Goal: Task Accomplishment & Management: Use online tool/utility

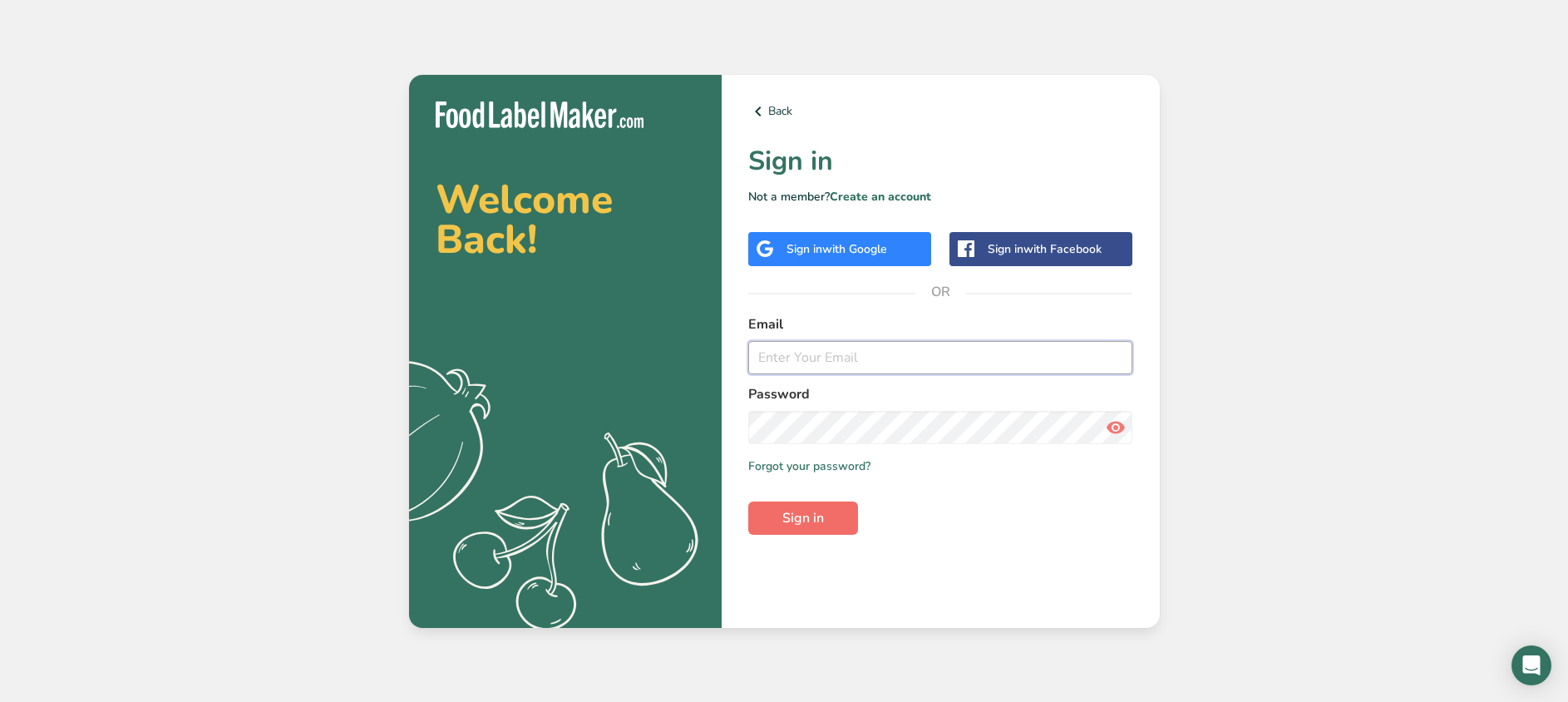
type input "[EMAIL_ADDRESS][DOMAIN_NAME]"
click at [821, 519] on span "Sign in" at bounding box center [803, 518] width 41 height 20
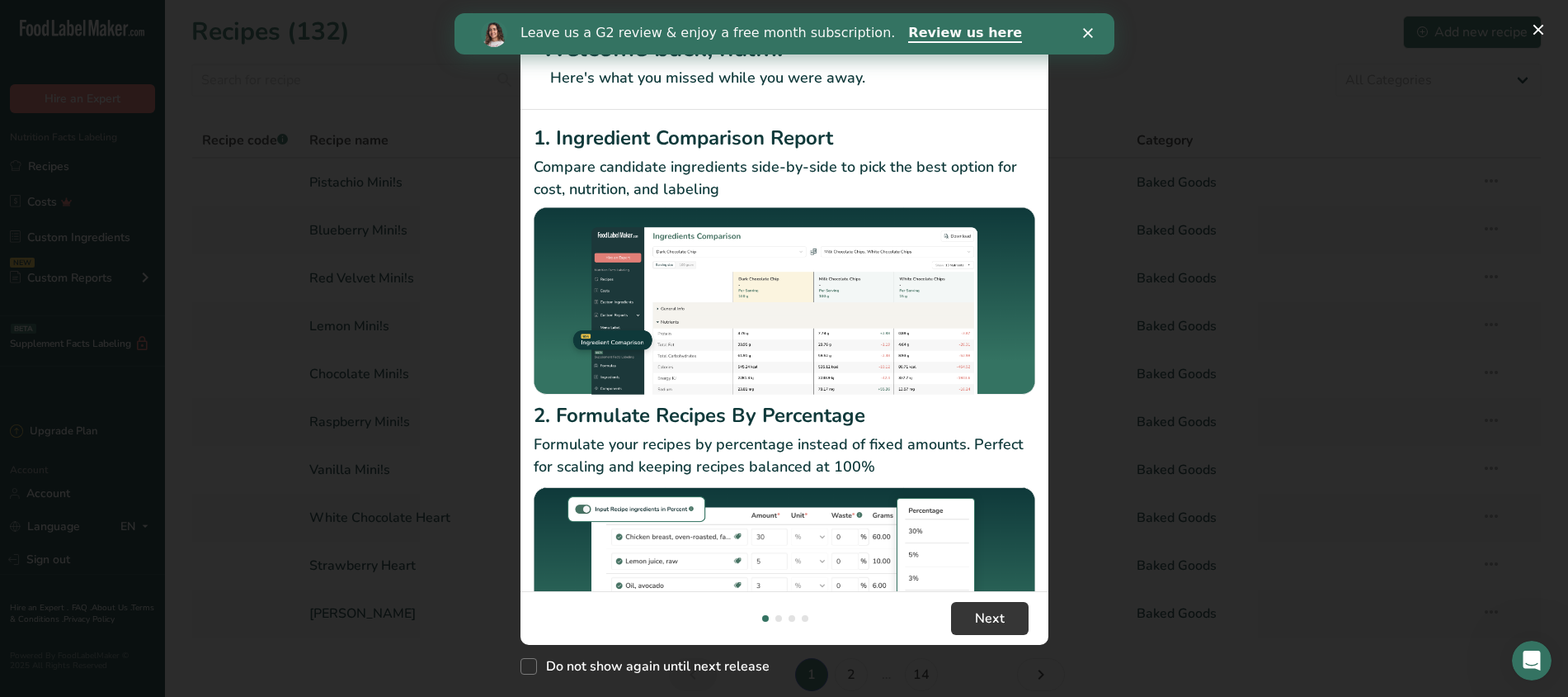
click at [1091, 33] on icon "Close" at bounding box center [1087, 34] width 10 height 10
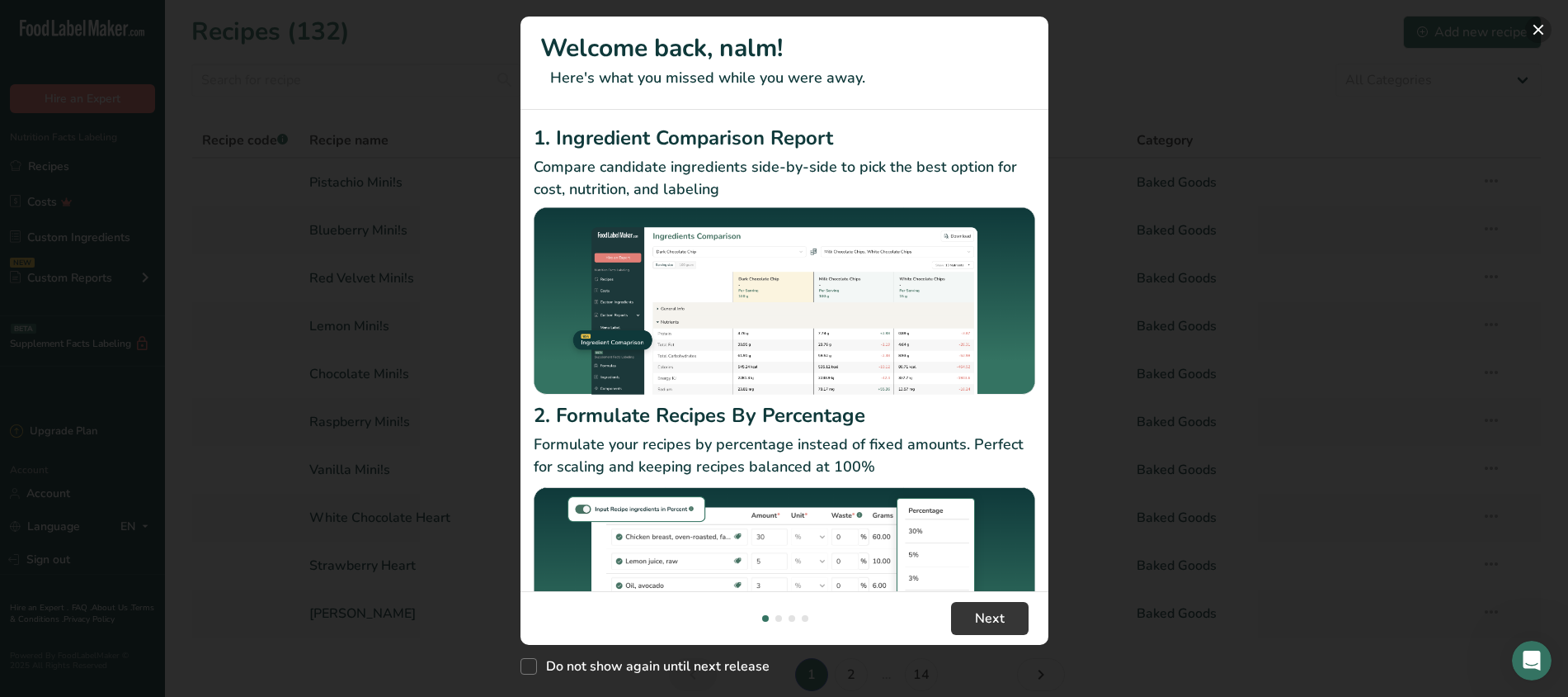
click at [1542, 35] on button "New Features" at bounding box center [1539, 30] width 27 height 27
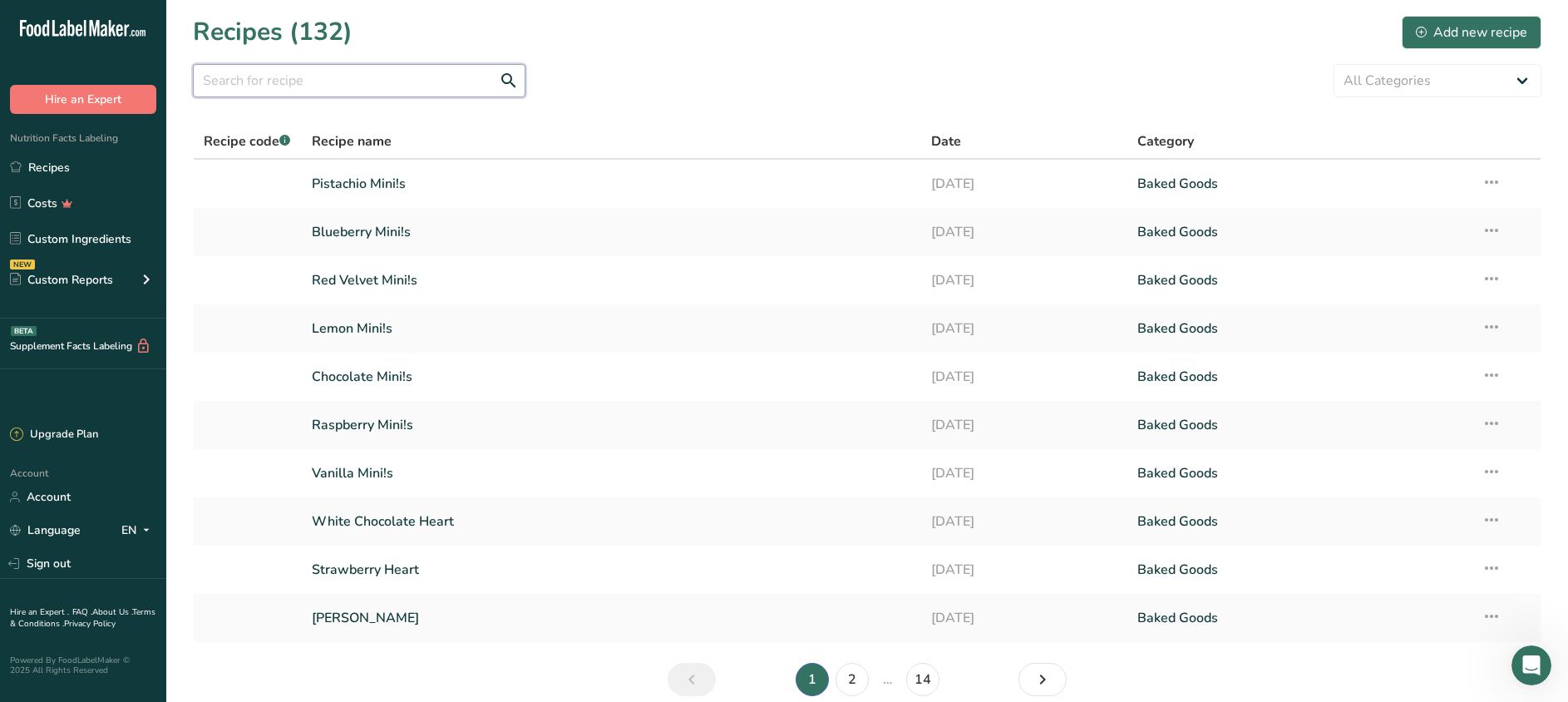
click at [437, 87] on input "text" at bounding box center [360, 80] width 333 height 33
type input "vanilla vegan"
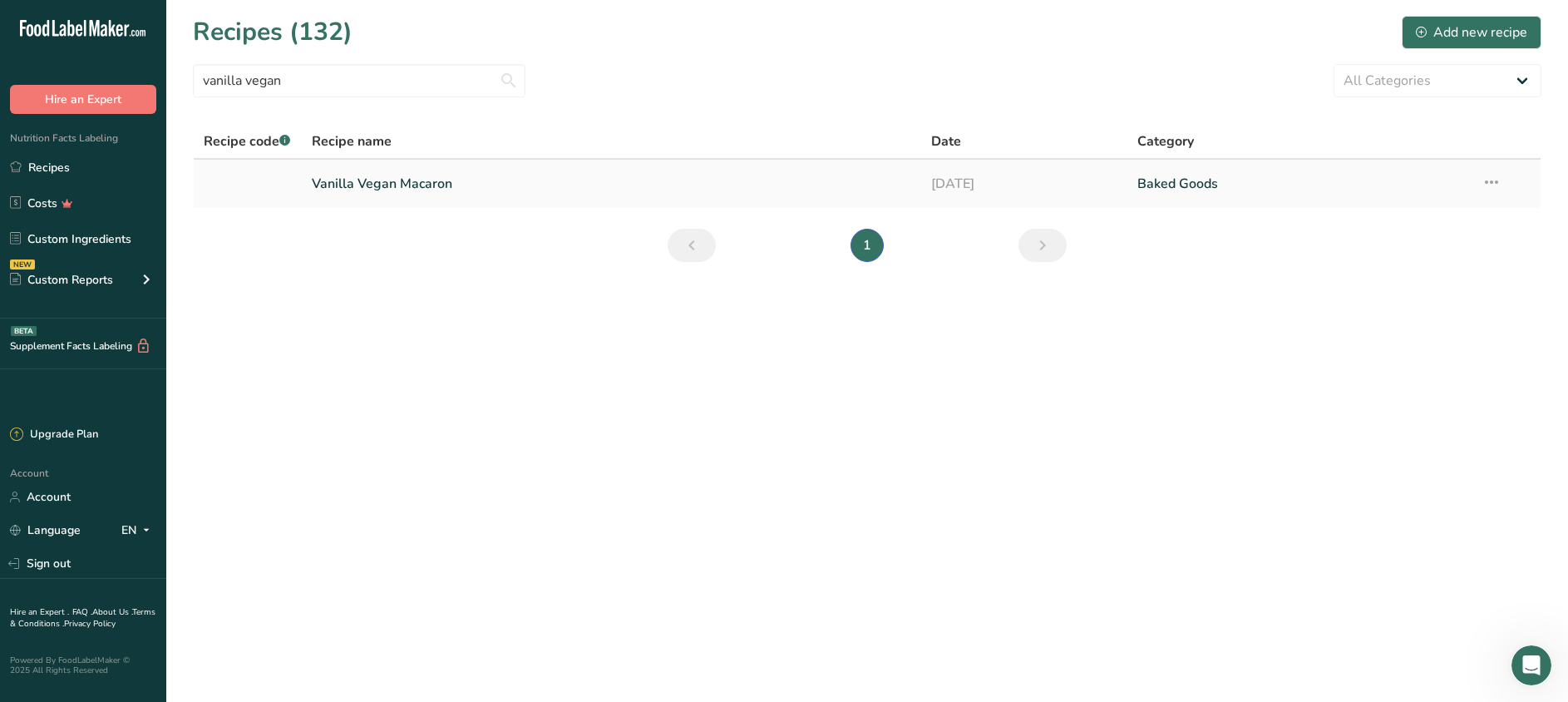
click at [387, 173] on link "Vanilla Vegan Macaron" at bounding box center [611, 183] width 599 height 35
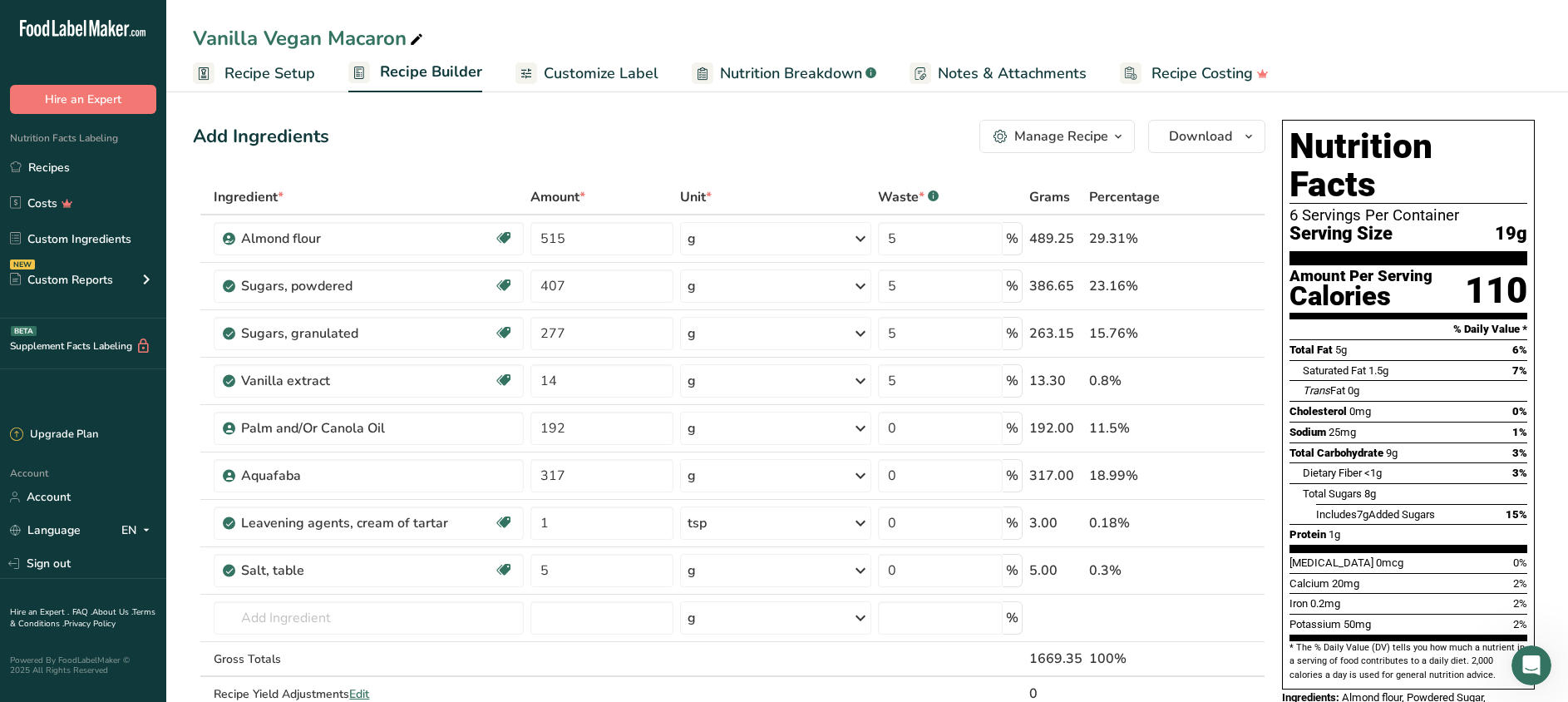
click at [726, 68] on span "Nutrition Breakdown" at bounding box center [791, 73] width 142 height 23
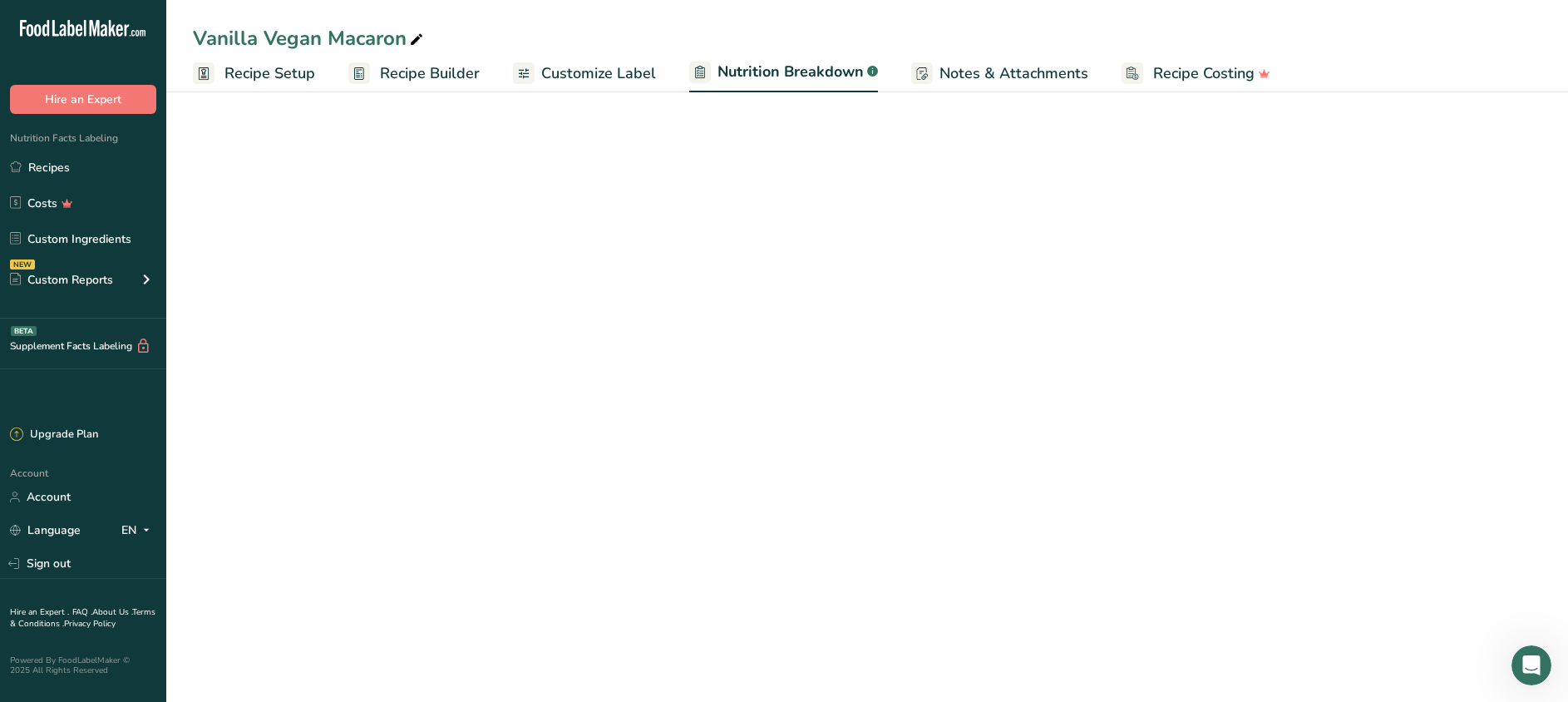
select select "Calories"
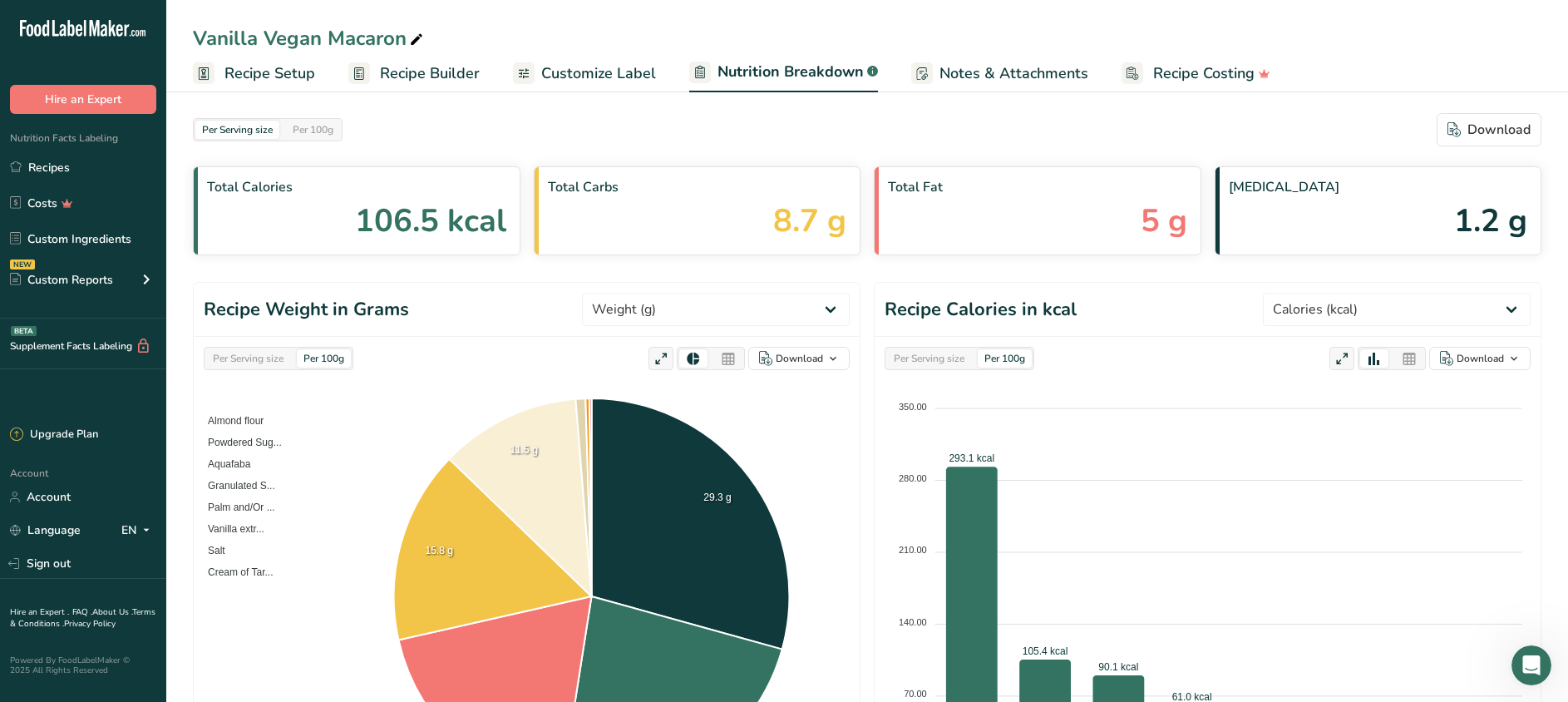
click at [1008, 73] on span "Notes & Attachments" at bounding box center [1014, 73] width 149 height 23
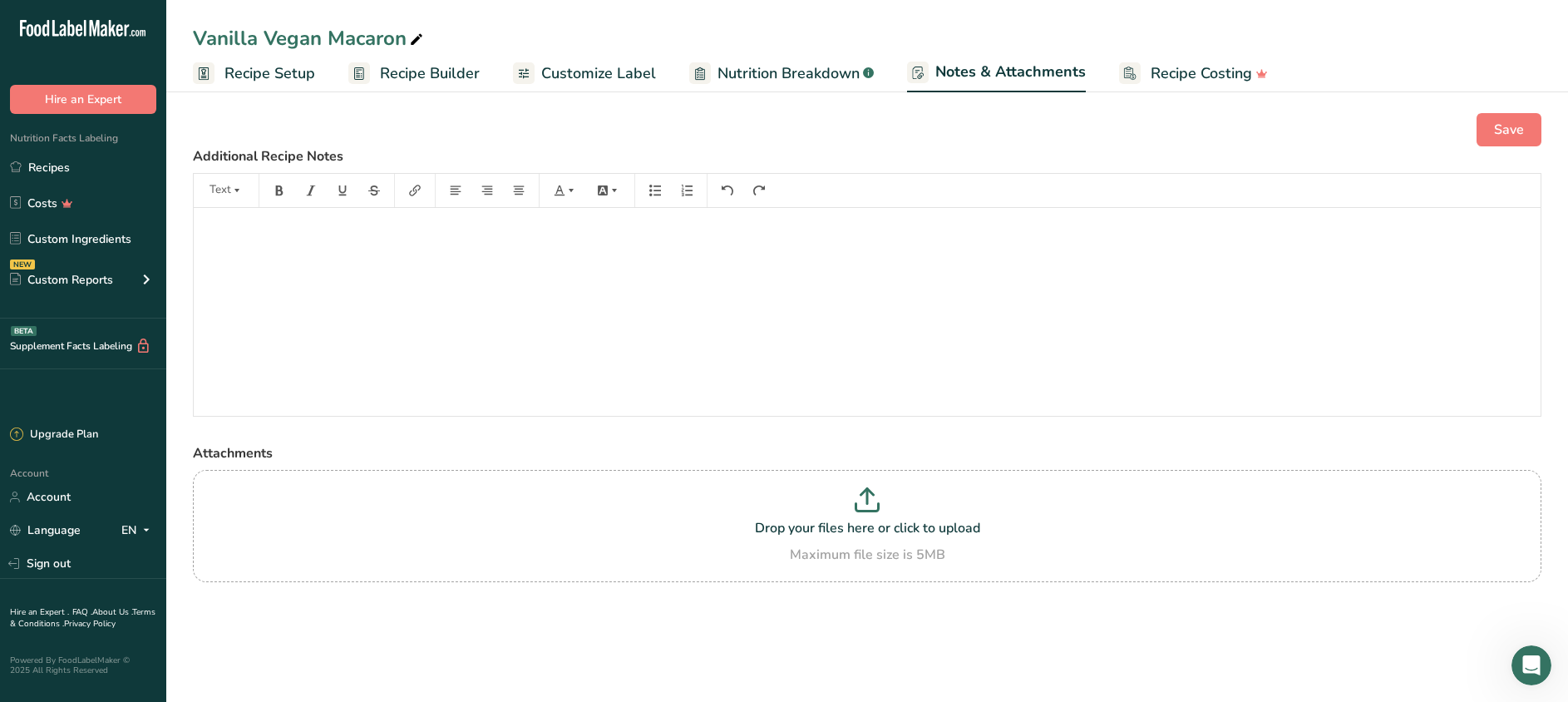
click at [596, 72] on span "Customize Label" at bounding box center [598, 73] width 115 height 23
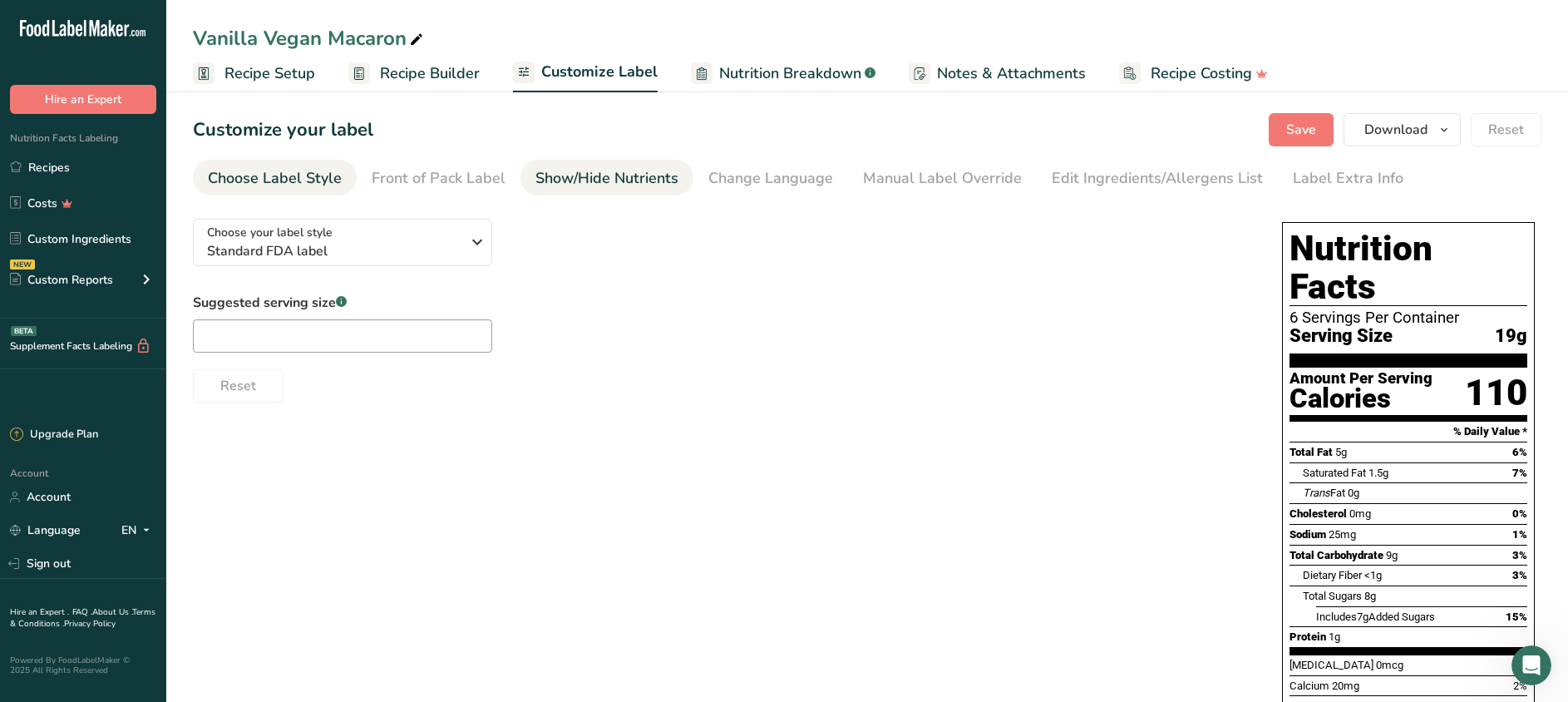
click at [607, 184] on div "Show/Hide Nutrients" at bounding box center [607, 178] width 143 height 23
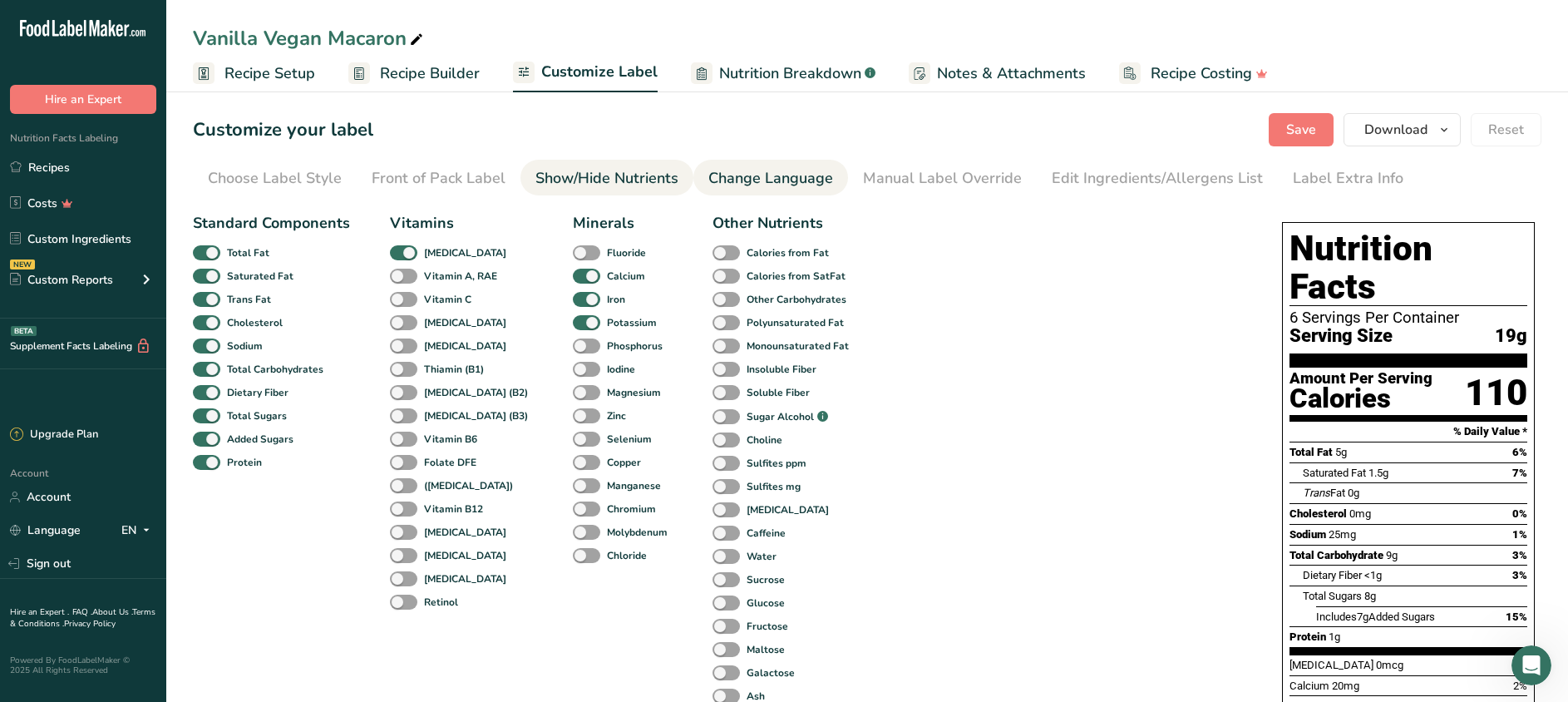
click at [735, 178] on div "Change Language" at bounding box center [770, 178] width 125 height 23
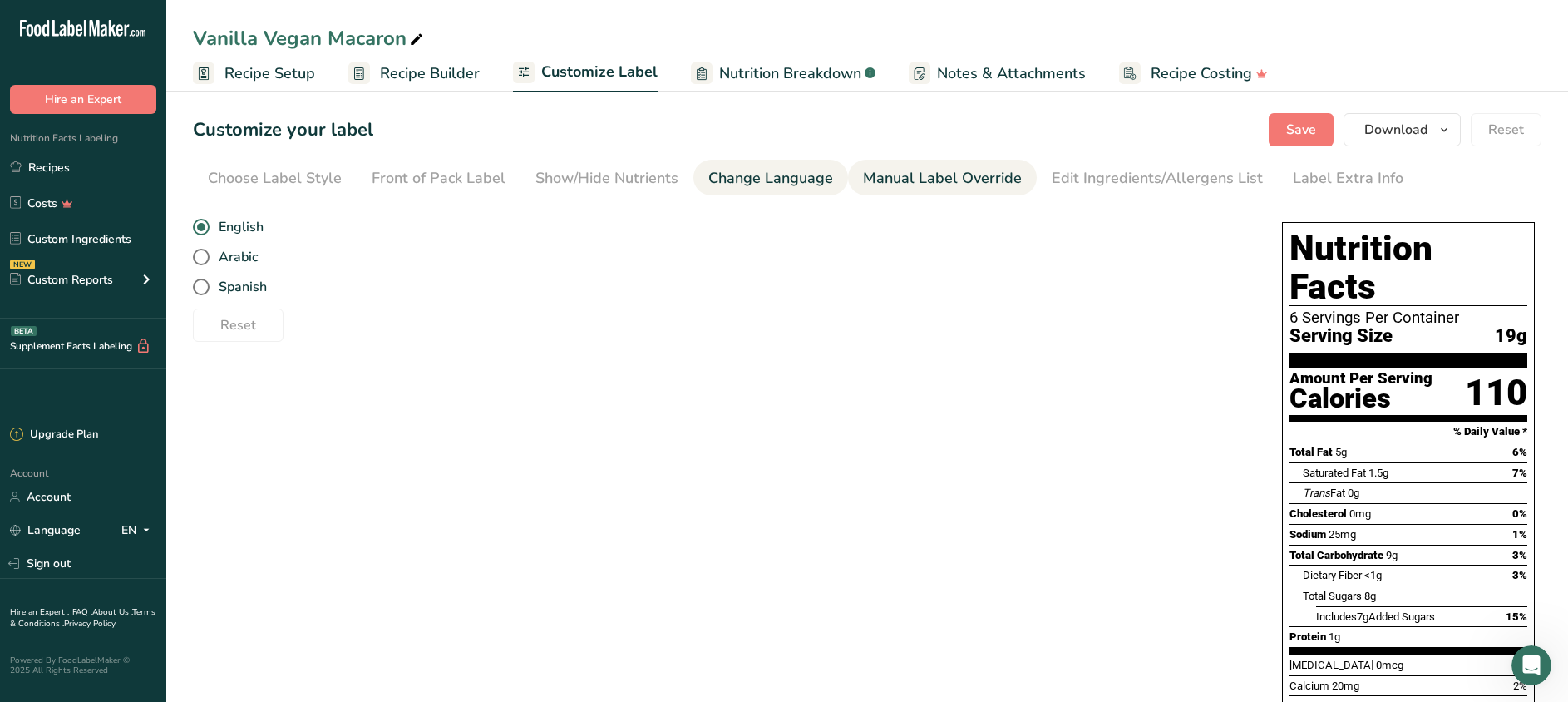
click at [916, 177] on div "Manual Label Override" at bounding box center [943, 178] width 159 height 23
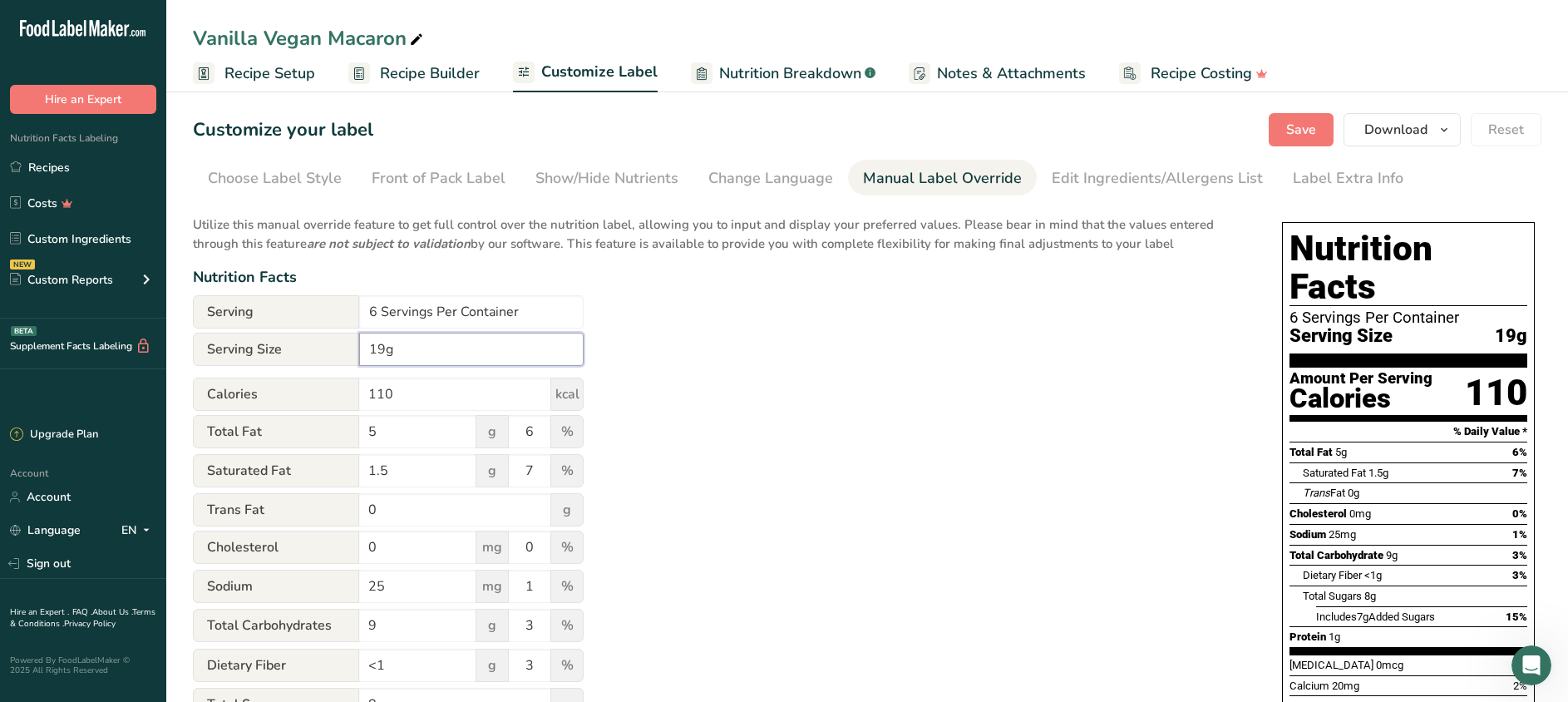
click at [433, 354] on input "19g" at bounding box center [472, 348] width 224 height 33
type input "1"
type input "23g"
click at [1314, 123] on span "Save" at bounding box center [1300, 130] width 30 height 20
click at [445, 74] on span "Recipe Builder" at bounding box center [430, 73] width 100 height 23
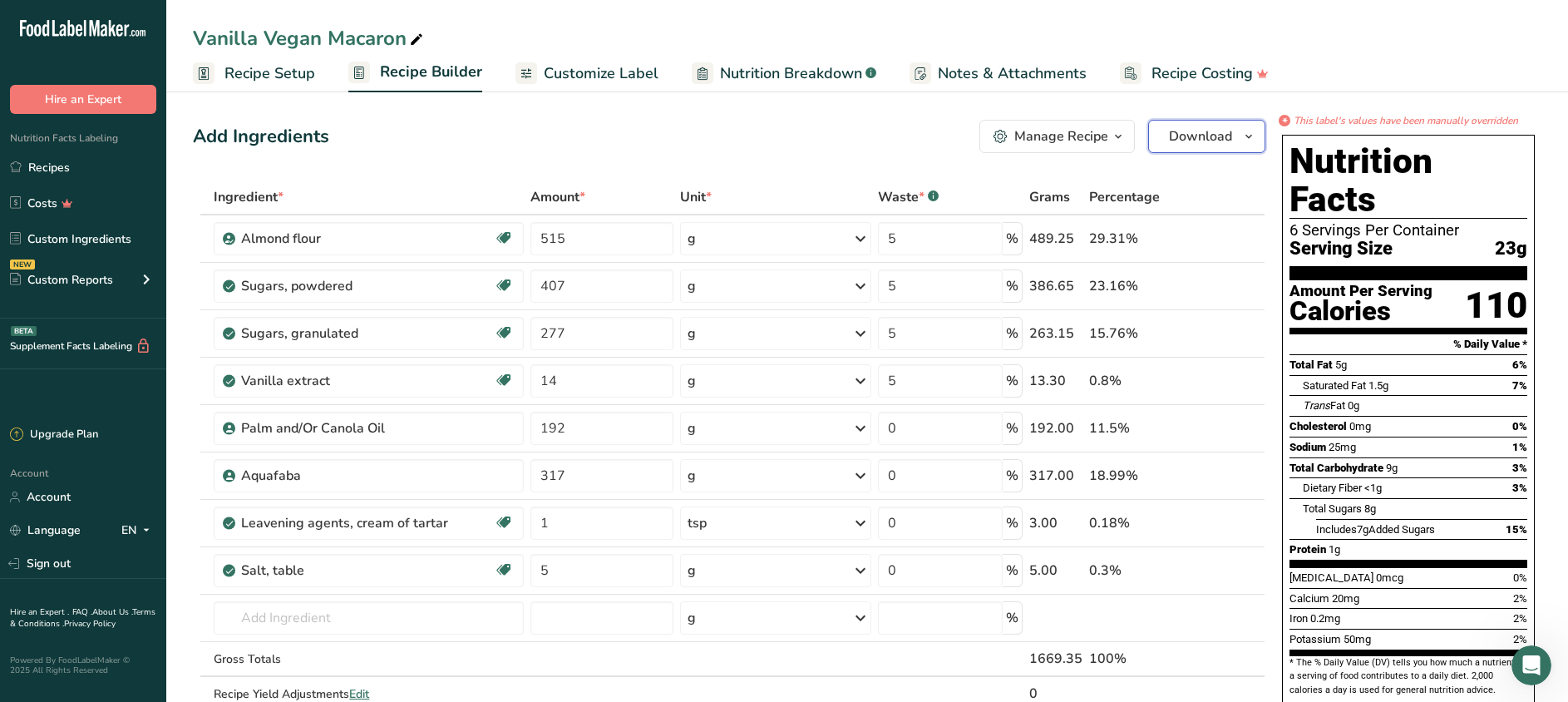
click at [1220, 144] on span "Download" at bounding box center [1200, 137] width 63 height 20
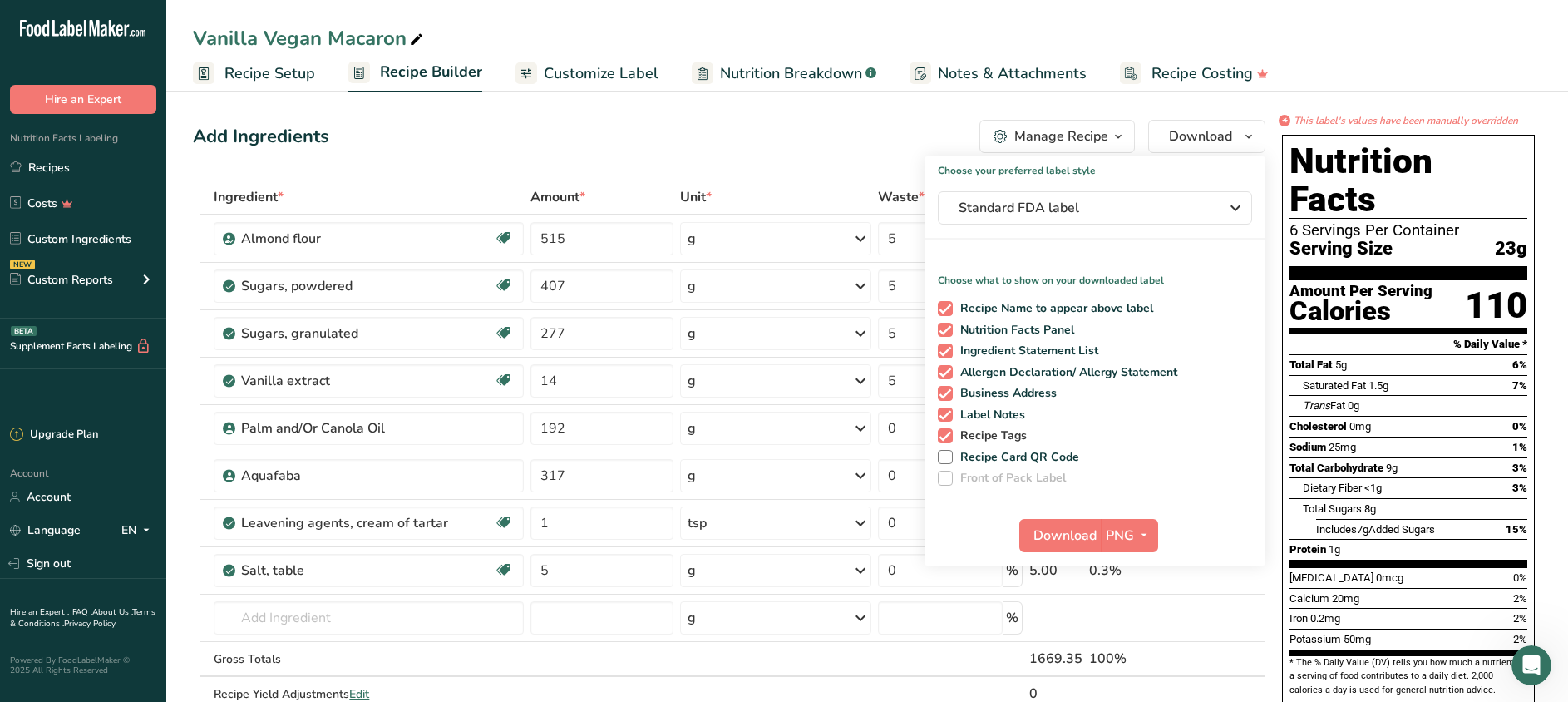
click at [949, 439] on span at bounding box center [945, 435] width 15 height 15
click at [949, 439] on input "Recipe Tags" at bounding box center [943, 435] width 11 height 11
checkbox input "false"
click at [949, 416] on span at bounding box center [945, 415] width 15 height 15
click at [949, 416] on input "Label Notes" at bounding box center [943, 414] width 11 height 11
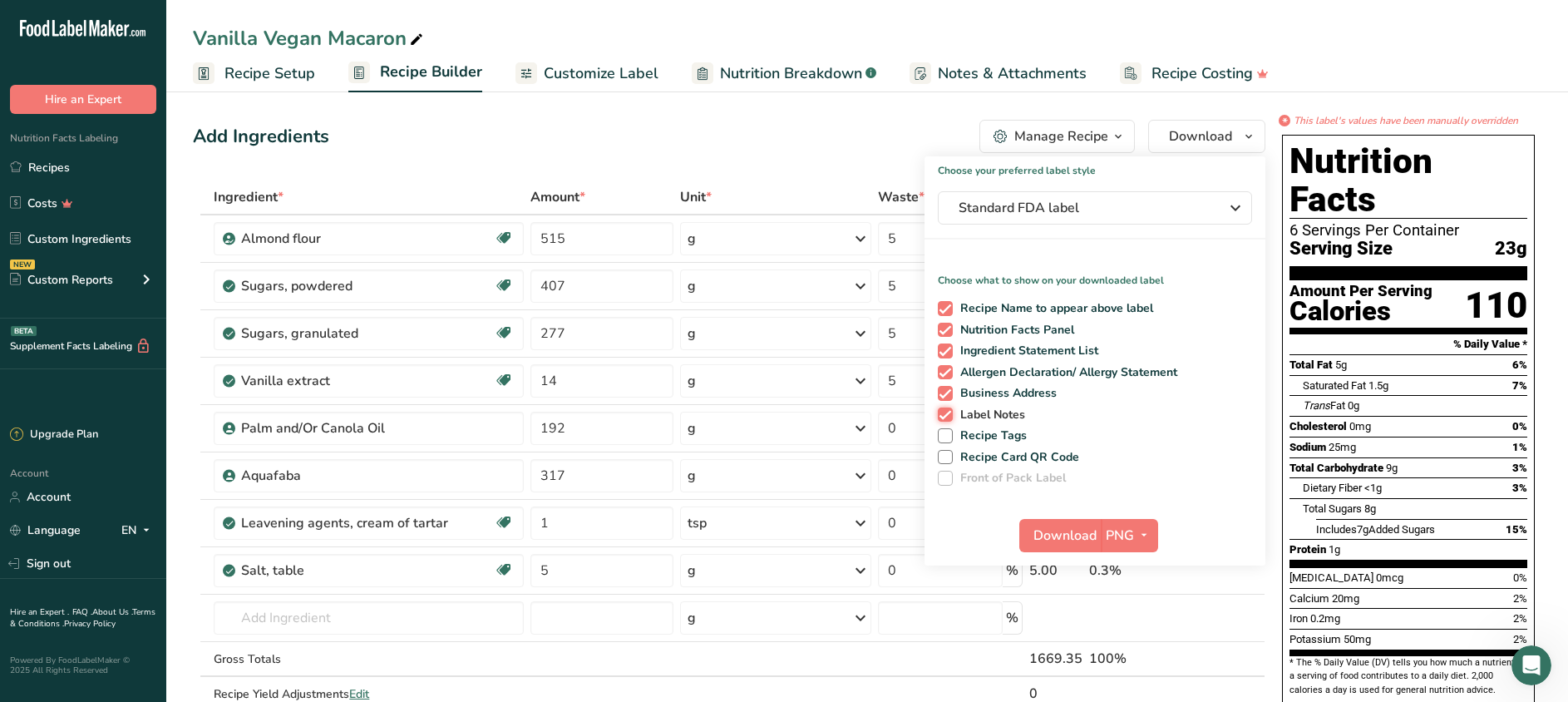
checkbox input "false"
click at [946, 397] on span at bounding box center [945, 393] width 15 height 15
click at [946, 397] on input "Business Address" at bounding box center [943, 392] width 11 height 11
checkbox input "false"
click at [953, 305] on span "Recipe Name to appear above label" at bounding box center [1053, 309] width 201 height 15
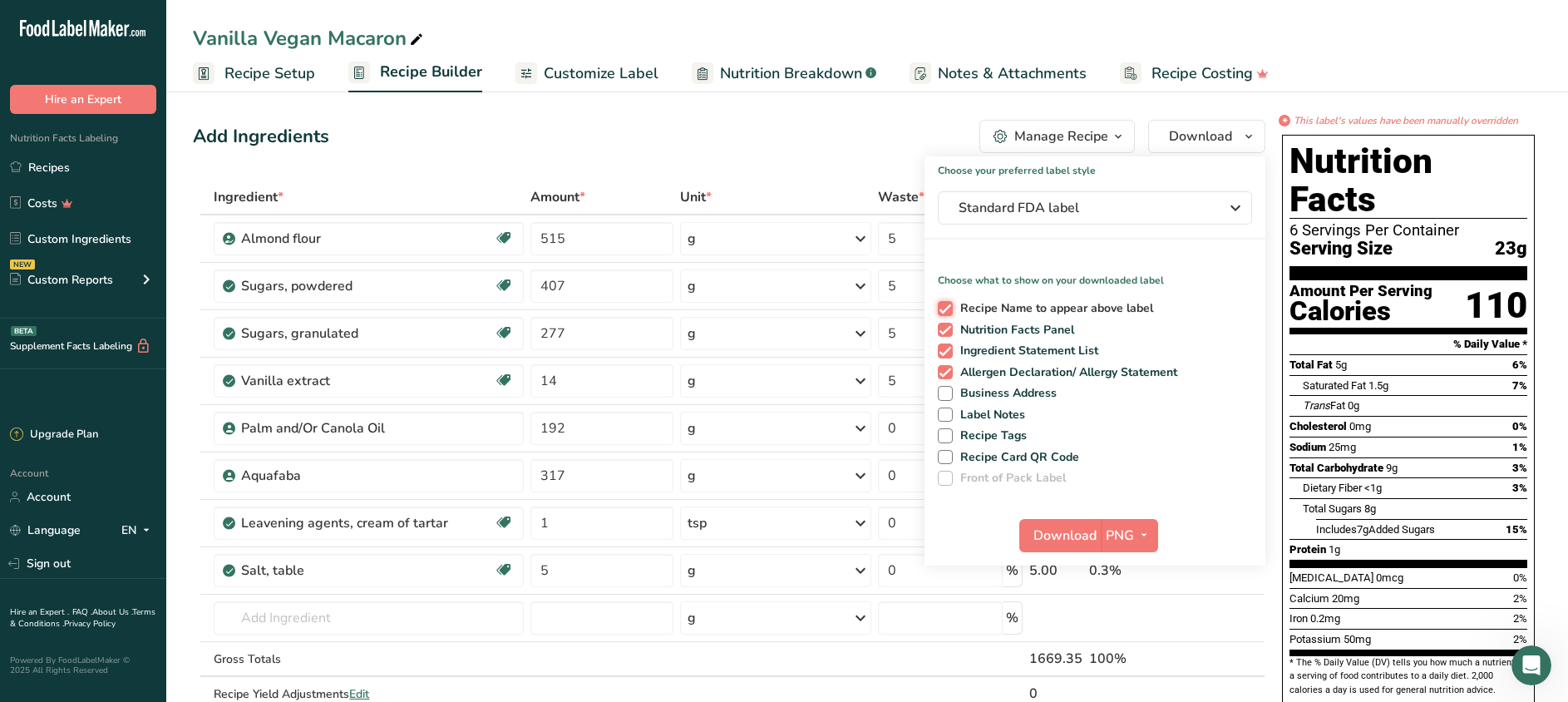
click at [949, 305] on input "Recipe Name to appear above label" at bounding box center [943, 308] width 11 height 11
click at [1078, 535] on span "Download" at bounding box center [1065, 536] width 63 height 20
click at [946, 308] on span at bounding box center [945, 309] width 15 height 15
click at [946, 308] on input "Recipe Name to appear above label" at bounding box center [943, 308] width 11 height 11
checkbox input "true"
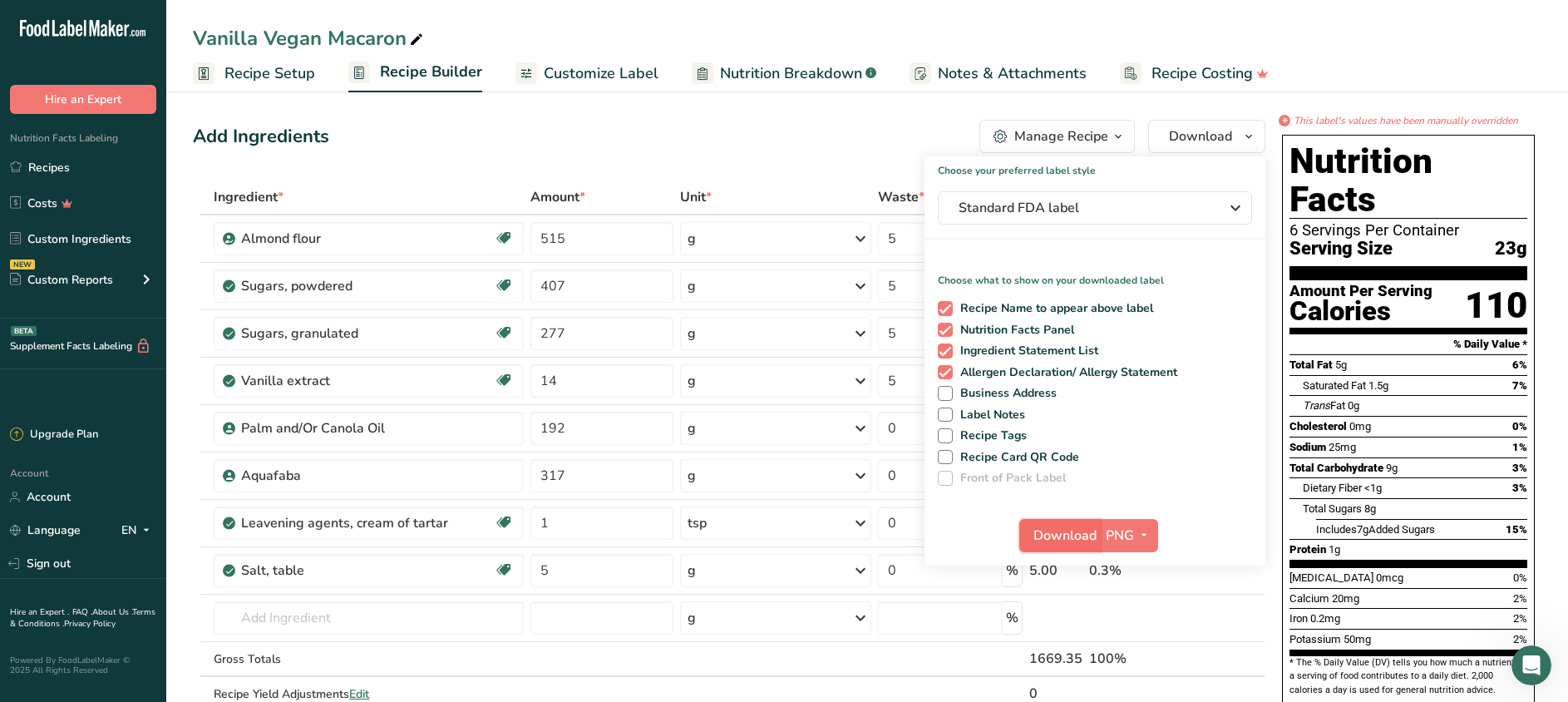
click at [1054, 519] on button "Download" at bounding box center [1060, 535] width 82 height 33
click at [1075, 200] on span "Standard FDA label" at bounding box center [1084, 208] width 250 height 20
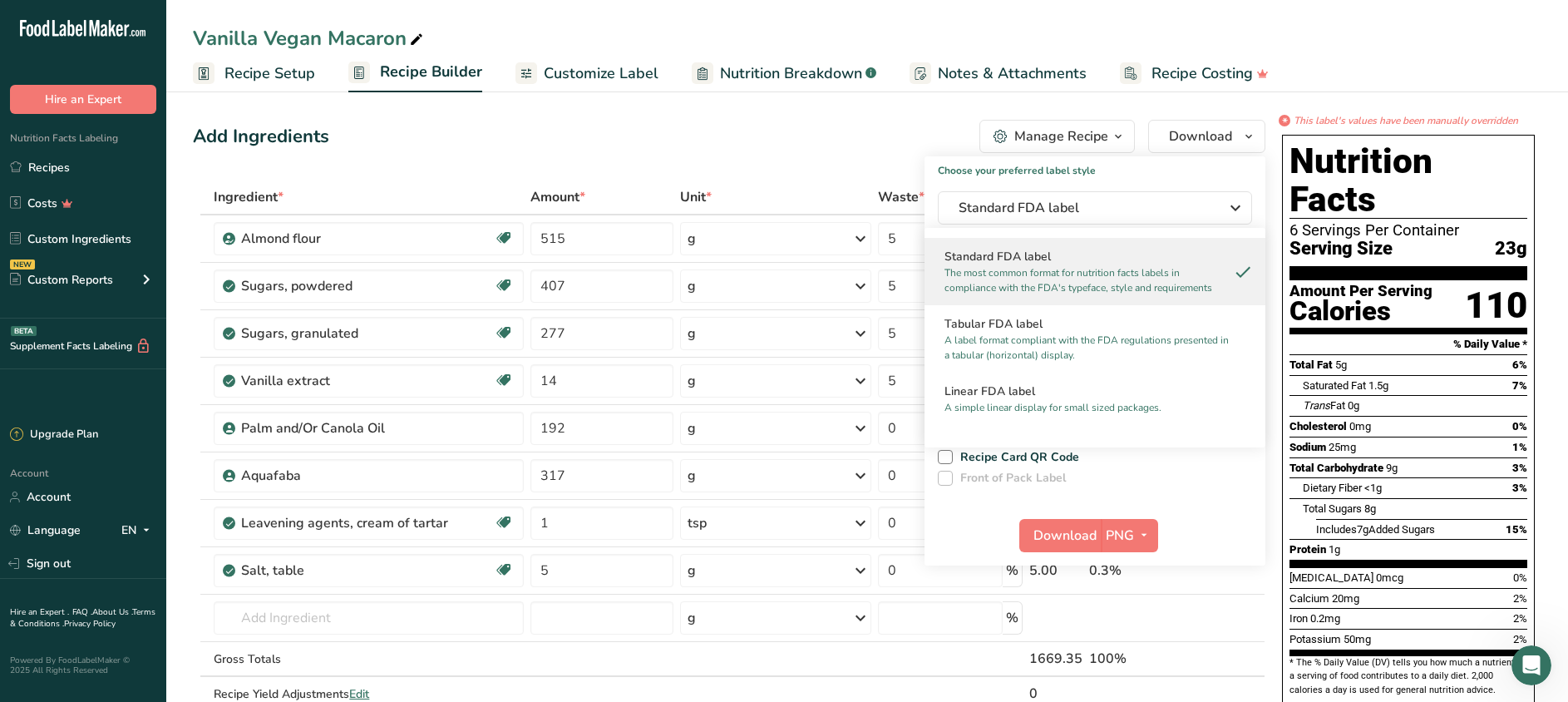
click at [624, 148] on div "Add Ingredients Manage Recipe Delete Recipe Duplicate Recipe Scale Recipe Save …" at bounding box center [729, 136] width 1073 height 33
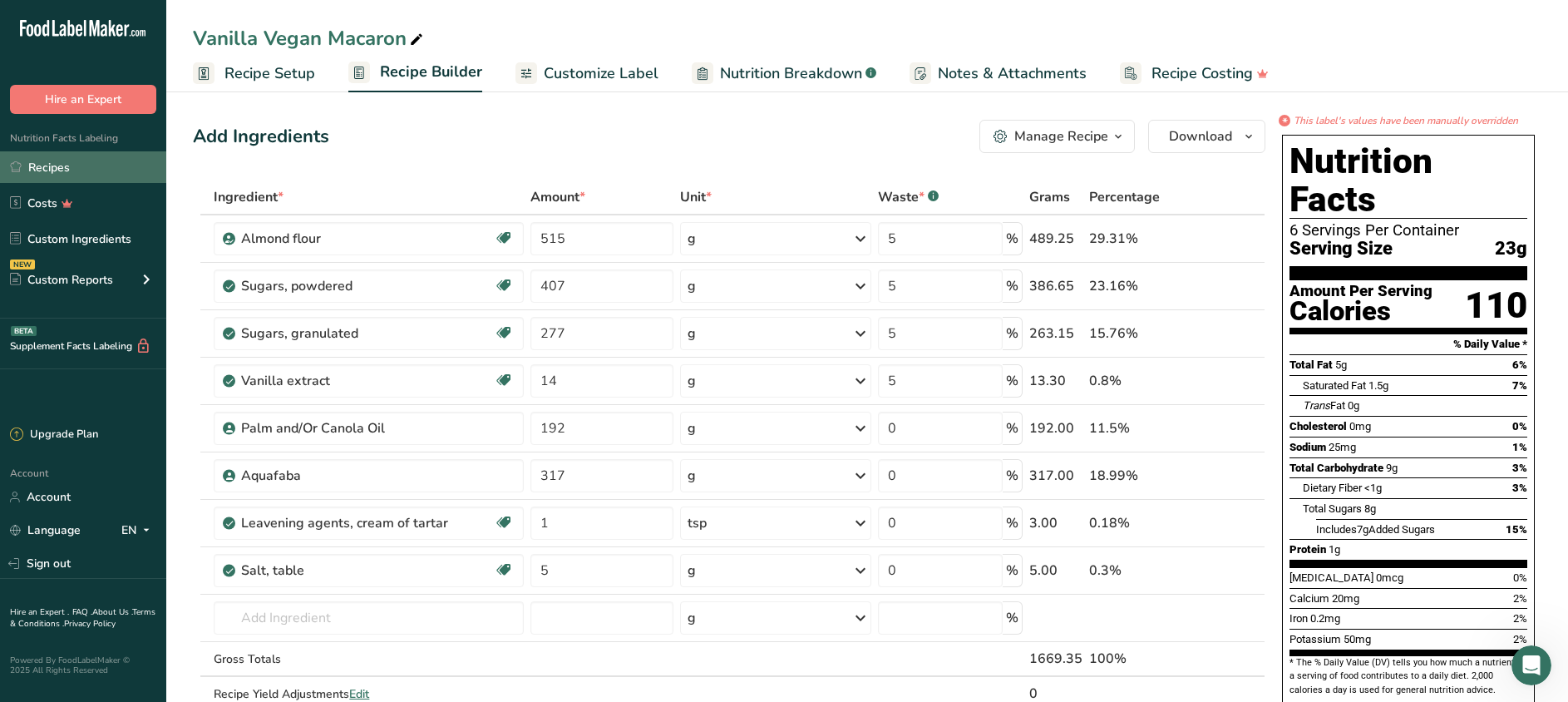
click at [64, 170] on link "Recipes" at bounding box center [83, 166] width 166 height 31
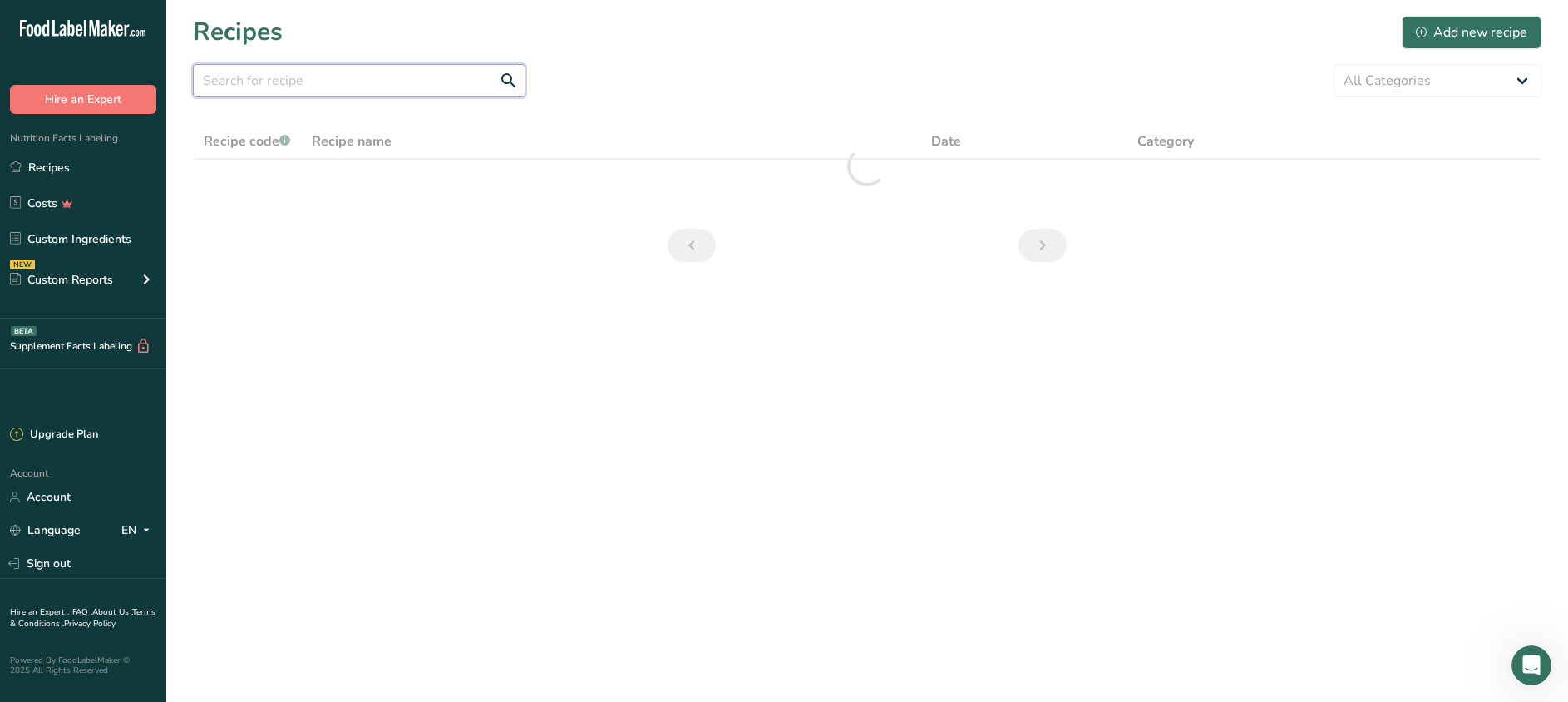
click at [309, 87] on input "text" at bounding box center [360, 80] width 333 height 33
type input "almond latte"
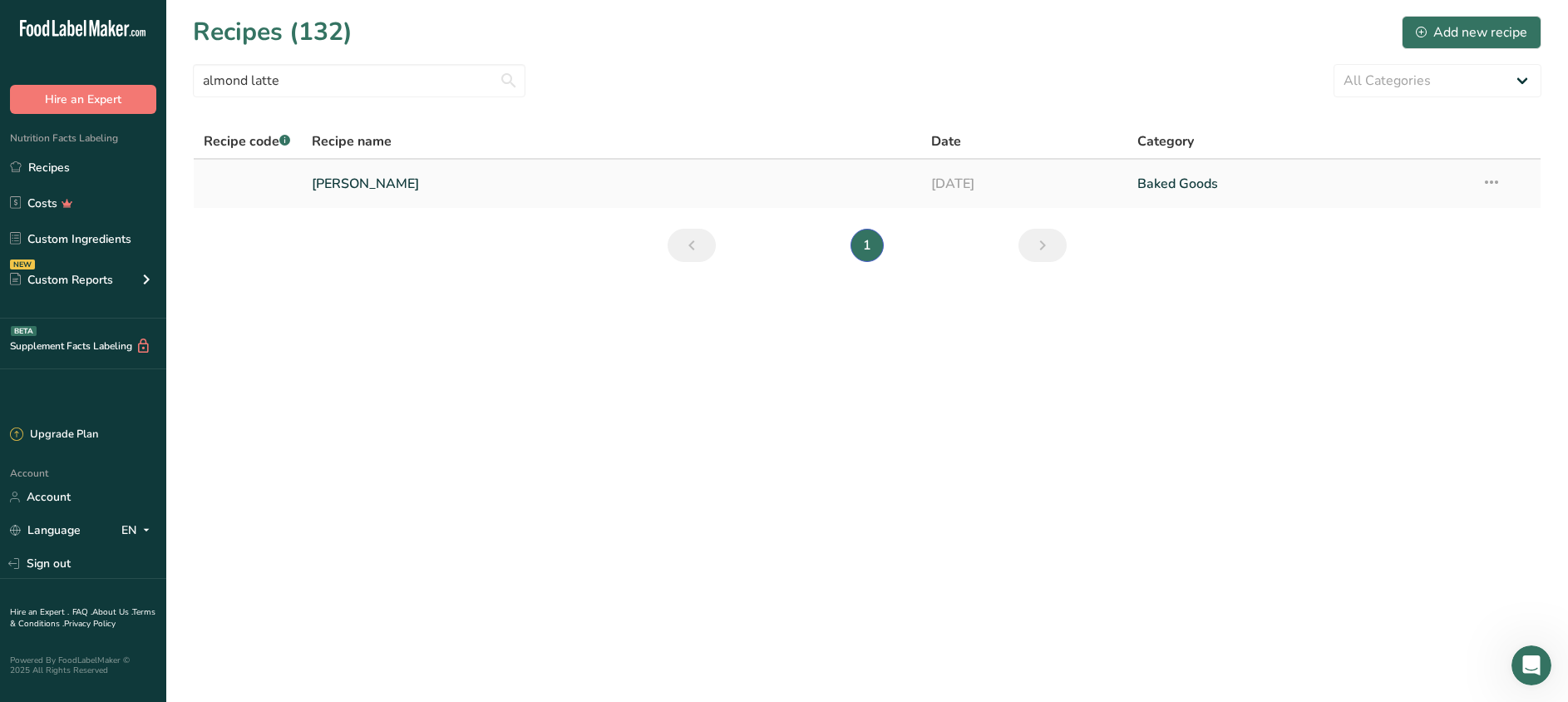
click at [419, 187] on link "[PERSON_NAME]" at bounding box center [611, 183] width 599 height 35
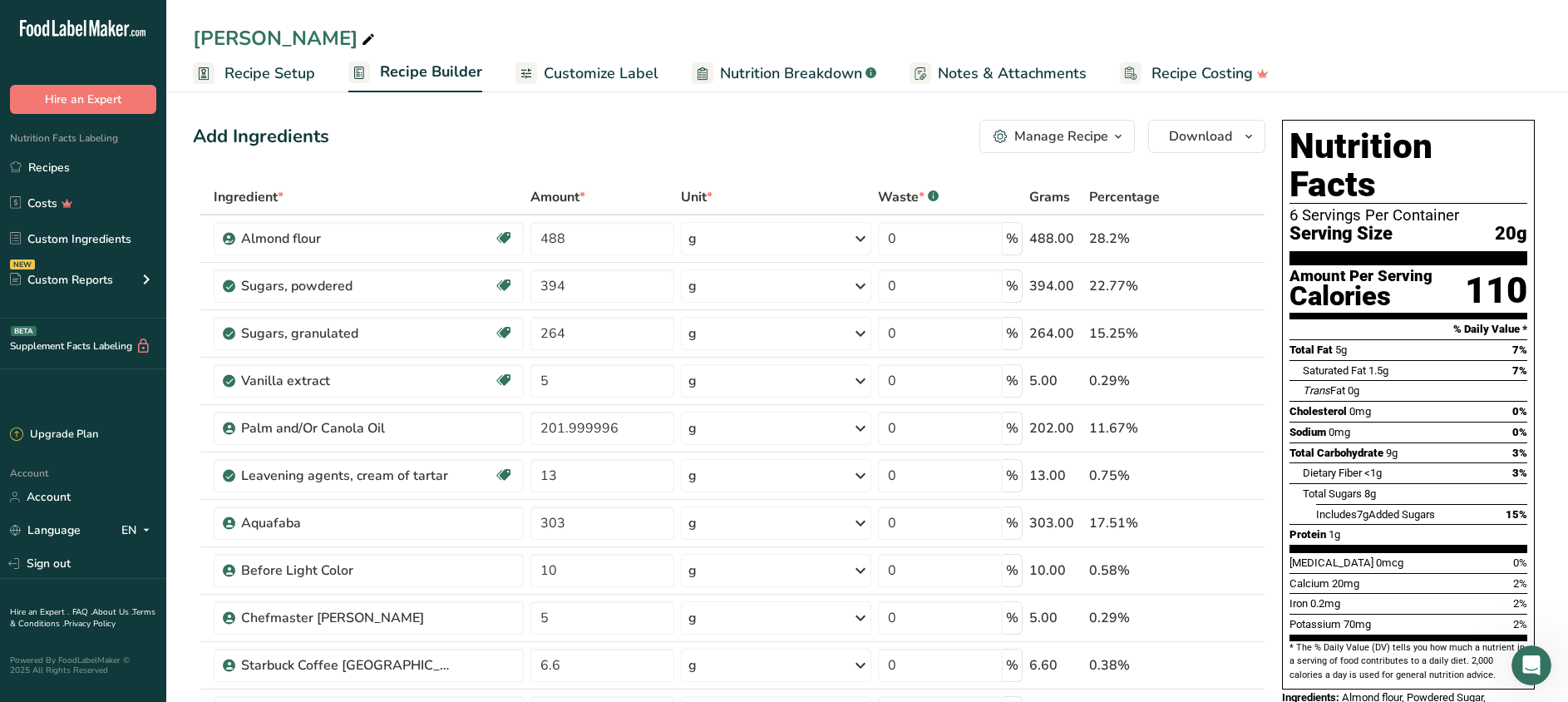
click at [588, 77] on span "Customize Label" at bounding box center [601, 73] width 115 height 23
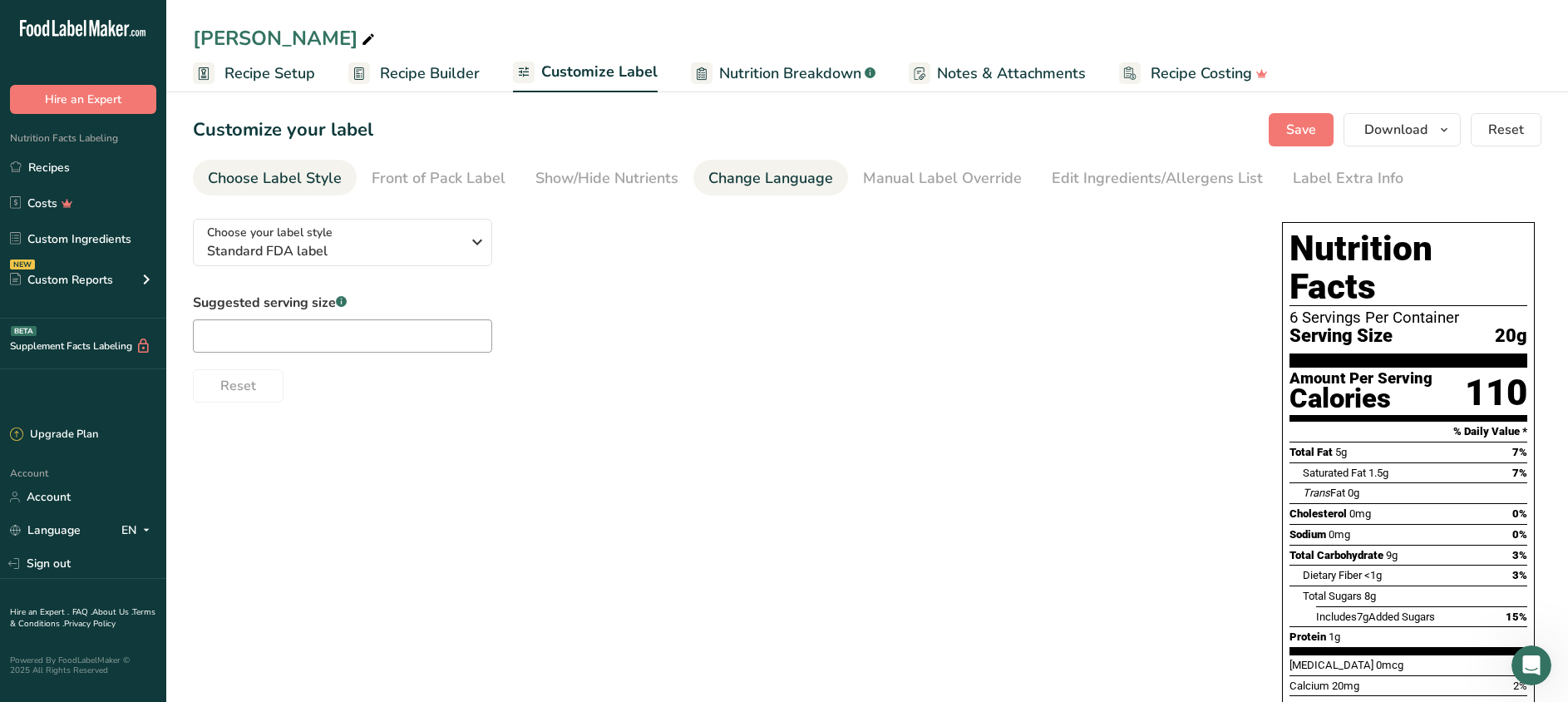
click at [803, 182] on div "Change Language" at bounding box center [770, 178] width 125 height 23
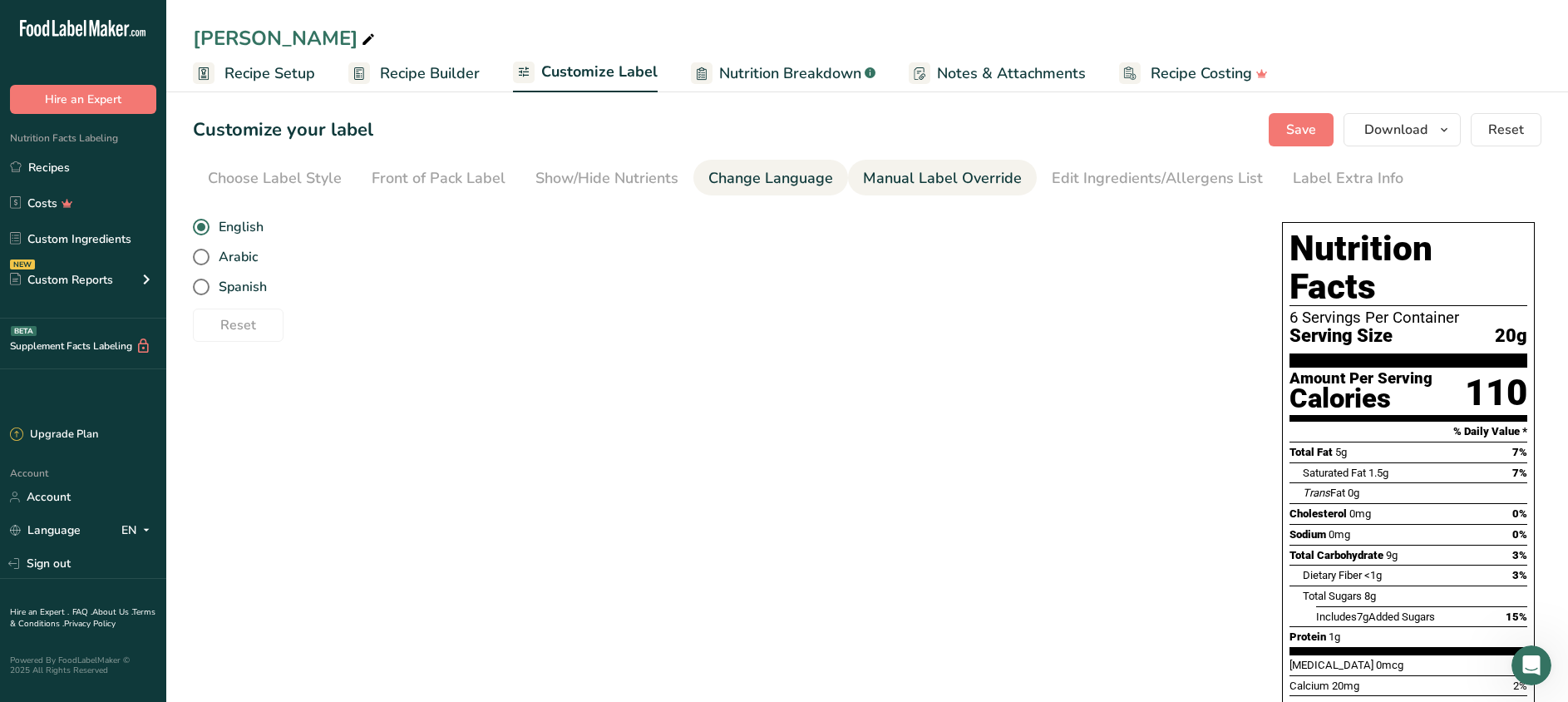
click at [947, 184] on div "Manual Label Override" at bounding box center [943, 178] width 159 height 23
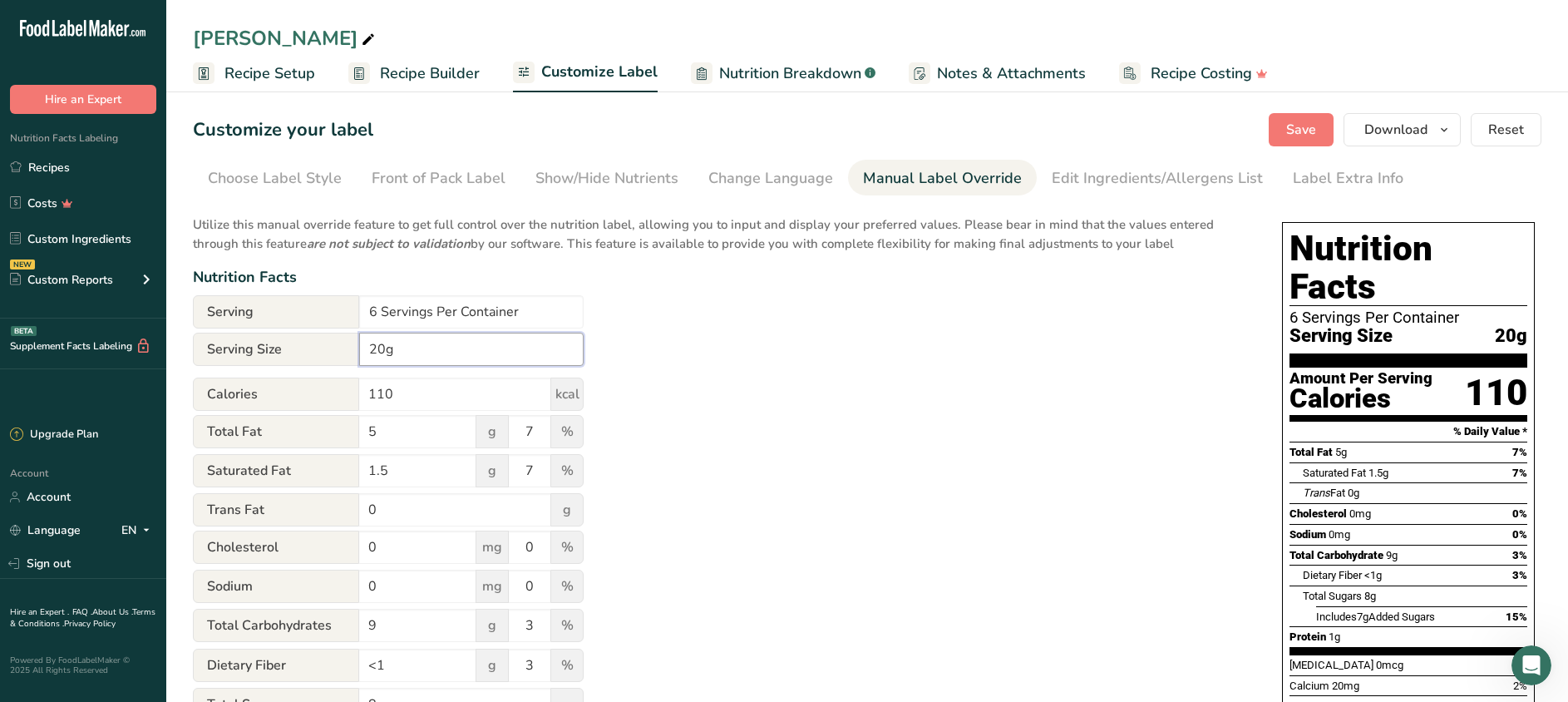
click at [408, 353] on input "20g" at bounding box center [472, 348] width 224 height 33
type input "2"
type input "23g"
click at [398, 392] on input "110" at bounding box center [456, 393] width 192 height 33
click at [724, 478] on div "Utilize this manual override feature to get full control over the nutrition lab…" at bounding box center [721, 602] width 1056 height 796
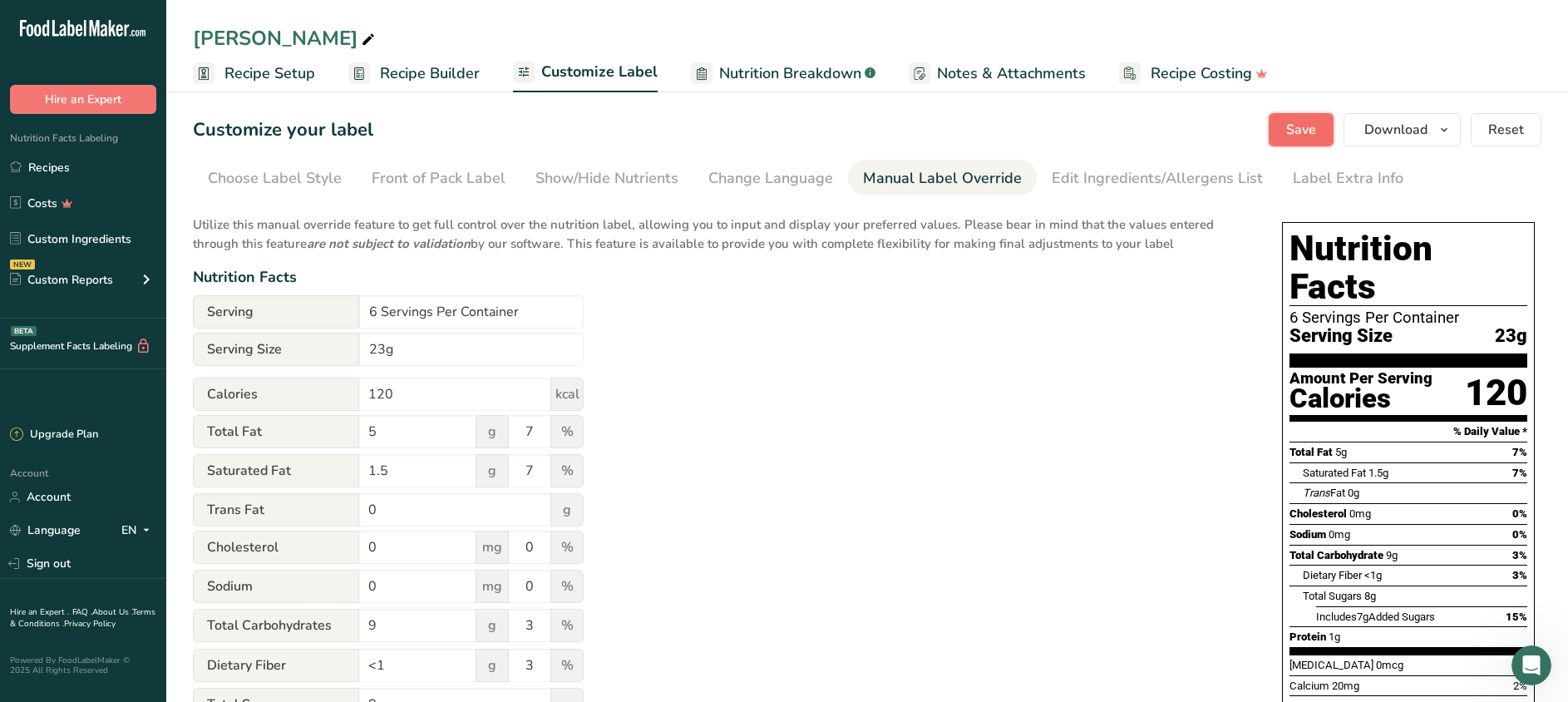
click at [1306, 132] on span "Save" at bounding box center [1300, 130] width 30 height 20
click at [448, 381] on input "120" at bounding box center [456, 393] width 192 height 33
click at [429, 395] on input "120" at bounding box center [456, 393] width 192 height 33
type input "1"
type input "110"
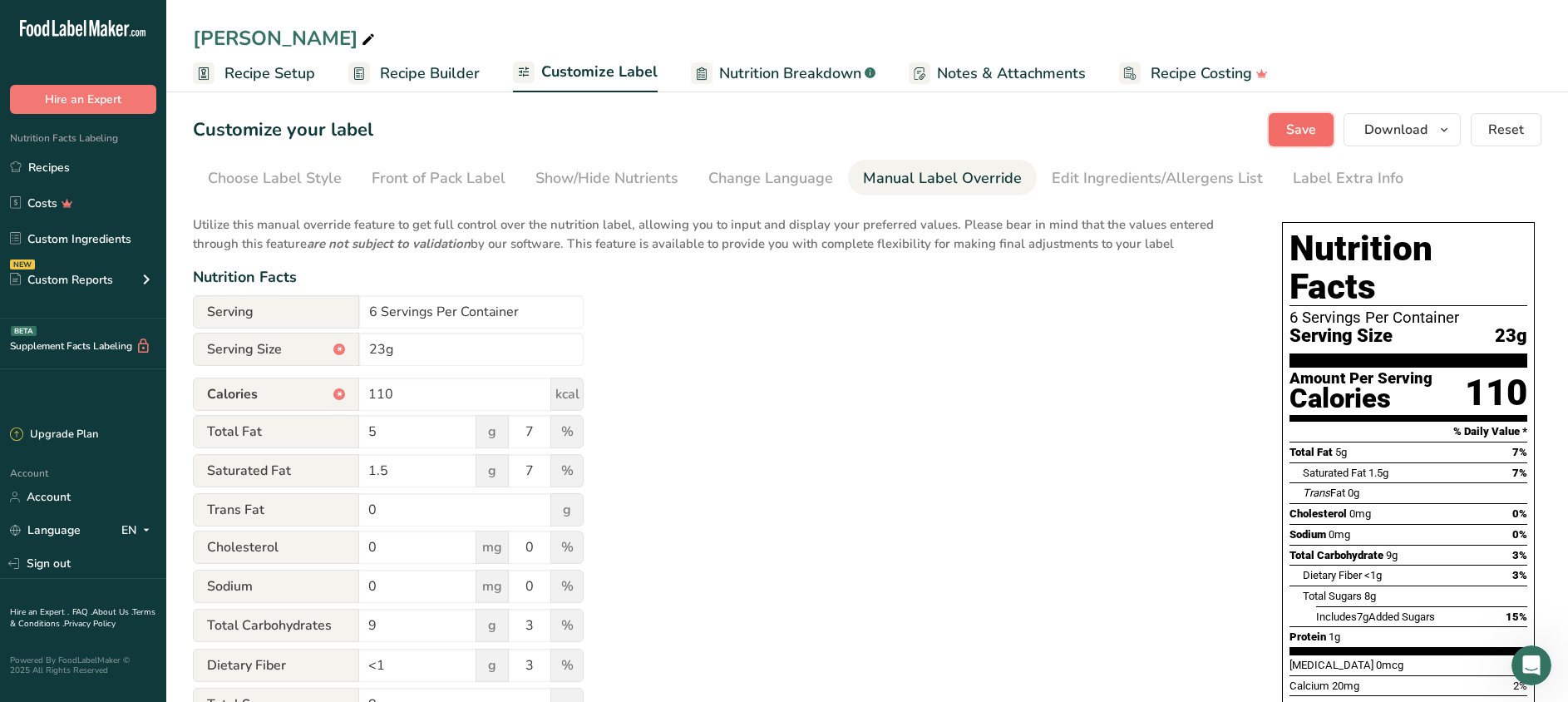
click at [1300, 138] on span "Save" at bounding box center [1300, 130] width 30 height 20
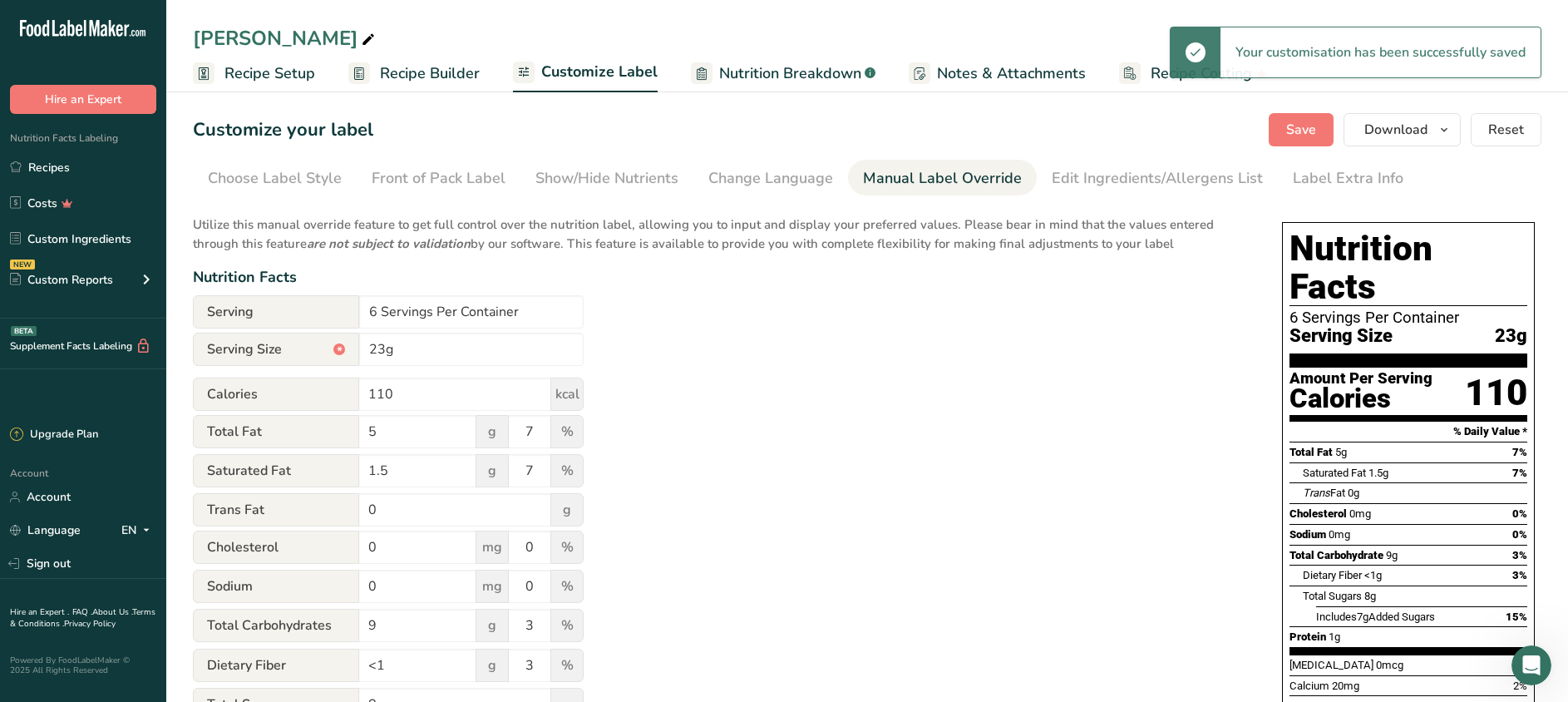
click at [425, 81] on span "Recipe Builder" at bounding box center [430, 73] width 100 height 23
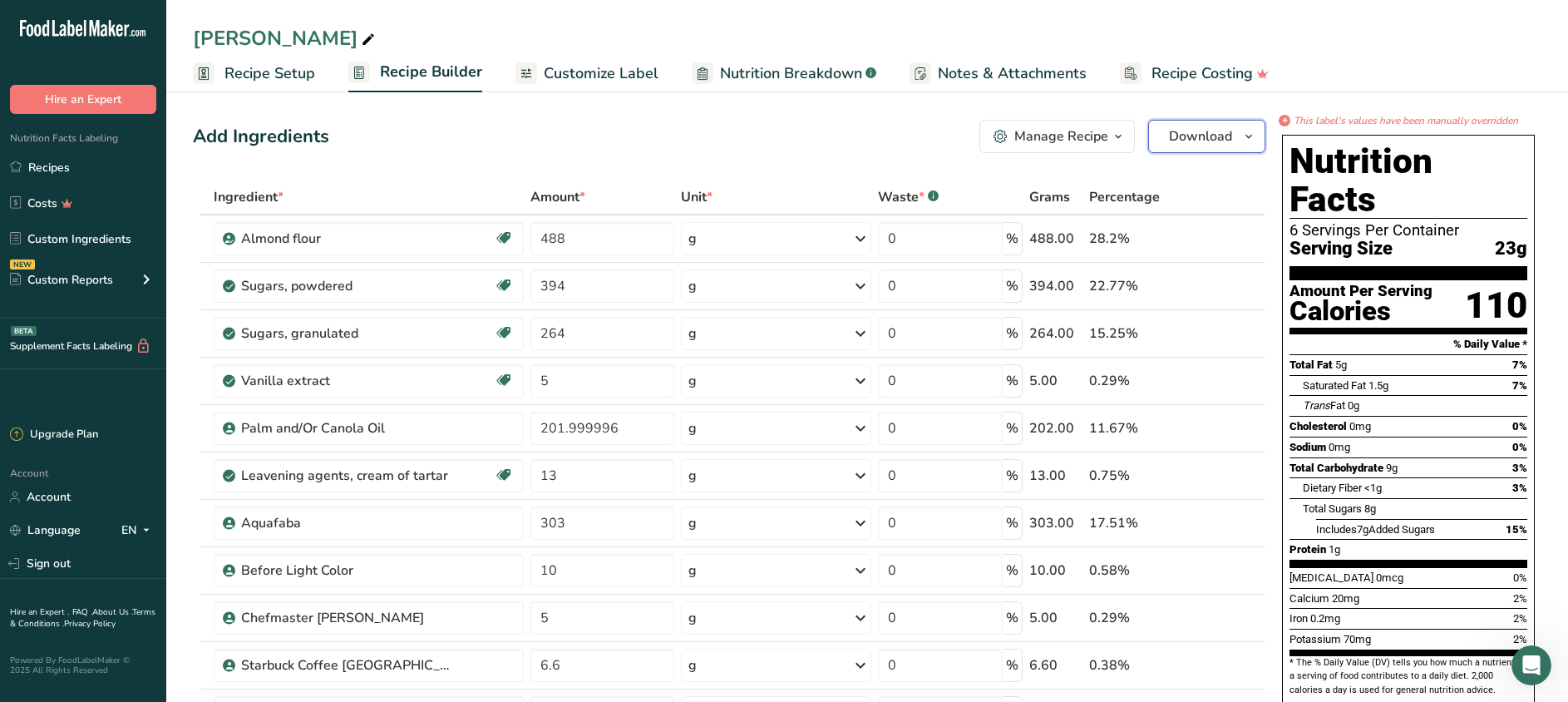
click at [1202, 145] on span "Download" at bounding box center [1200, 137] width 63 height 20
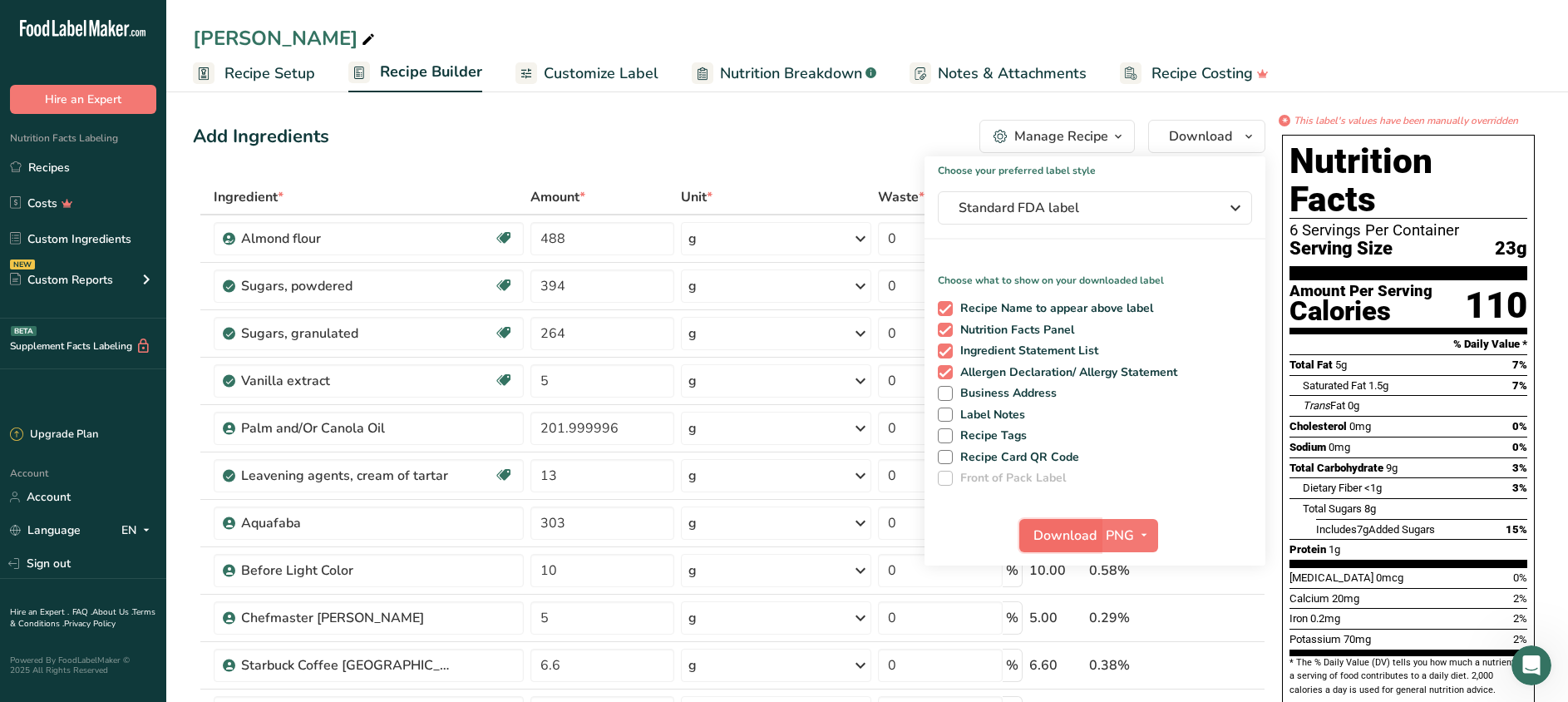
click at [1077, 539] on span "Download" at bounding box center [1065, 536] width 63 height 20
click at [24, 175] on link "Recipes" at bounding box center [83, 166] width 166 height 31
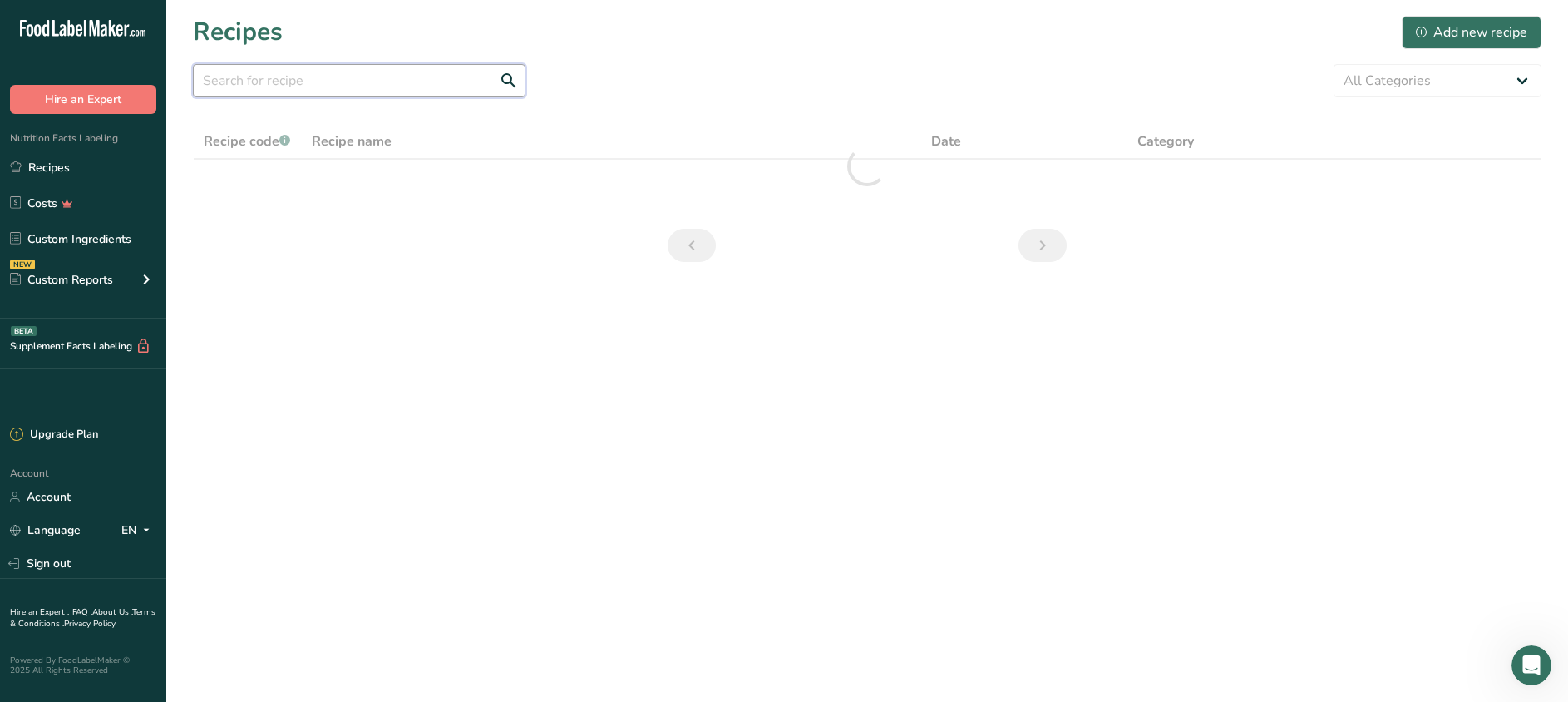
click at [309, 89] on input "text" at bounding box center [360, 80] width 333 height 33
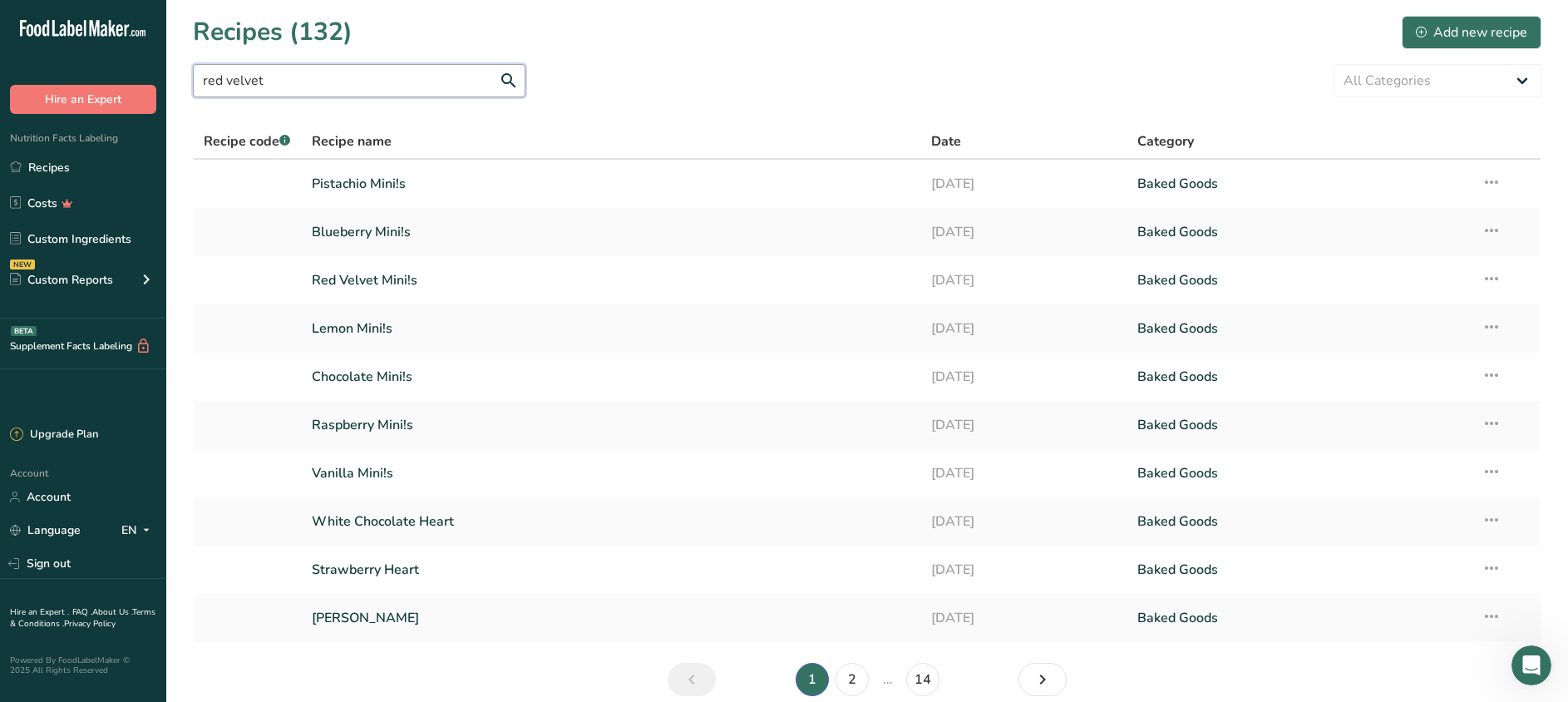
type input "red velvet"
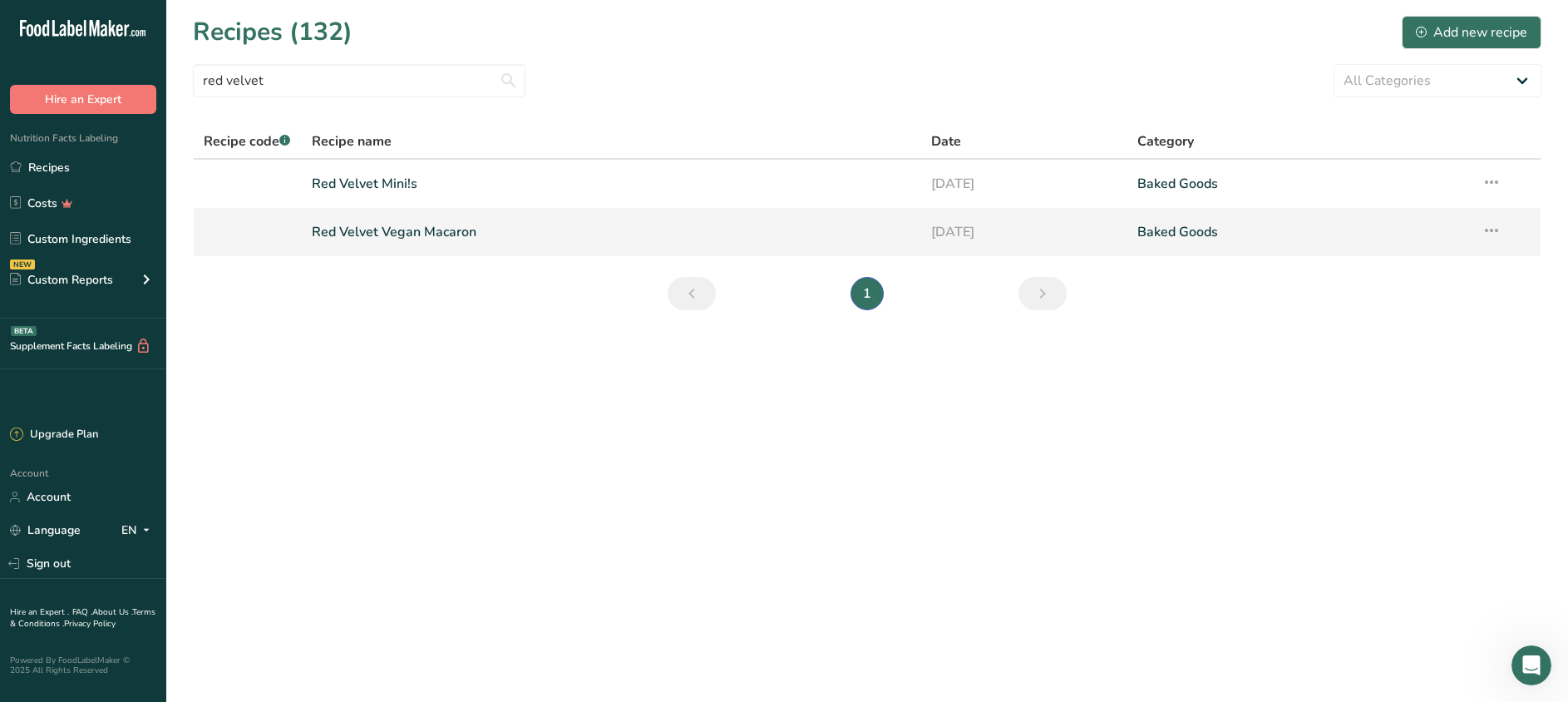
click at [426, 234] on link "Red Velvet Vegan Macaron" at bounding box center [611, 231] width 599 height 35
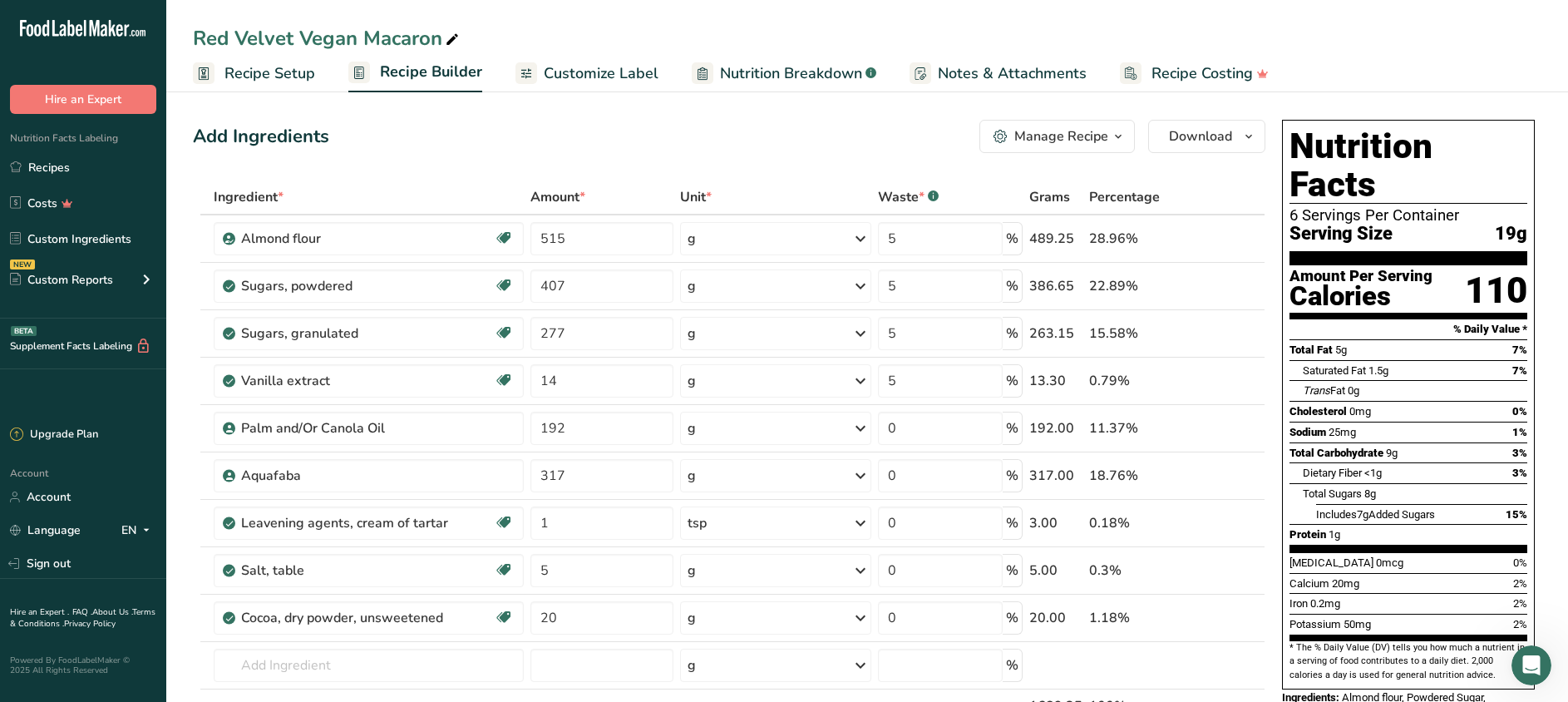
click at [620, 84] on link "Customize Label" at bounding box center [587, 73] width 143 height 37
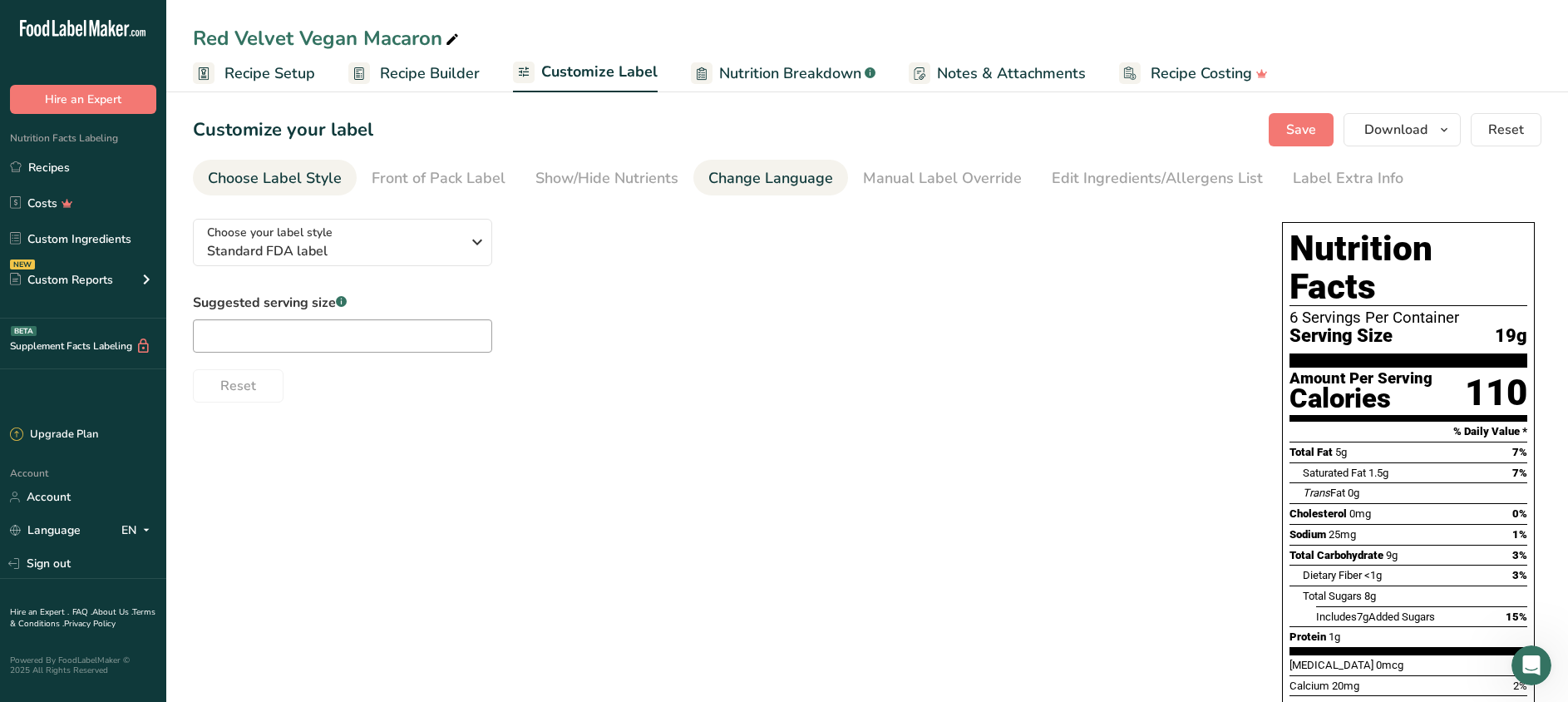
click at [777, 191] on link "Change Language" at bounding box center [770, 178] width 125 height 37
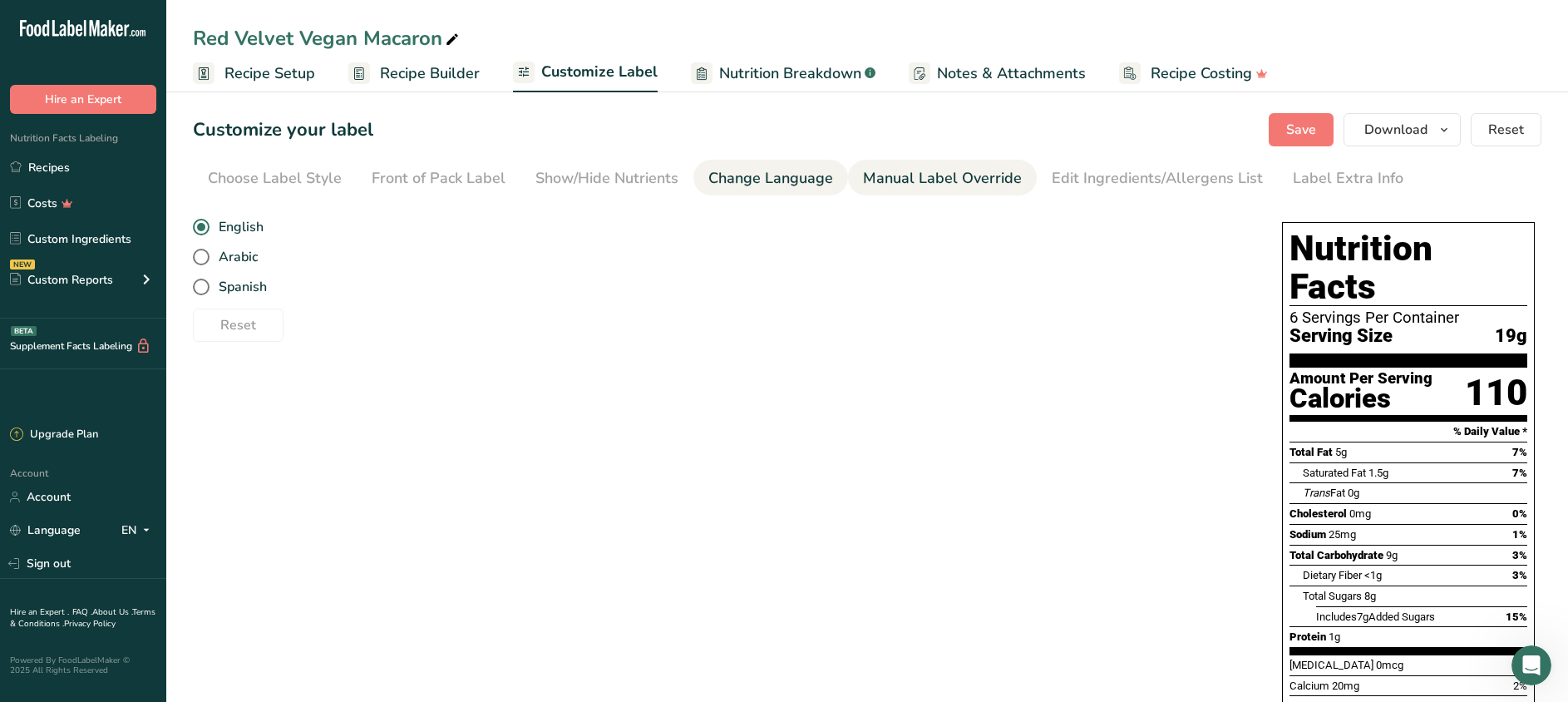
click at [920, 186] on div "Manual Label Override" at bounding box center [943, 178] width 159 height 23
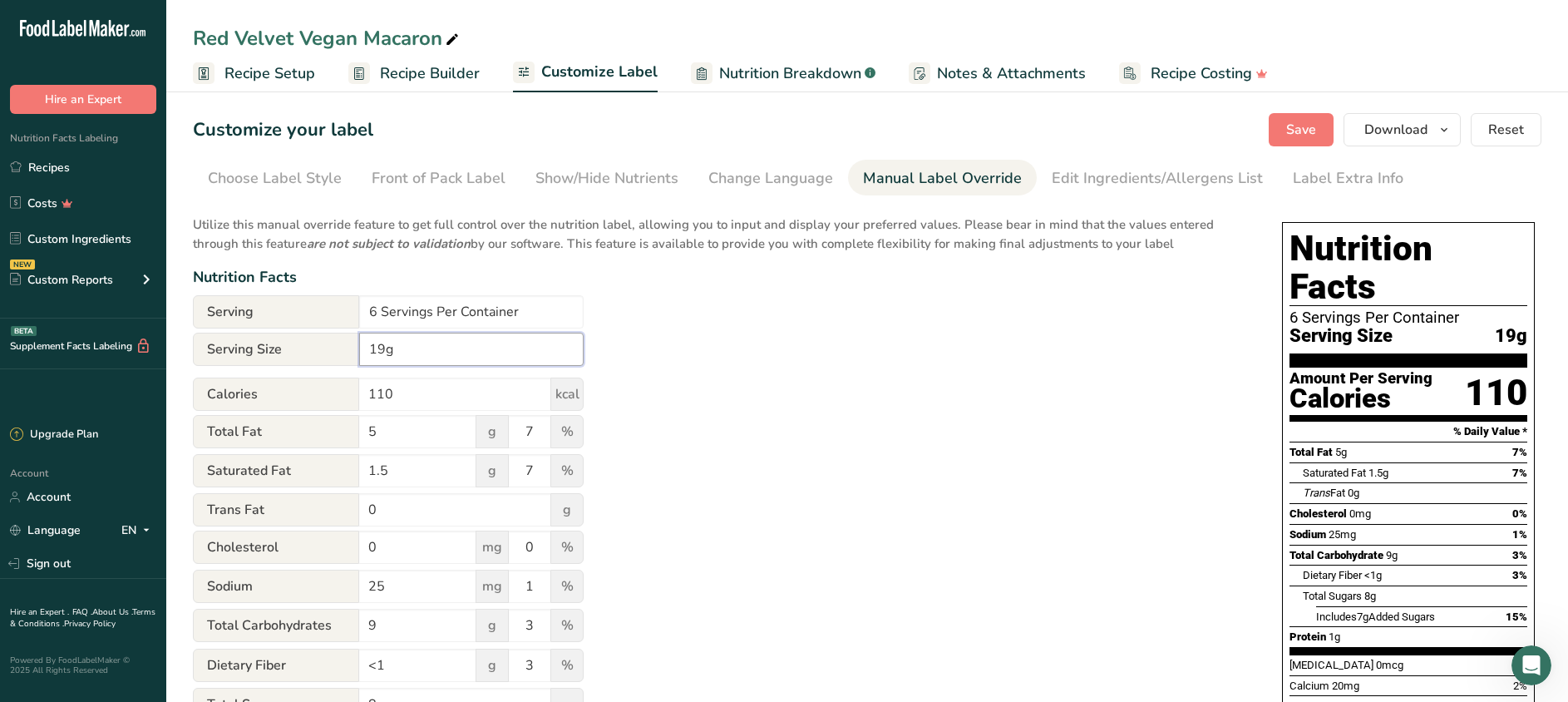
drag, startPoint x: 411, startPoint y: 344, endPoint x: 292, endPoint y: 322, distance: 121.0
click at [292, 322] on form "Serving 6 Servings Per Container Serving Size 19g Calories 110 kcal Total Fat 5…" at bounding box center [388, 648] width 391 height 706
type input "23"
click at [414, 397] on input "110" at bounding box center [456, 393] width 192 height 33
type input "120"
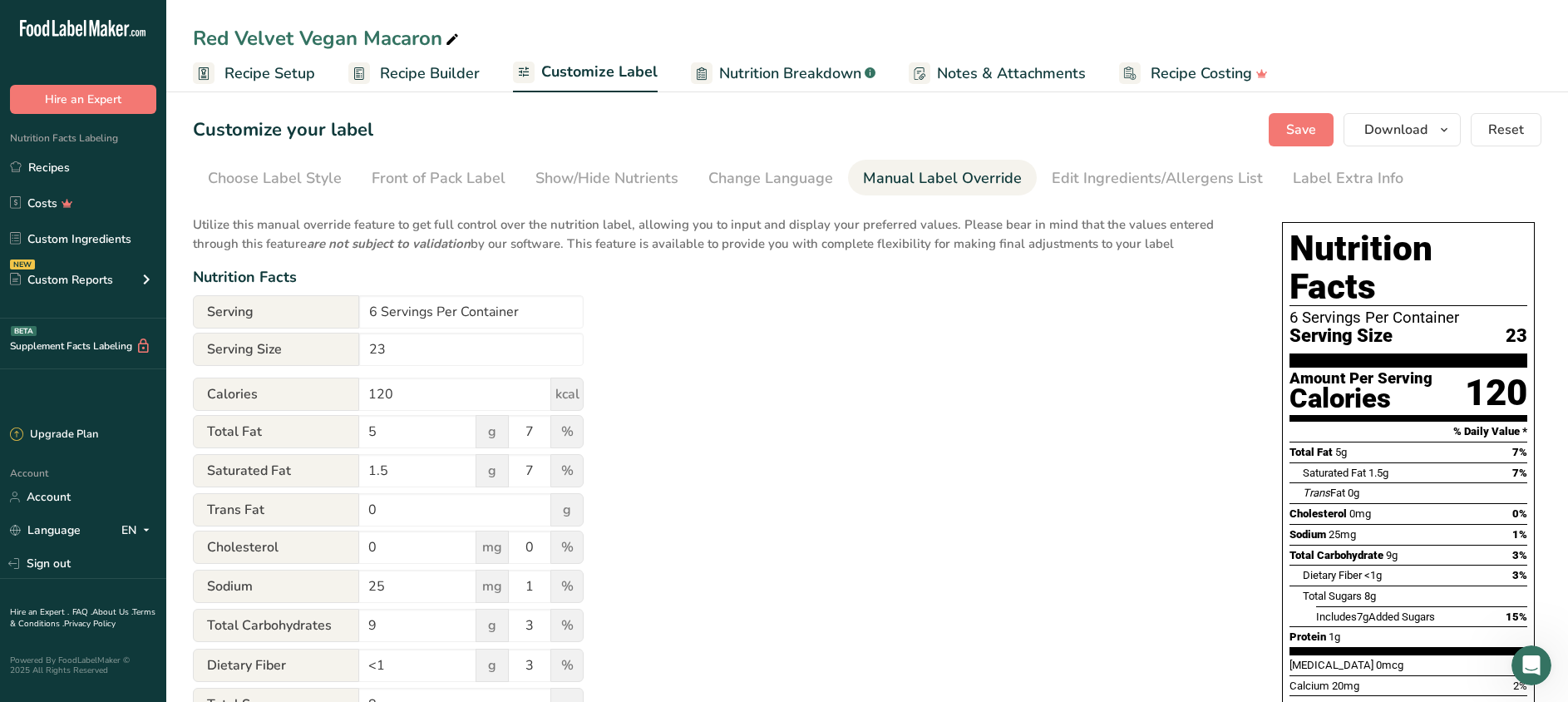
click at [452, 370] on form "Serving 6 Servings Per Container Serving Size 23 Calories 120 kcal Total Fat 5 …" at bounding box center [388, 648] width 391 height 706
click at [429, 354] on input "23" at bounding box center [472, 348] width 224 height 33
type input "23g"
click at [1265, 121] on div "Customize your label Save Download Choose what to show on your downloaded label…" at bounding box center [868, 129] width 1349 height 33
click at [1301, 130] on span "Save" at bounding box center [1300, 130] width 30 height 20
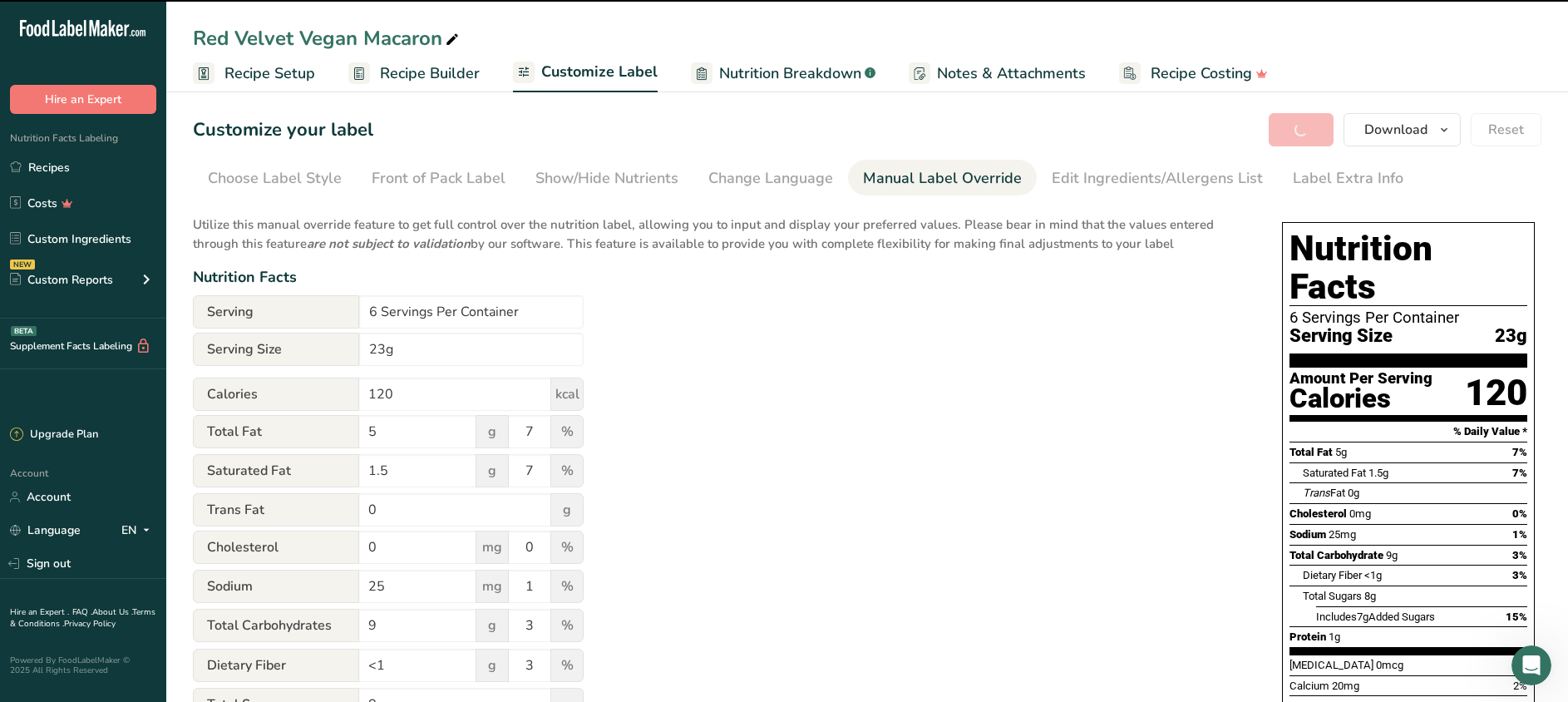
click at [419, 77] on span "Recipe Builder" at bounding box center [430, 73] width 100 height 23
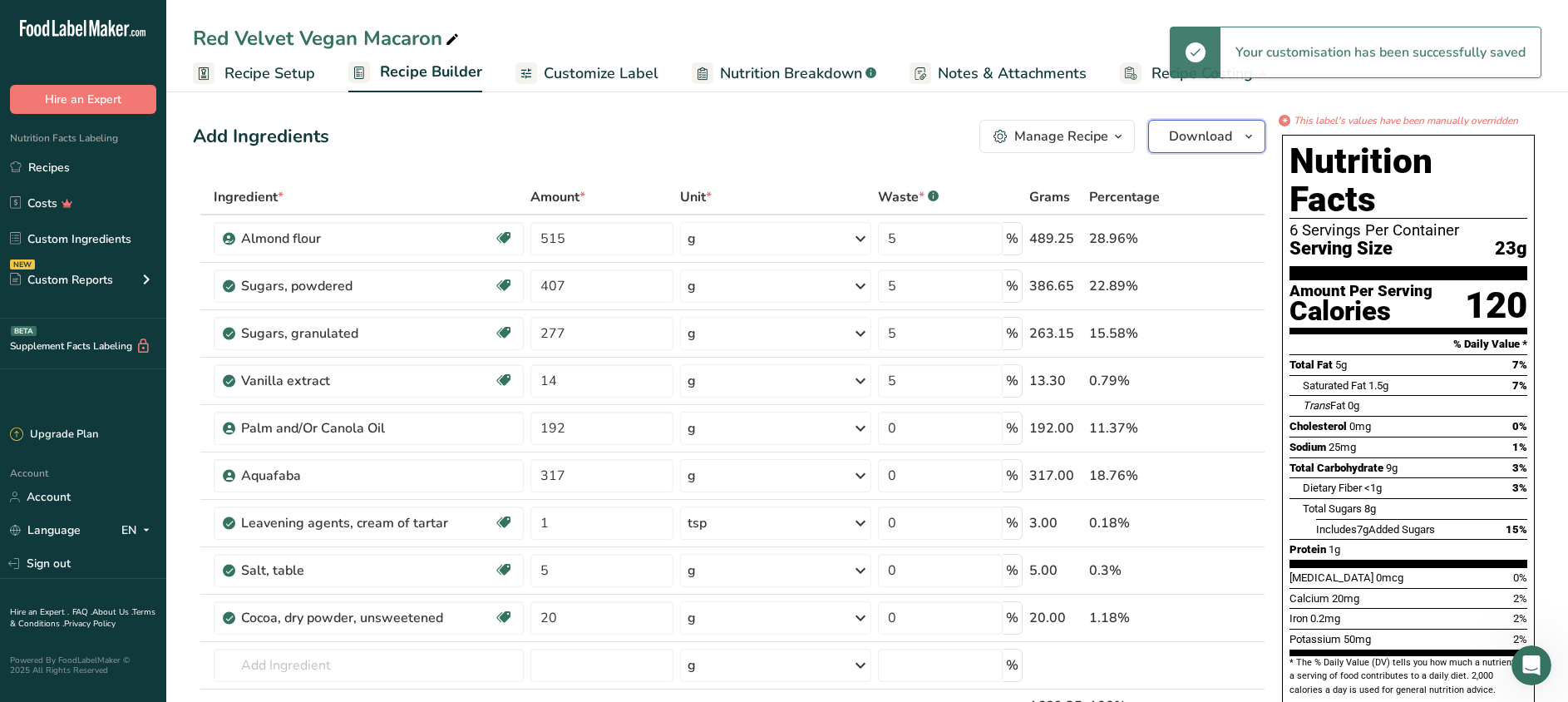
click at [1222, 136] on span "Download" at bounding box center [1200, 137] width 63 height 20
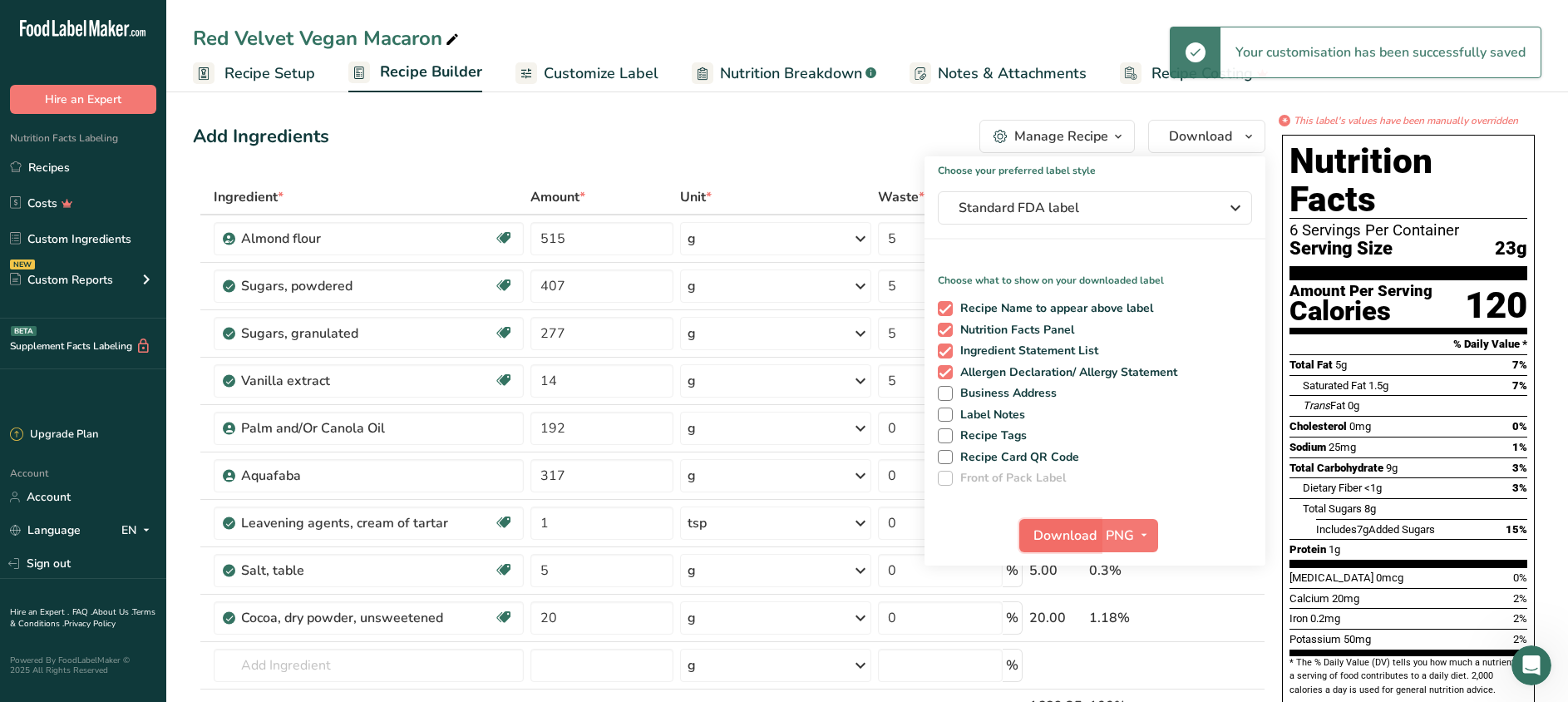
click at [1097, 528] on button "Download" at bounding box center [1060, 535] width 82 height 33
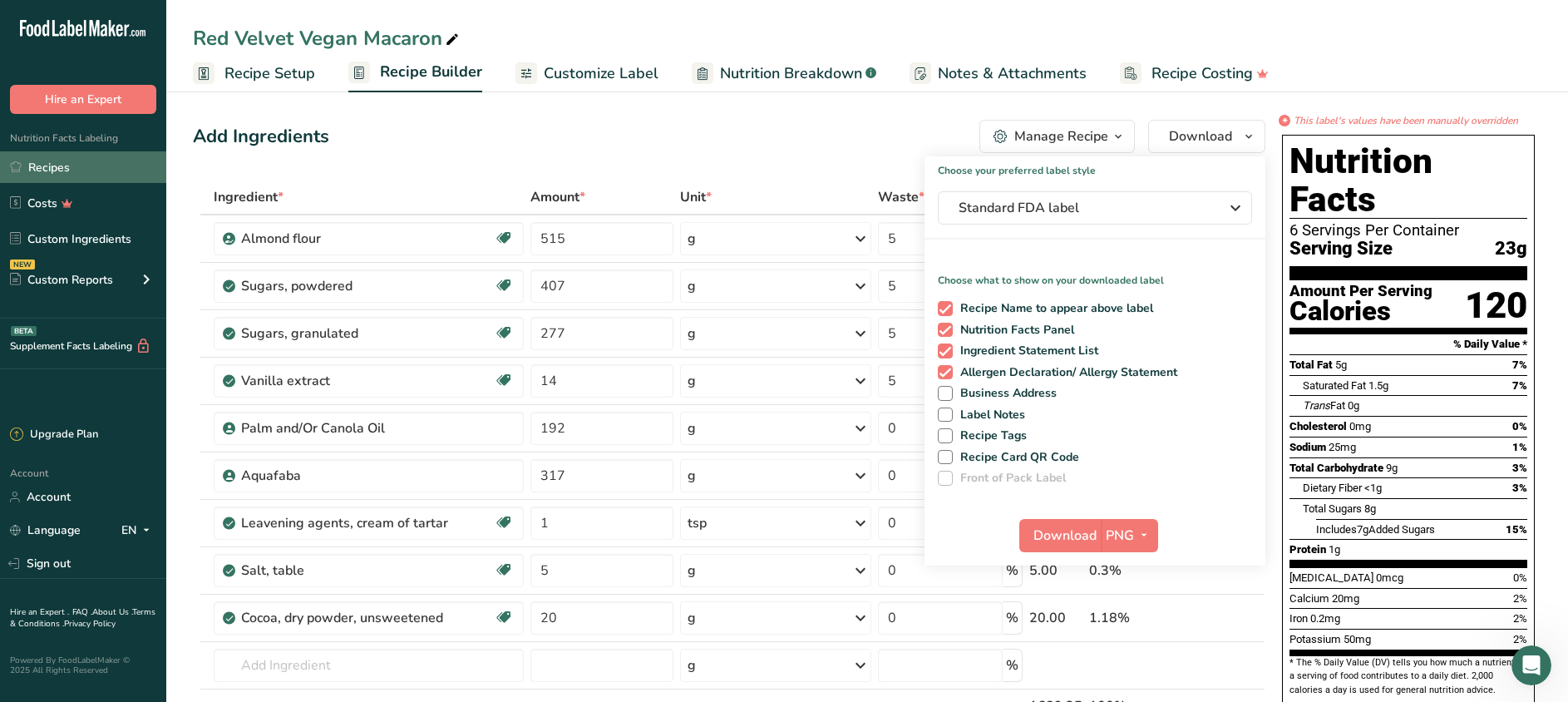
click at [57, 175] on link "Recipes" at bounding box center [83, 166] width 166 height 31
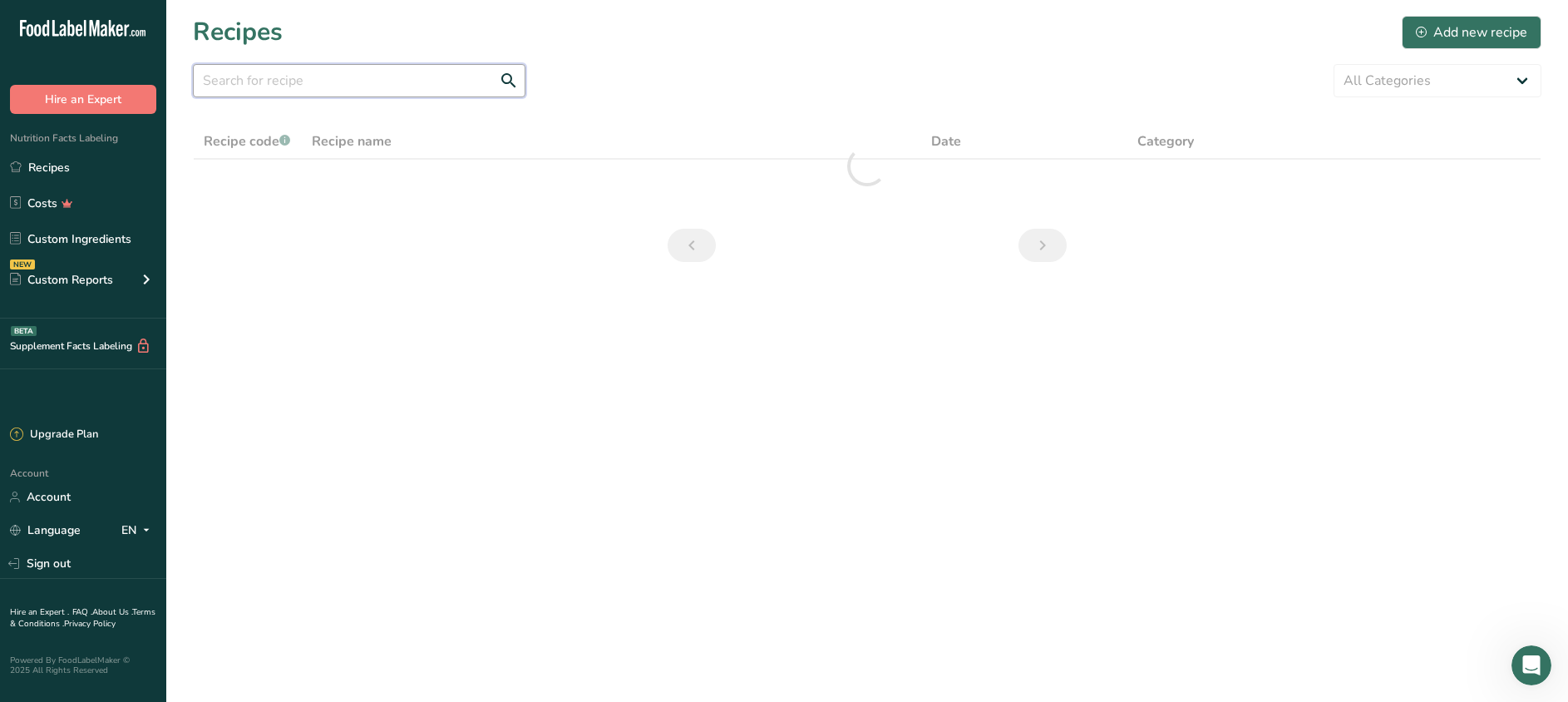
click at [304, 85] on input "text" at bounding box center [360, 80] width 333 height 33
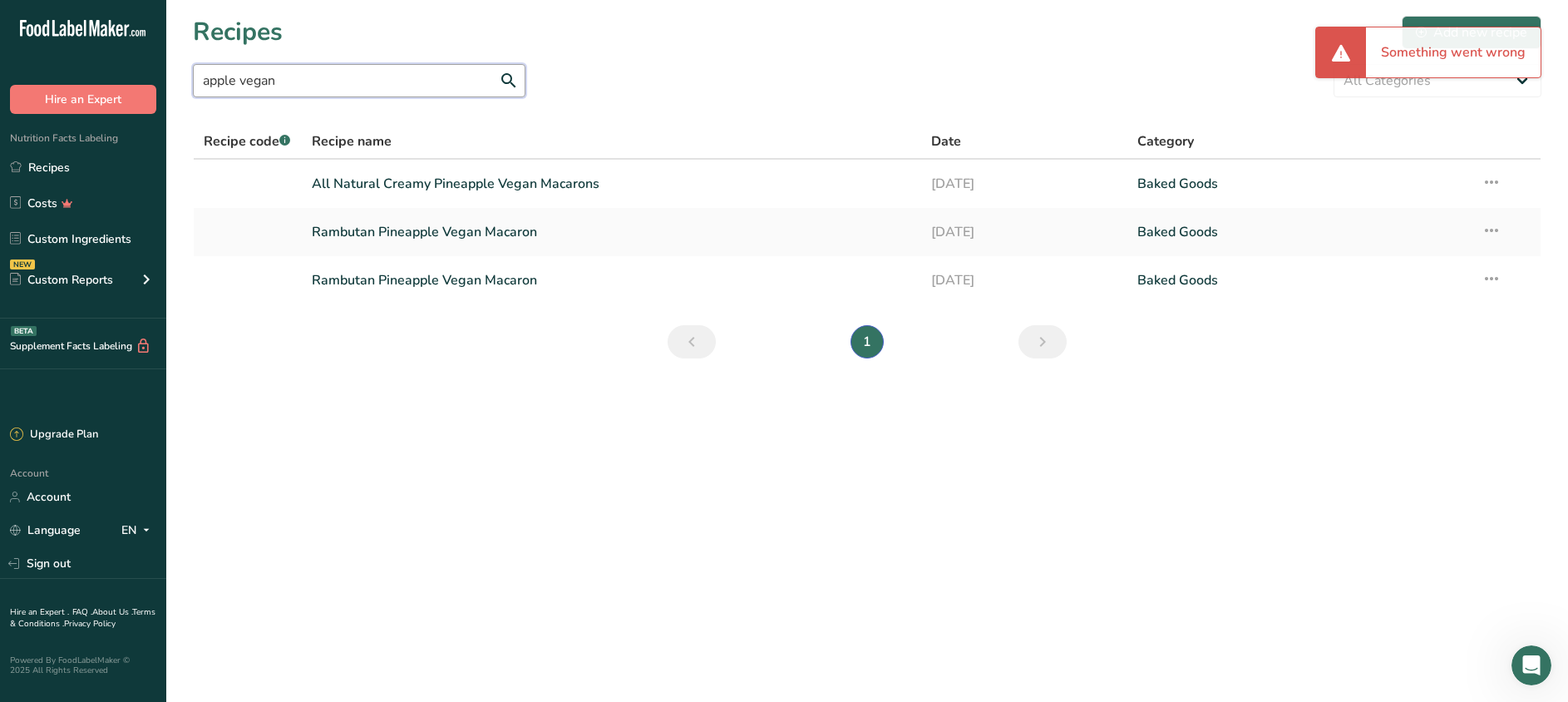
click at [251, 81] on input "apple vegan" at bounding box center [360, 80] width 333 height 33
click at [251, 78] on input "apple vegan" at bounding box center [360, 80] width 333 height 33
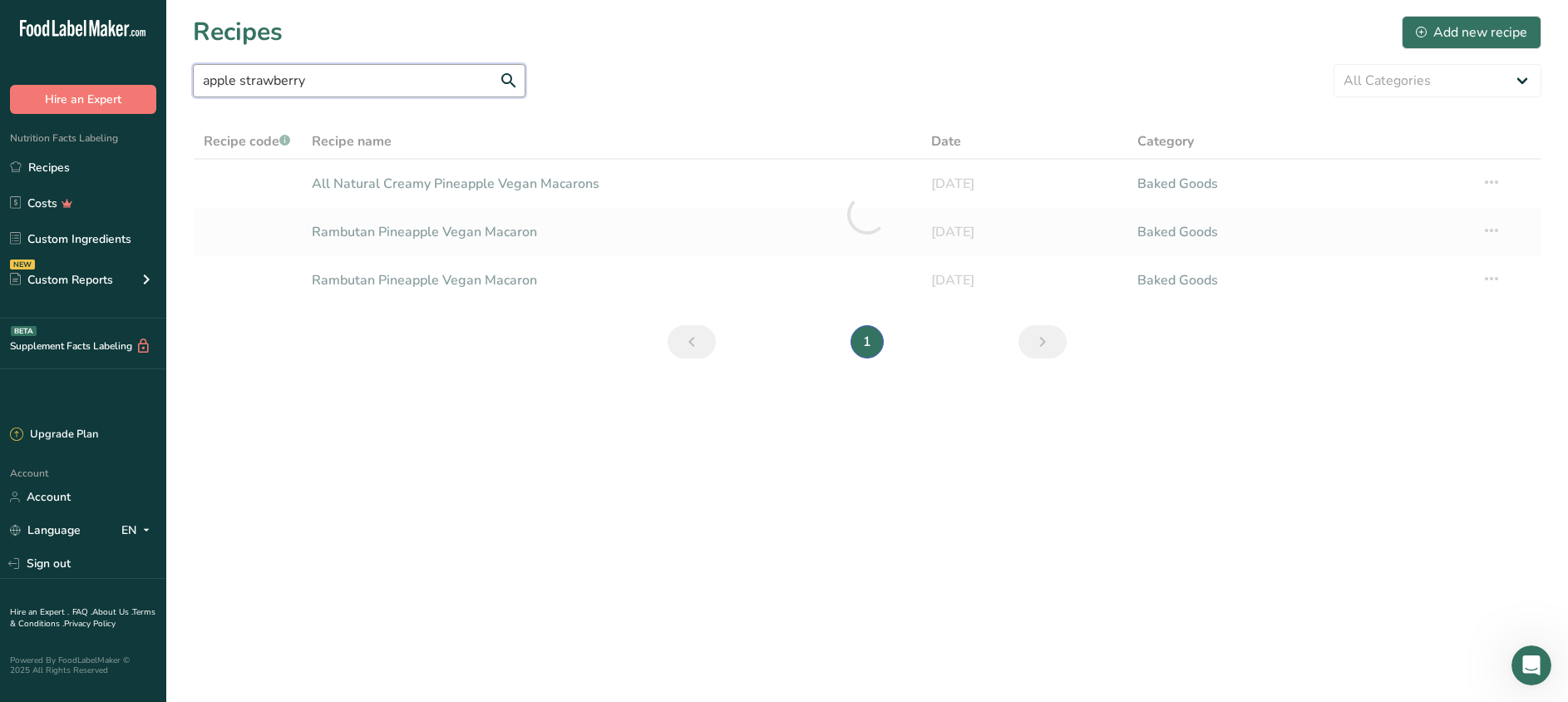
type input "apple strawberry"
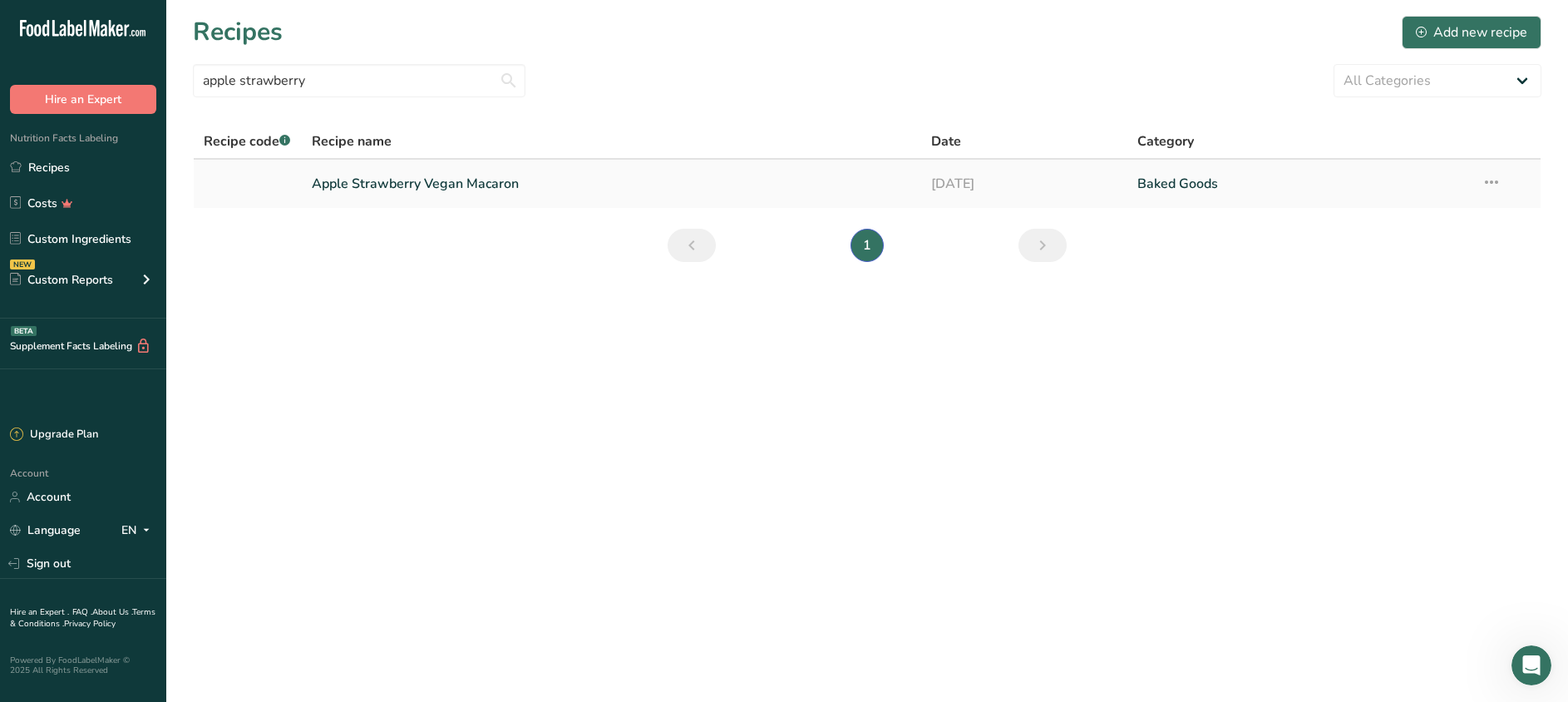
click at [431, 185] on link "Apple Strawberry Vegan Macaron" at bounding box center [611, 183] width 599 height 35
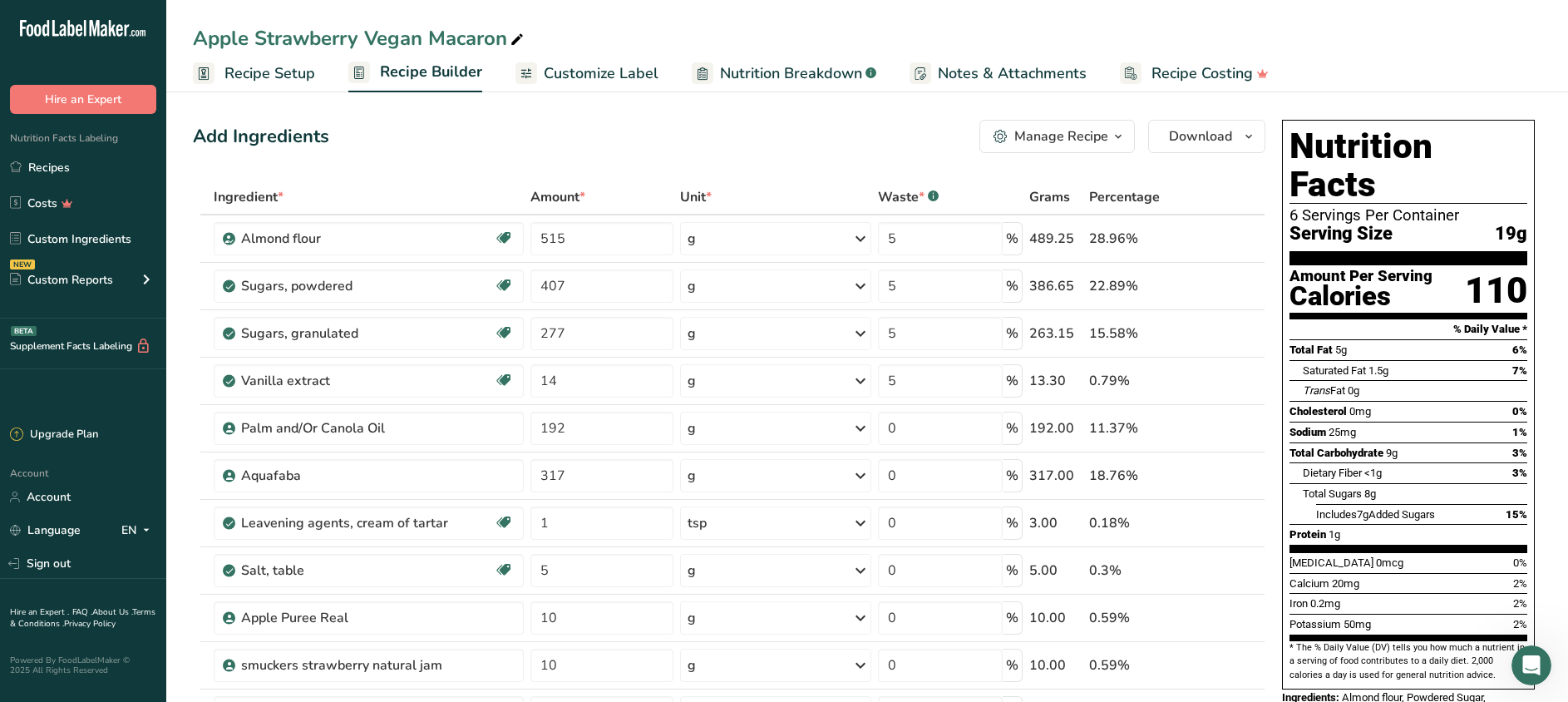
click at [793, 72] on span "Nutrition Breakdown" at bounding box center [791, 73] width 142 height 23
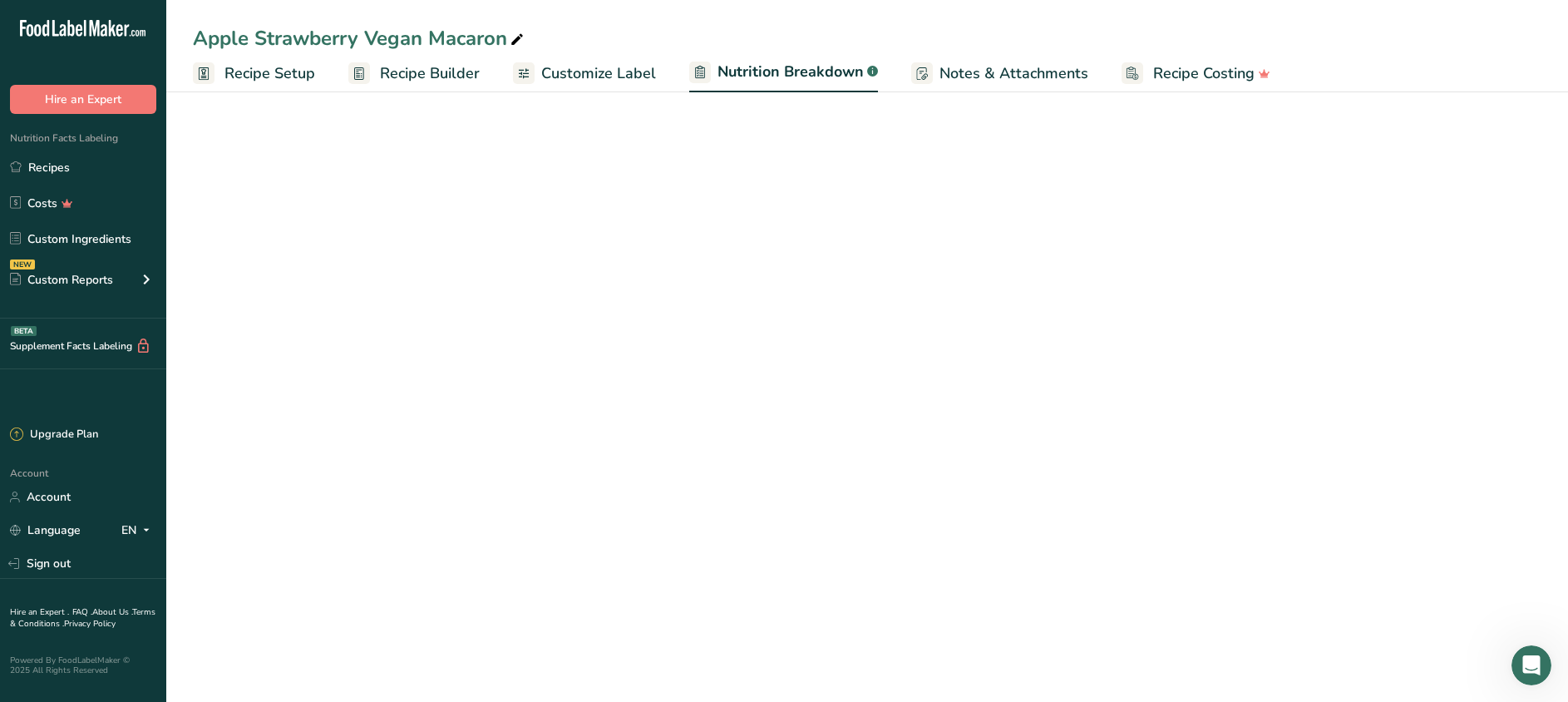
select select "Calories"
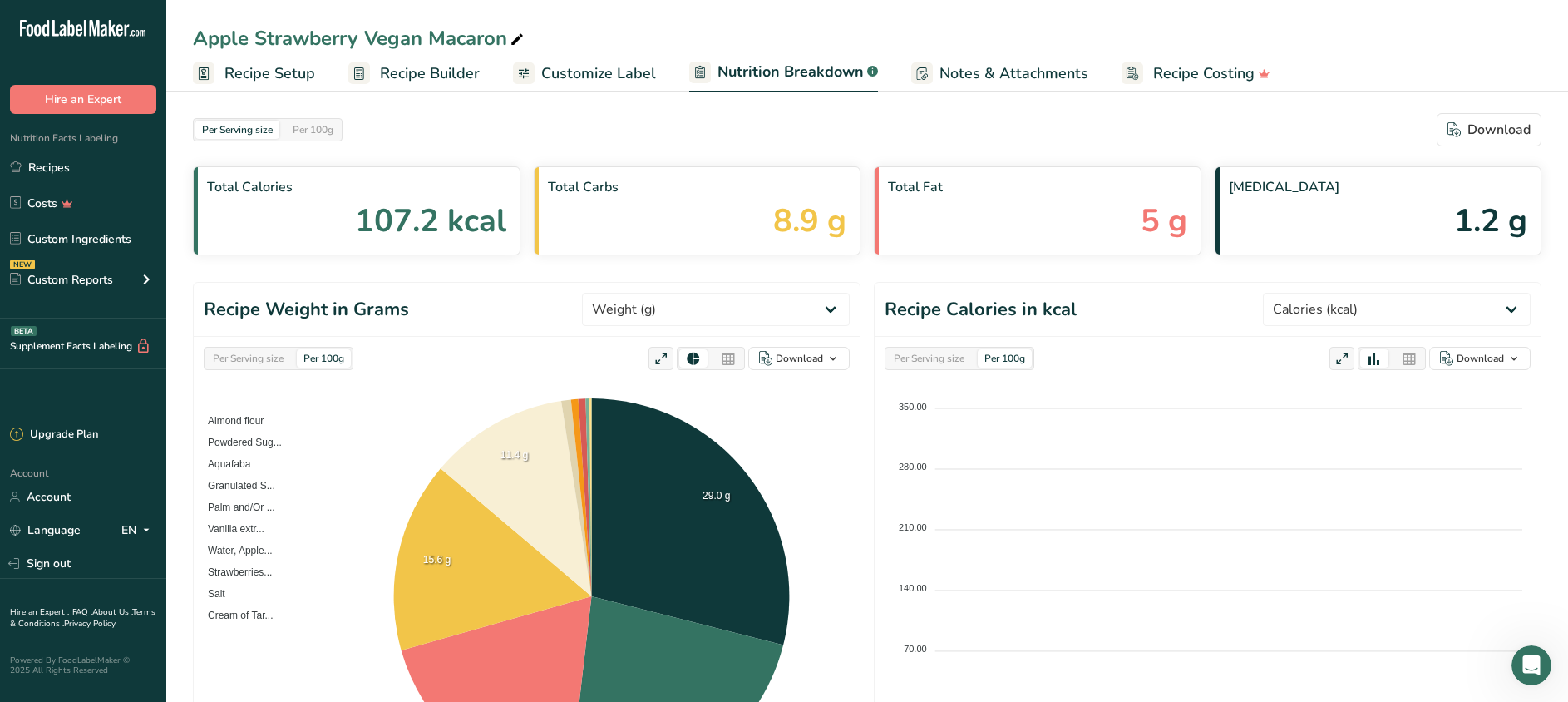
click at [599, 81] on span "Customize Label" at bounding box center [598, 73] width 115 height 23
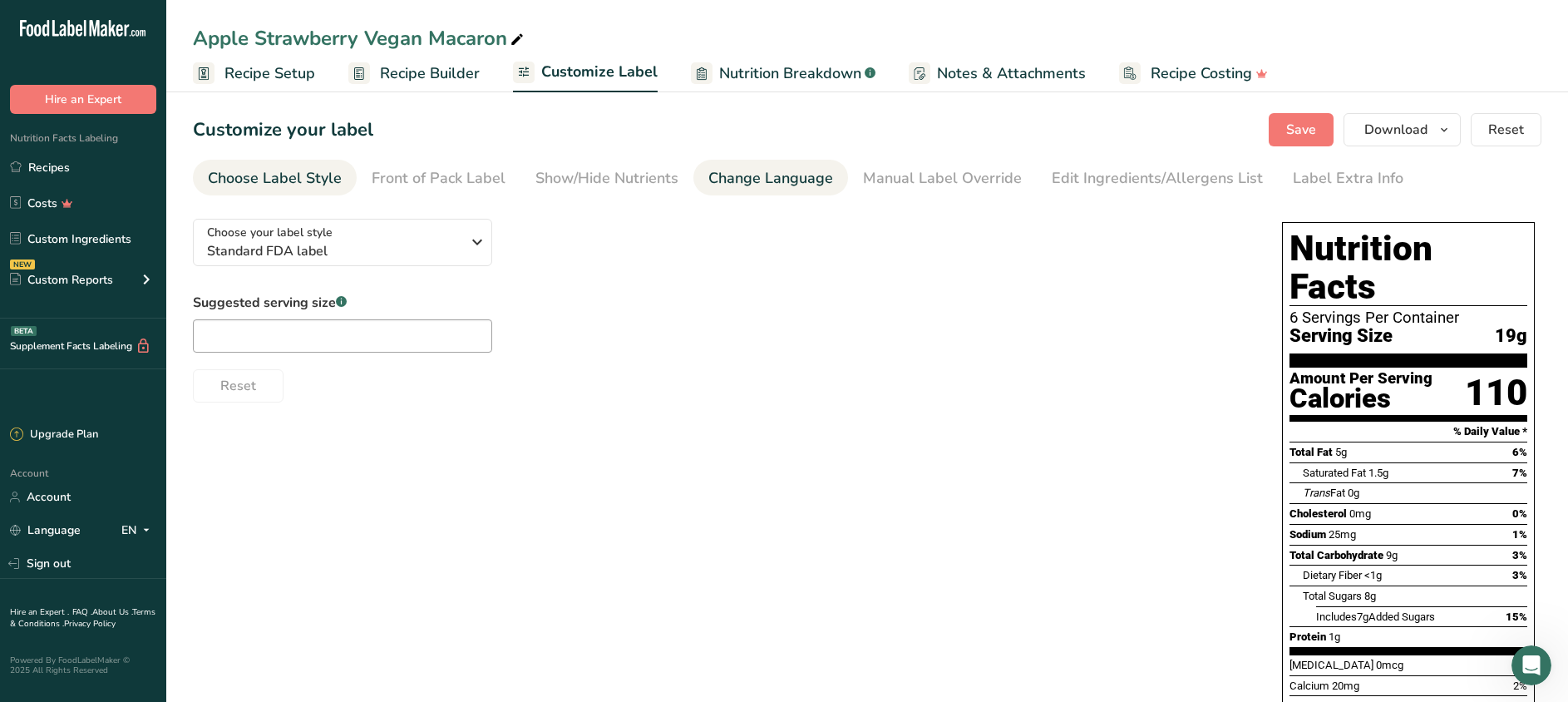
click at [738, 178] on div "Change Language" at bounding box center [770, 178] width 125 height 23
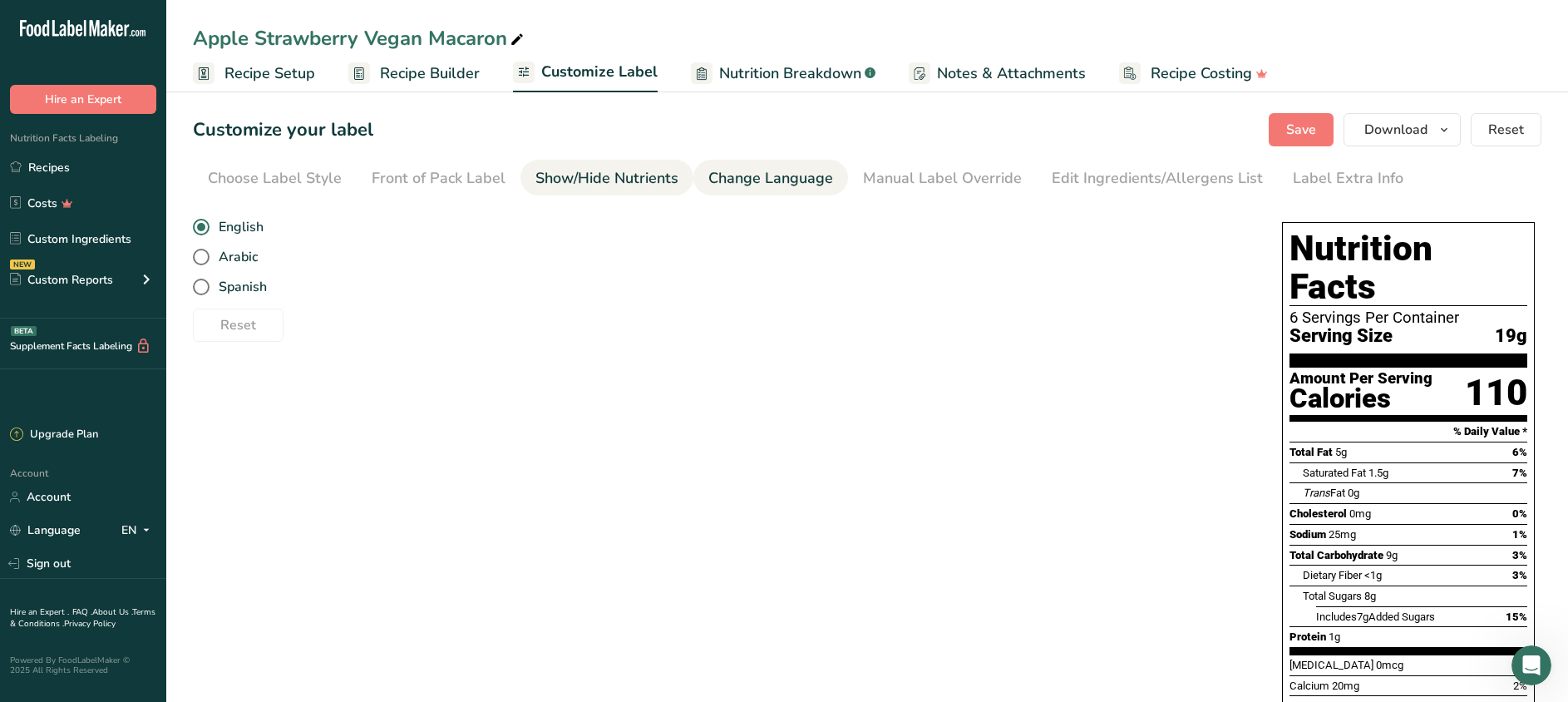
click at [613, 172] on div "Show/Hide Nutrients" at bounding box center [607, 178] width 143 height 23
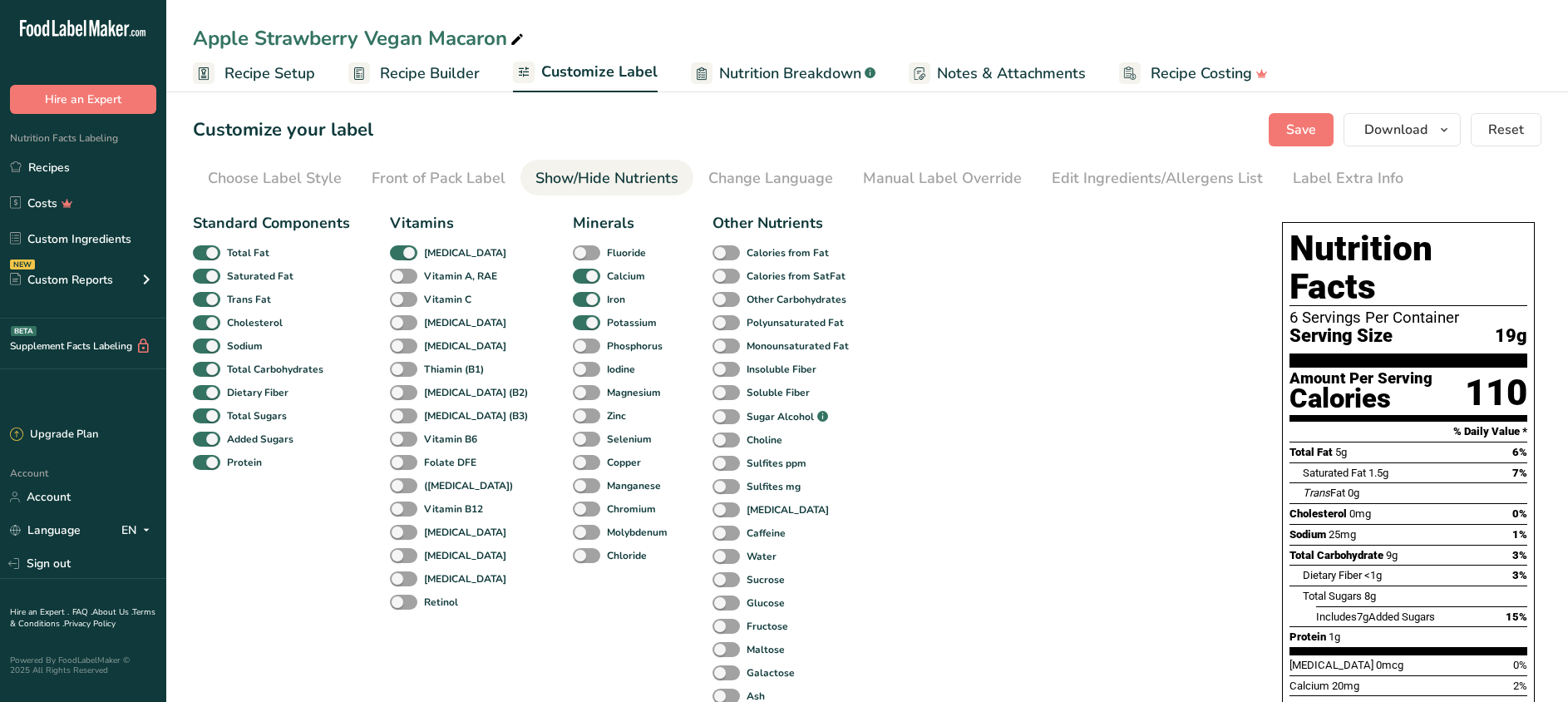
click at [941, 168] on div "Manual Label Override" at bounding box center [943, 178] width 159 height 23
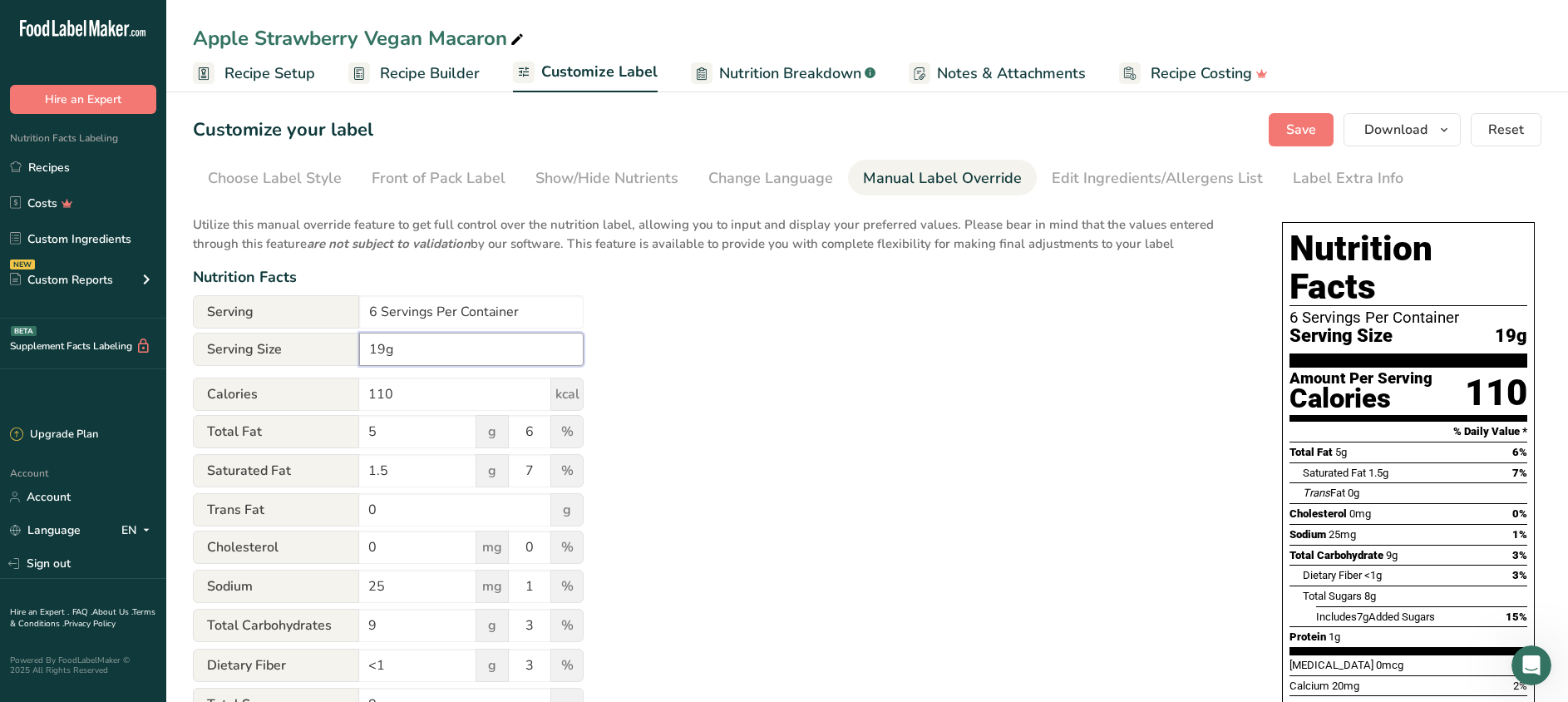
click at [418, 355] on input "19g" at bounding box center [472, 348] width 224 height 33
type input "1"
type input "23g"
click at [673, 449] on div "Utilize this manual override feature to get full control over the nutrition lab…" at bounding box center [721, 602] width 1056 height 796
click at [1291, 134] on span "Save" at bounding box center [1300, 130] width 30 height 20
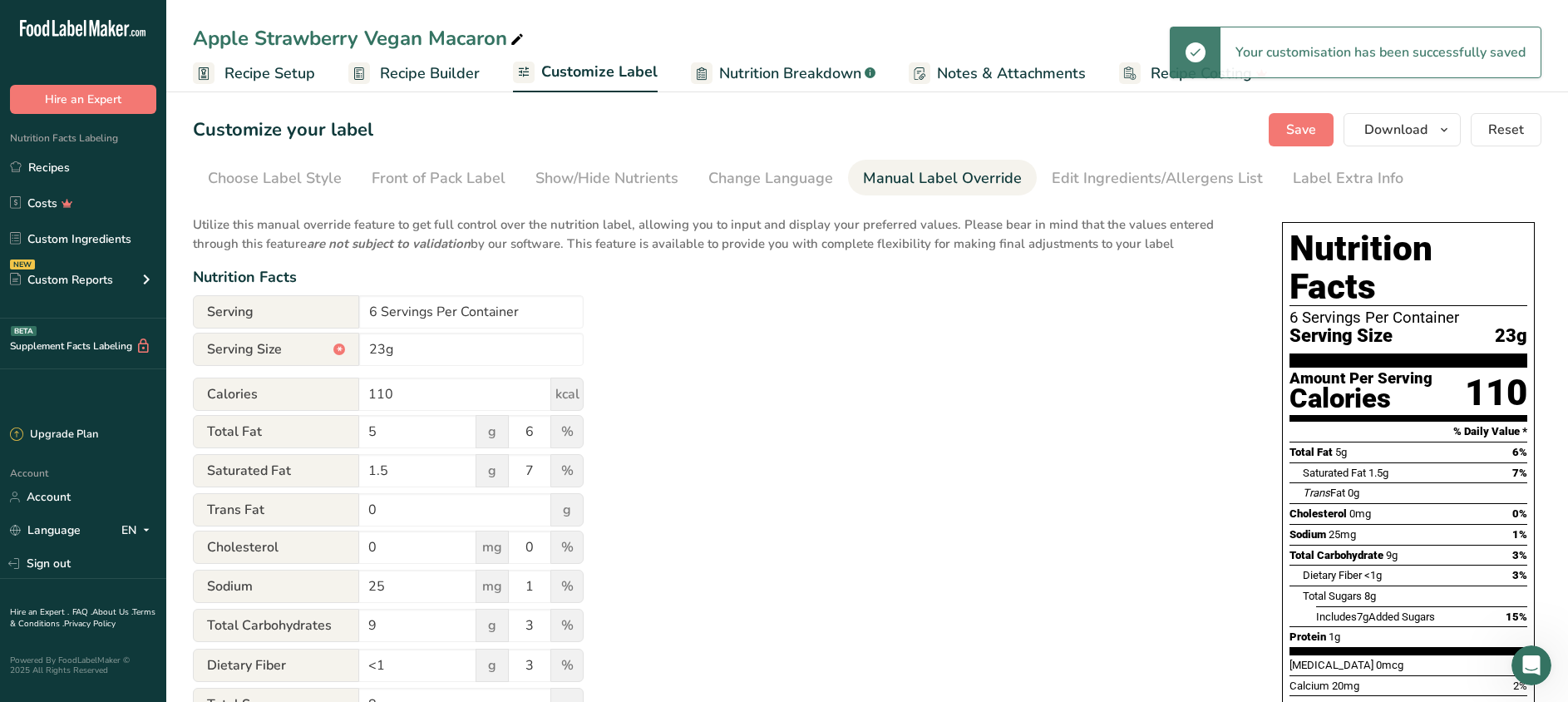
click at [401, 66] on span "Recipe Builder" at bounding box center [430, 73] width 100 height 23
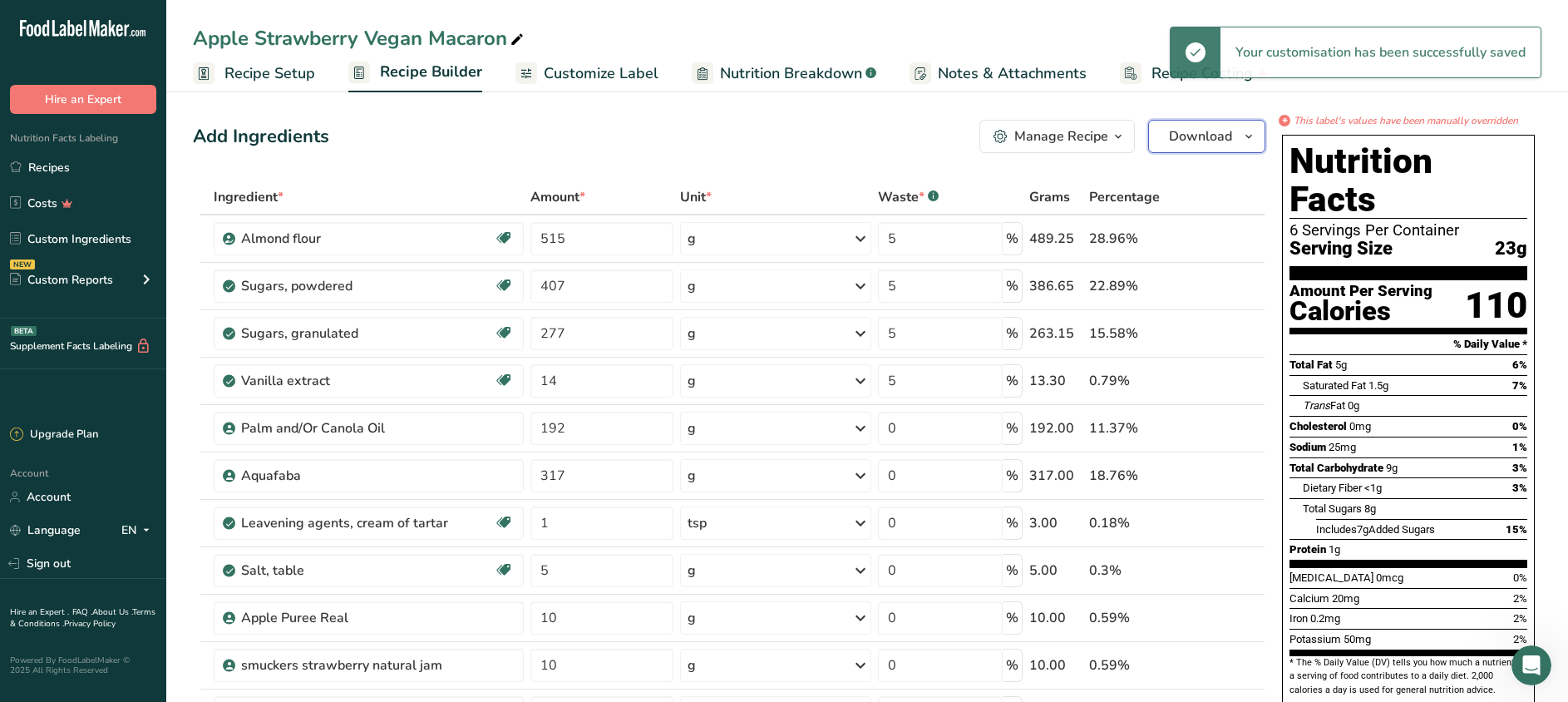
click at [1219, 143] on span "Download" at bounding box center [1200, 137] width 63 height 20
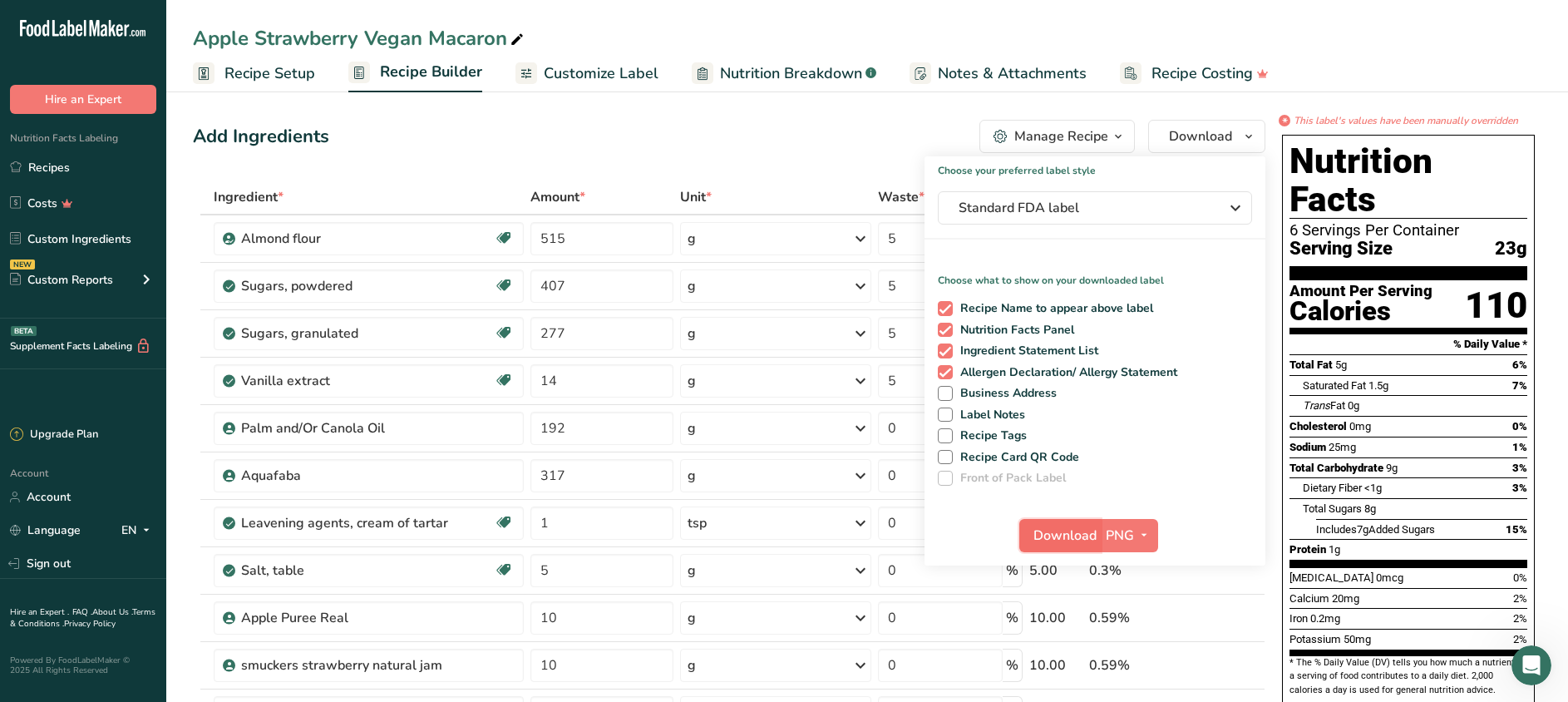
click at [1075, 532] on span "Download" at bounding box center [1065, 536] width 63 height 20
click at [46, 164] on link "Recipes" at bounding box center [83, 166] width 166 height 31
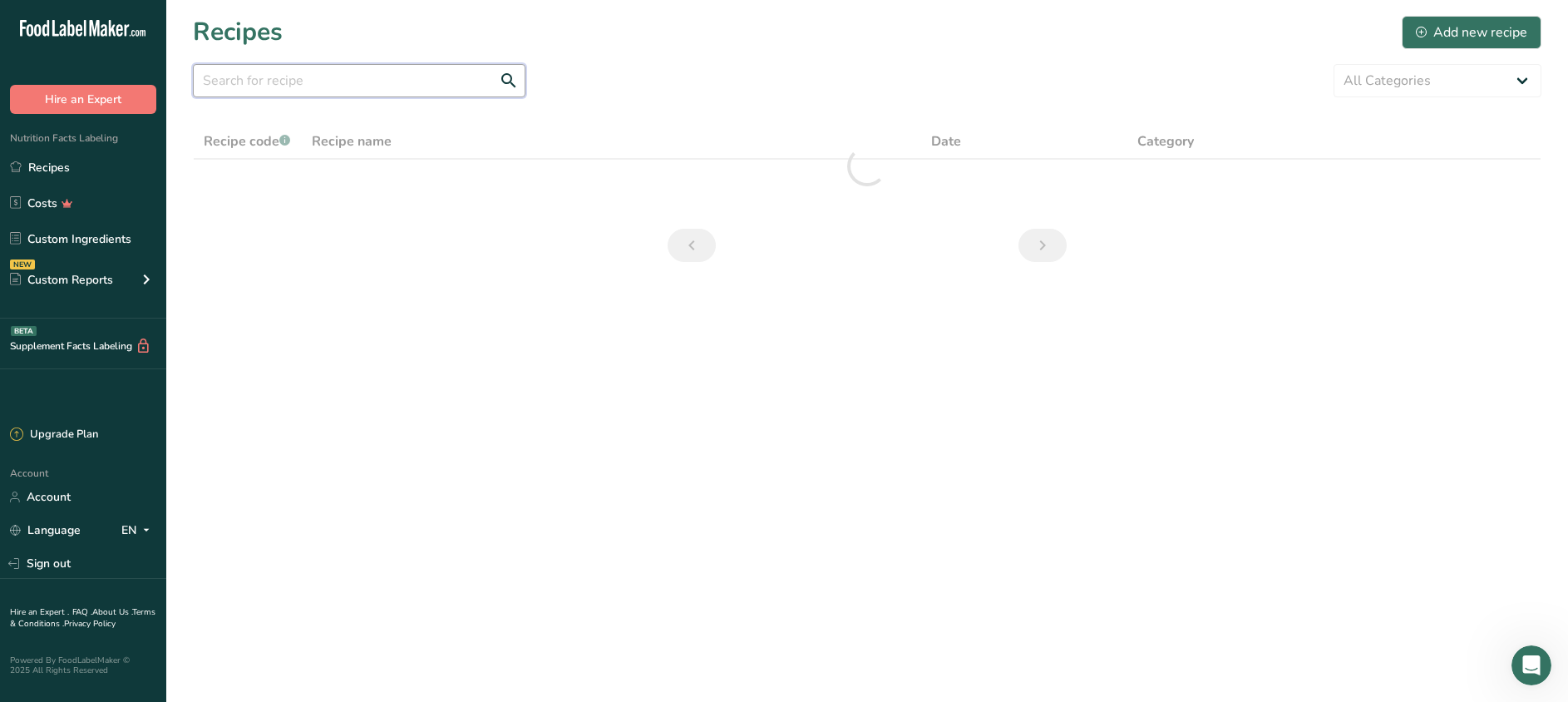
click at [299, 84] on input "text" at bounding box center [360, 80] width 333 height 33
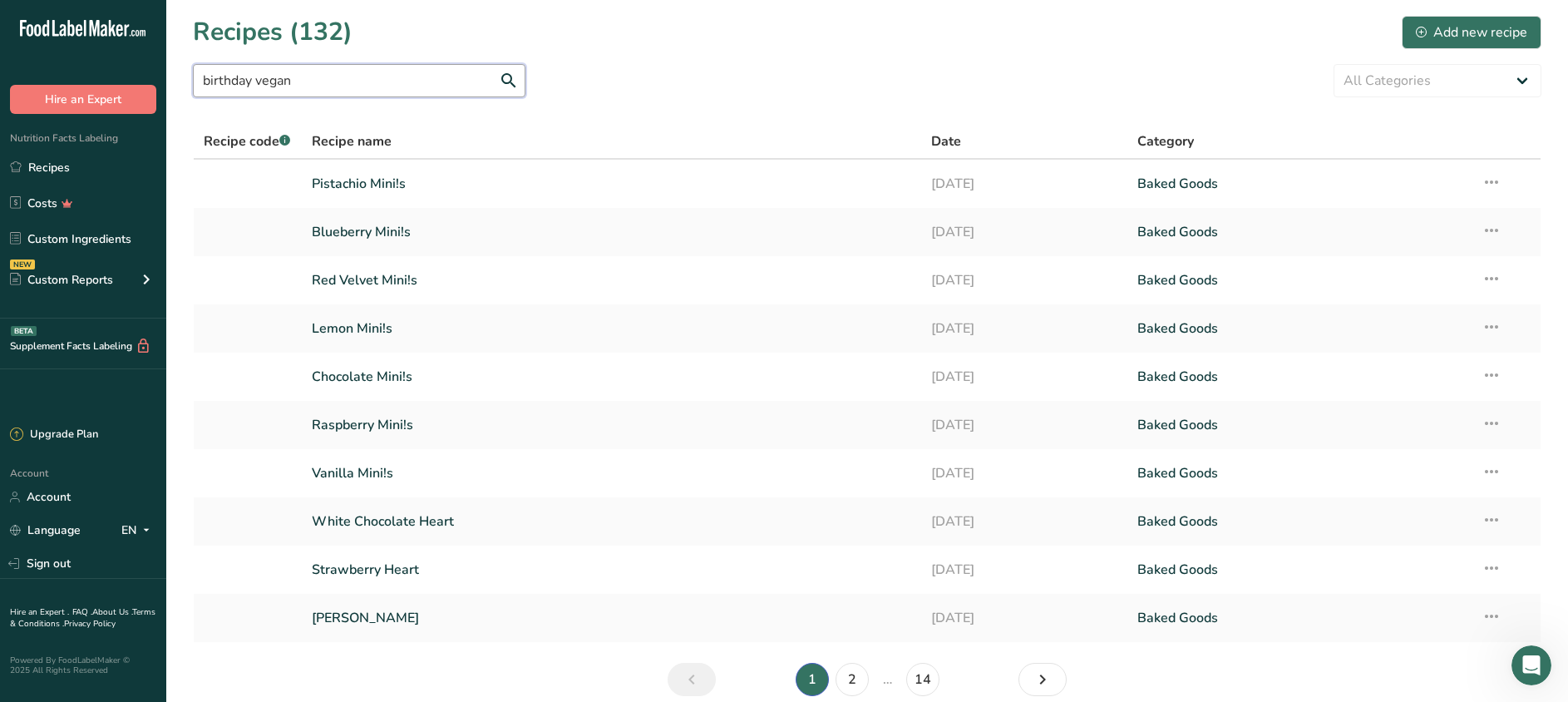
type input "birthday vegan"
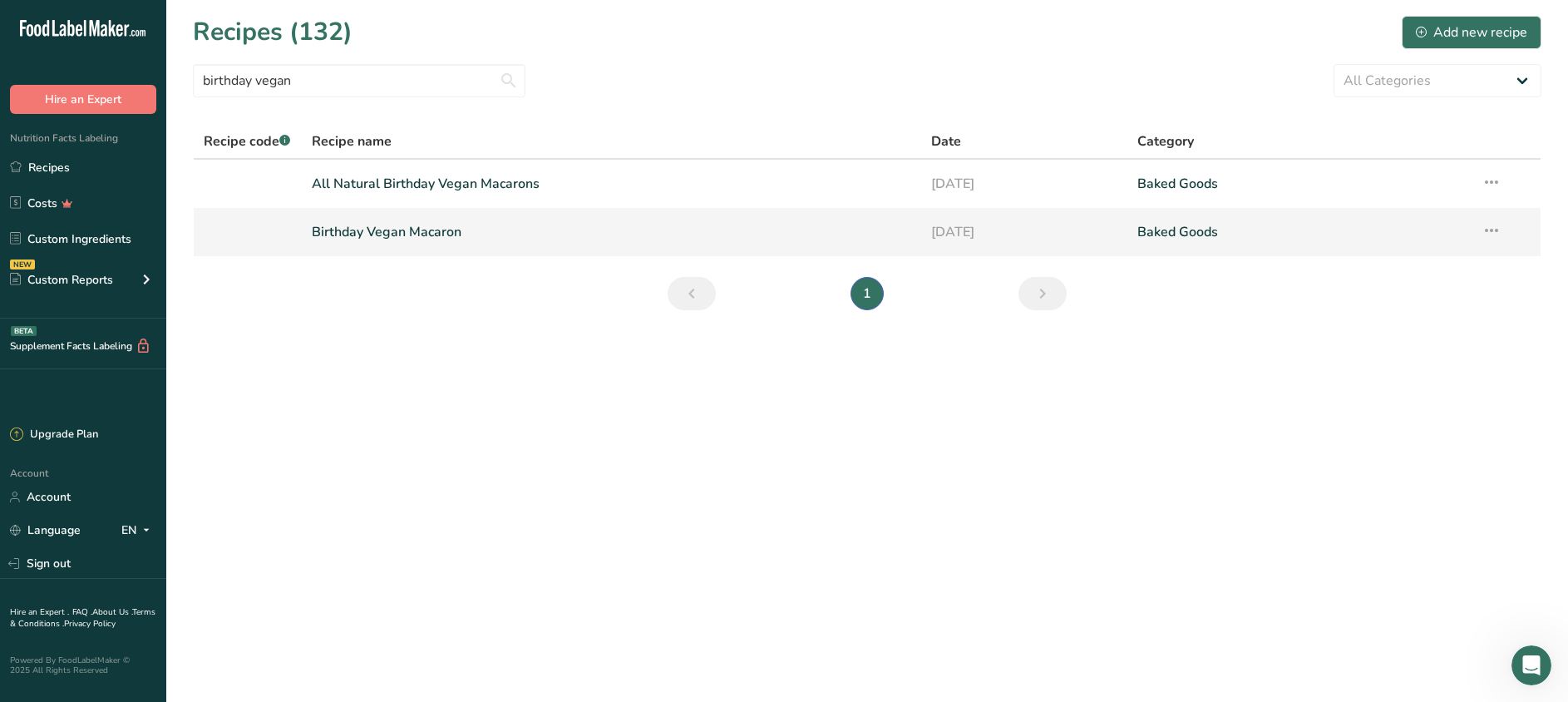
click at [397, 234] on link "Birthday Vegan Macaron" at bounding box center [611, 231] width 599 height 35
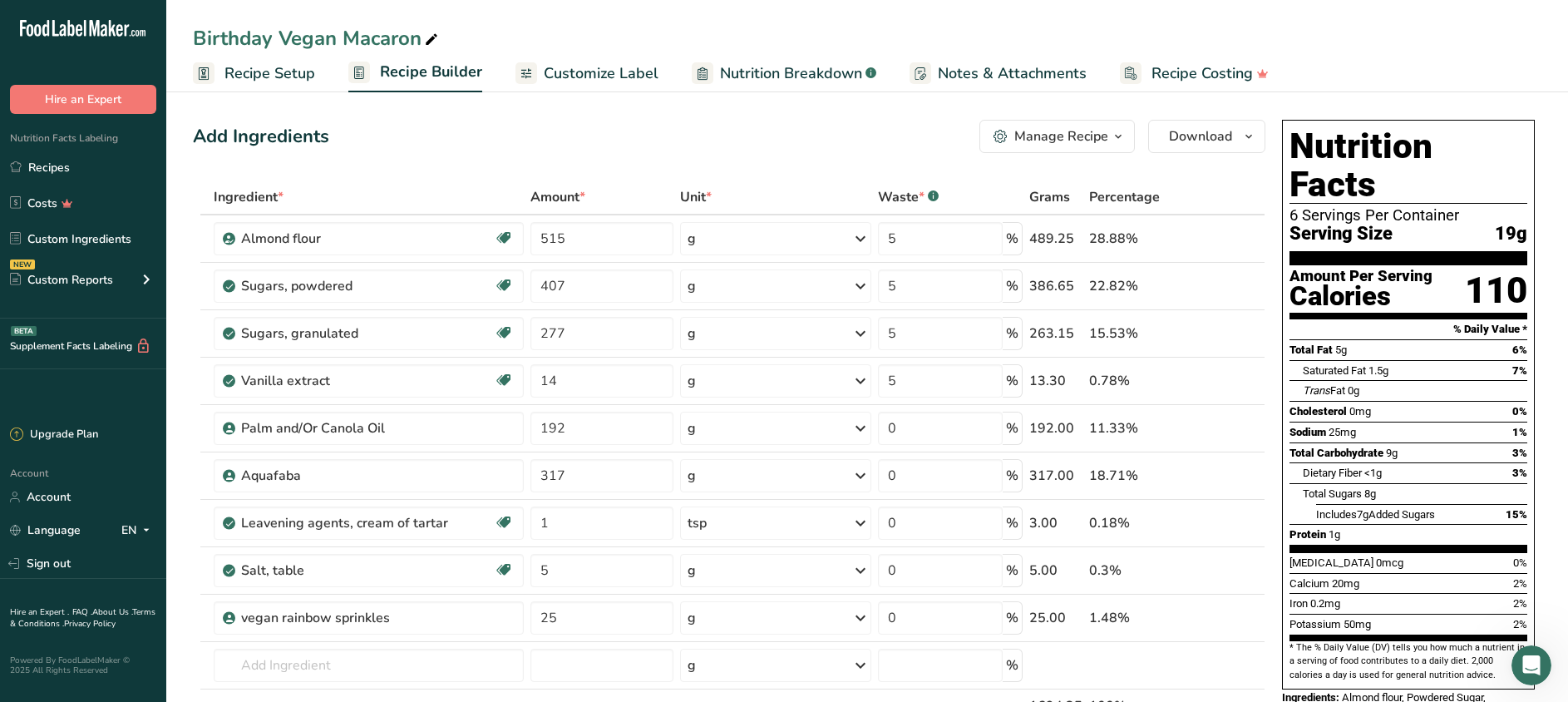
click at [611, 73] on span "Customize Label" at bounding box center [601, 73] width 115 height 23
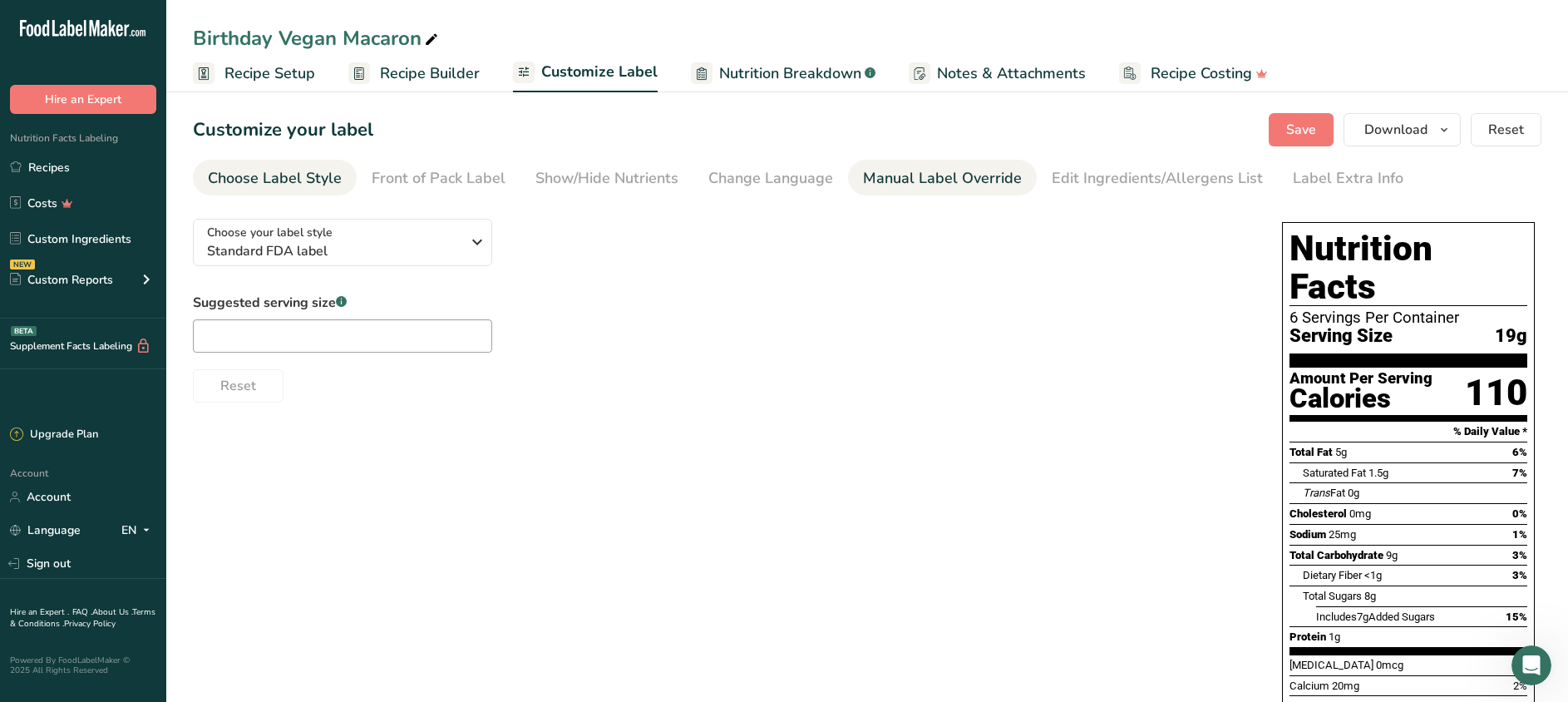
click at [889, 180] on div "Manual Label Override" at bounding box center [943, 178] width 159 height 23
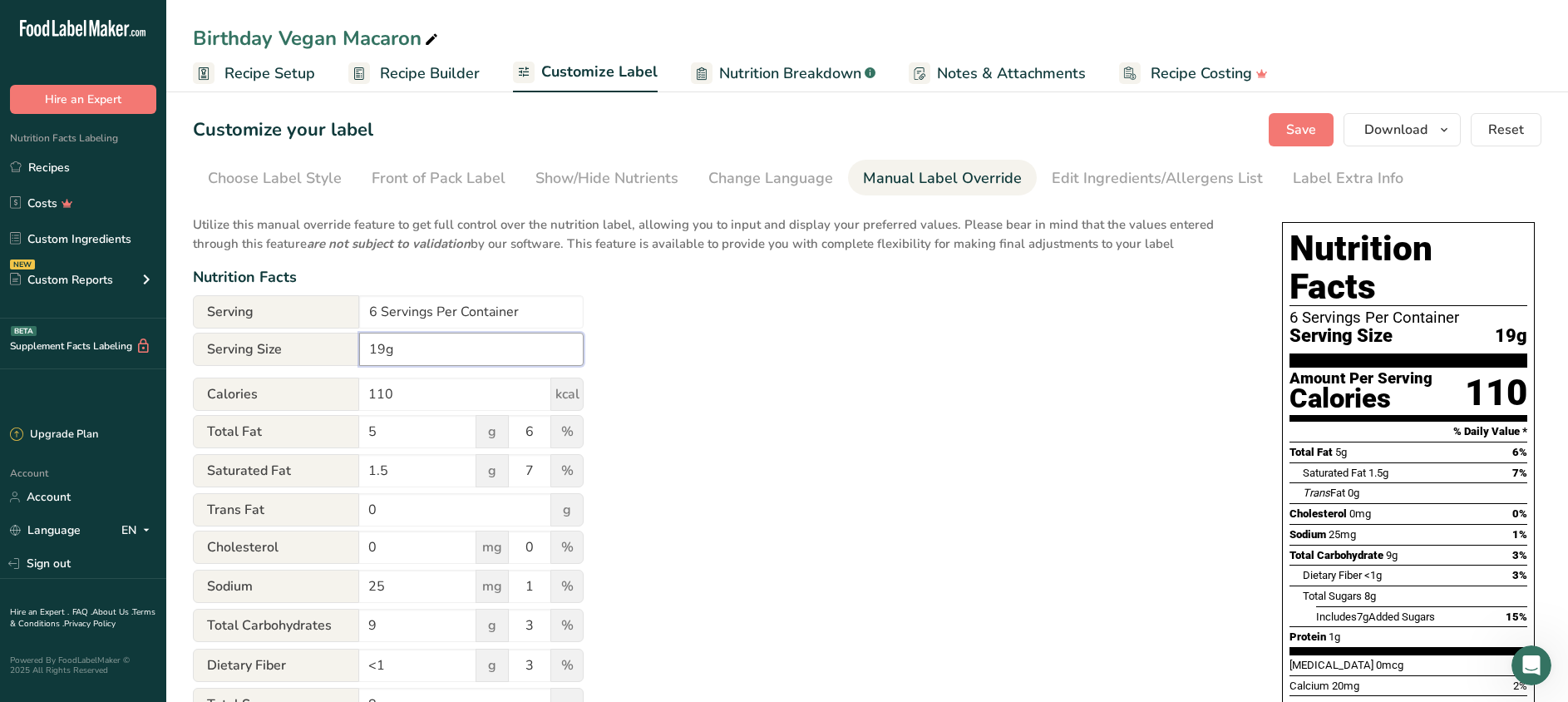
click at [398, 358] on input "19g" at bounding box center [472, 348] width 224 height 33
type input "1"
type input "24g"
click at [423, 397] on input "110" at bounding box center [456, 393] width 192 height 33
click at [815, 403] on div "Utilize this manual override feature to get full control over the nutrition lab…" at bounding box center [721, 602] width 1056 height 796
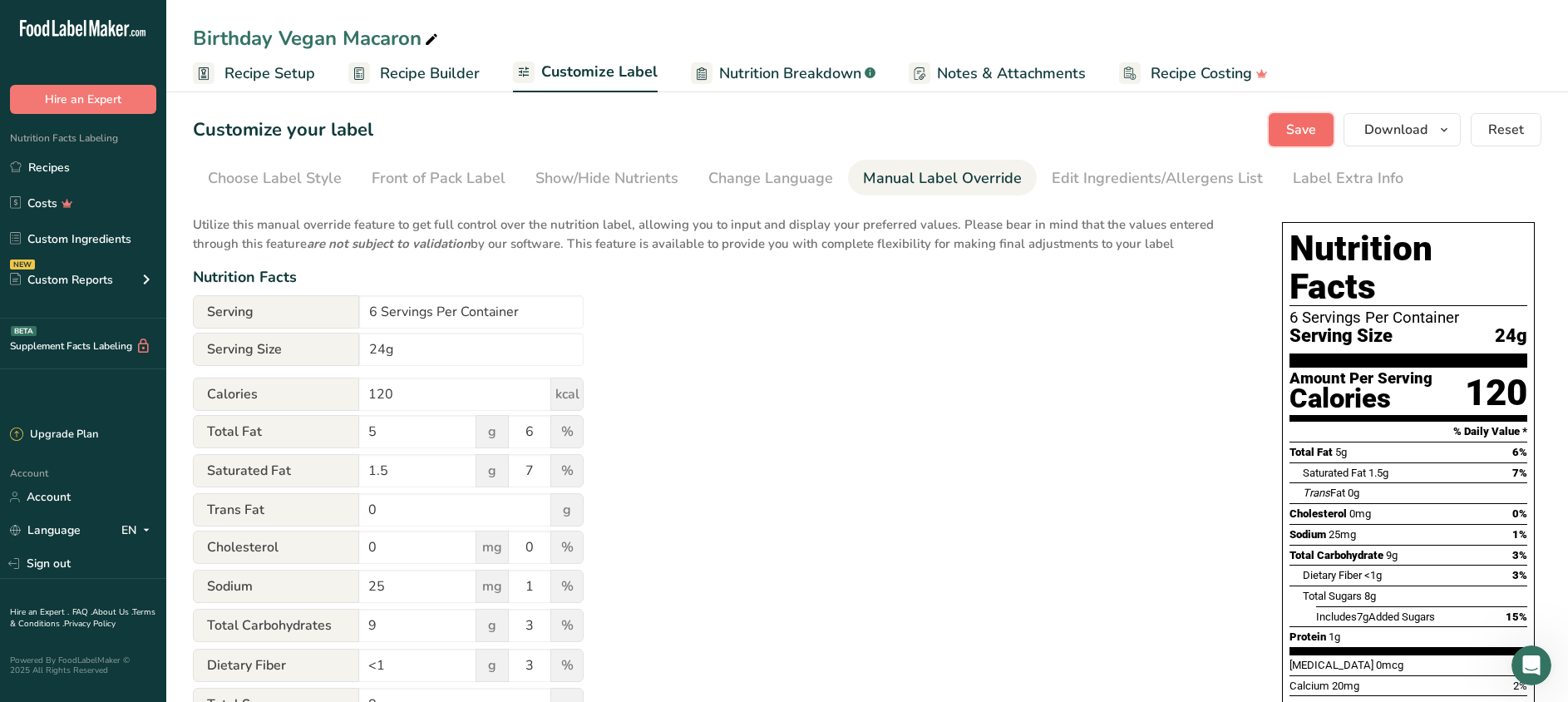
click at [1308, 123] on span "Save" at bounding box center [1300, 130] width 30 height 20
click at [446, 408] on input "120" at bounding box center [456, 393] width 192 height 33
type input "110"
click at [1300, 135] on span "Save" at bounding box center [1300, 130] width 30 height 20
click at [430, 76] on span "Recipe Builder" at bounding box center [430, 73] width 100 height 23
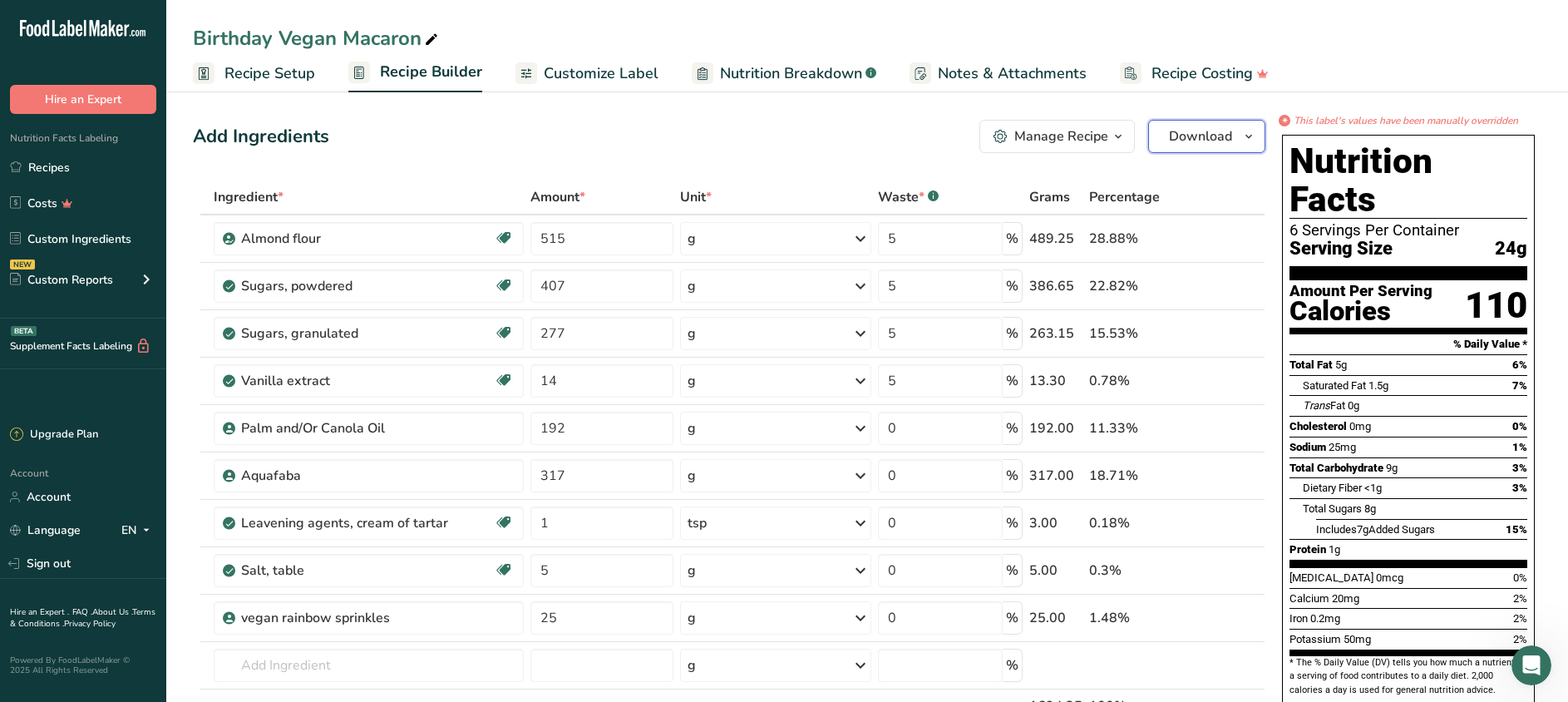
click at [1201, 134] on span "Download" at bounding box center [1200, 137] width 63 height 20
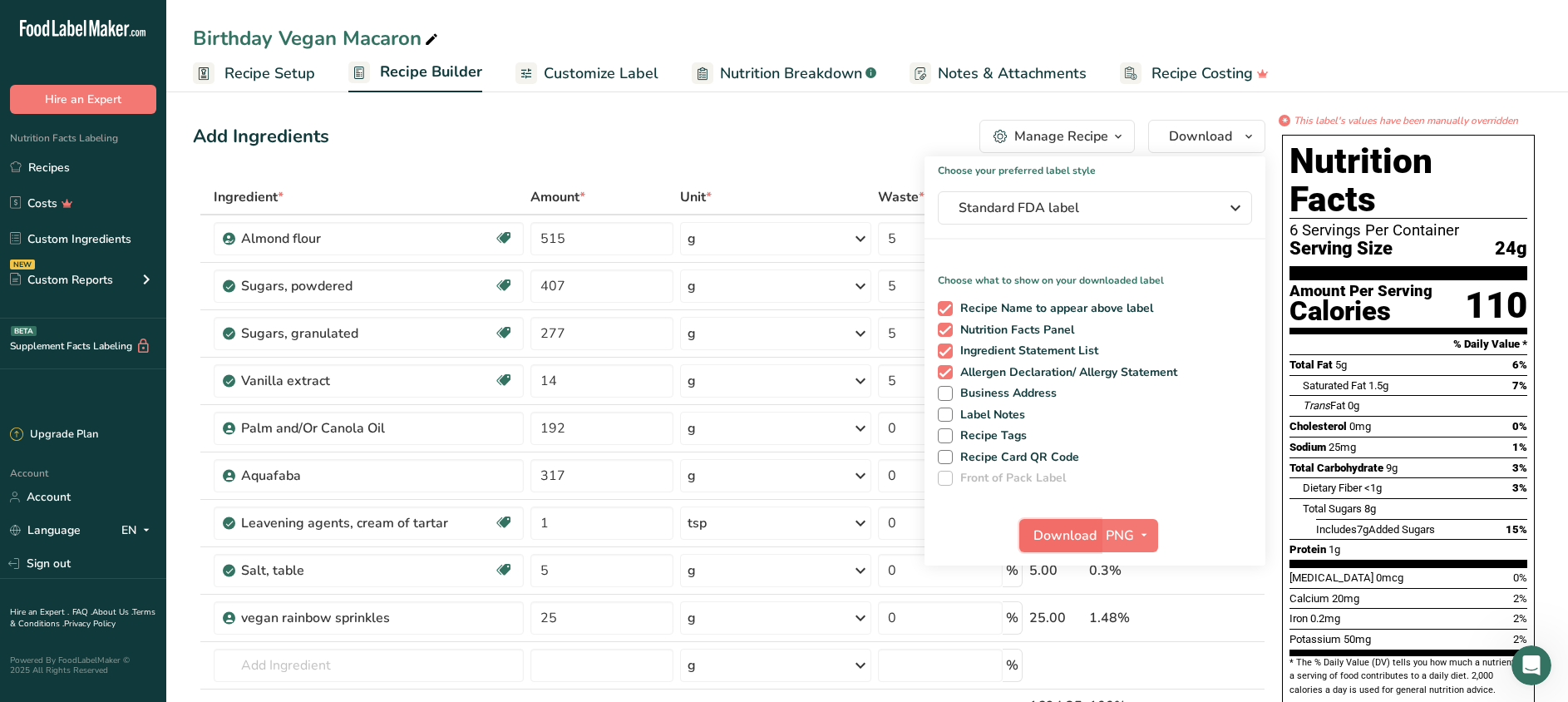
click at [1043, 526] on span "Download" at bounding box center [1065, 536] width 63 height 20
drag, startPoint x: 58, startPoint y: 169, endPoint x: 121, endPoint y: 154, distance: 64.8
click at [58, 168] on link "Recipes" at bounding box center [83, 166] width 166 height 31
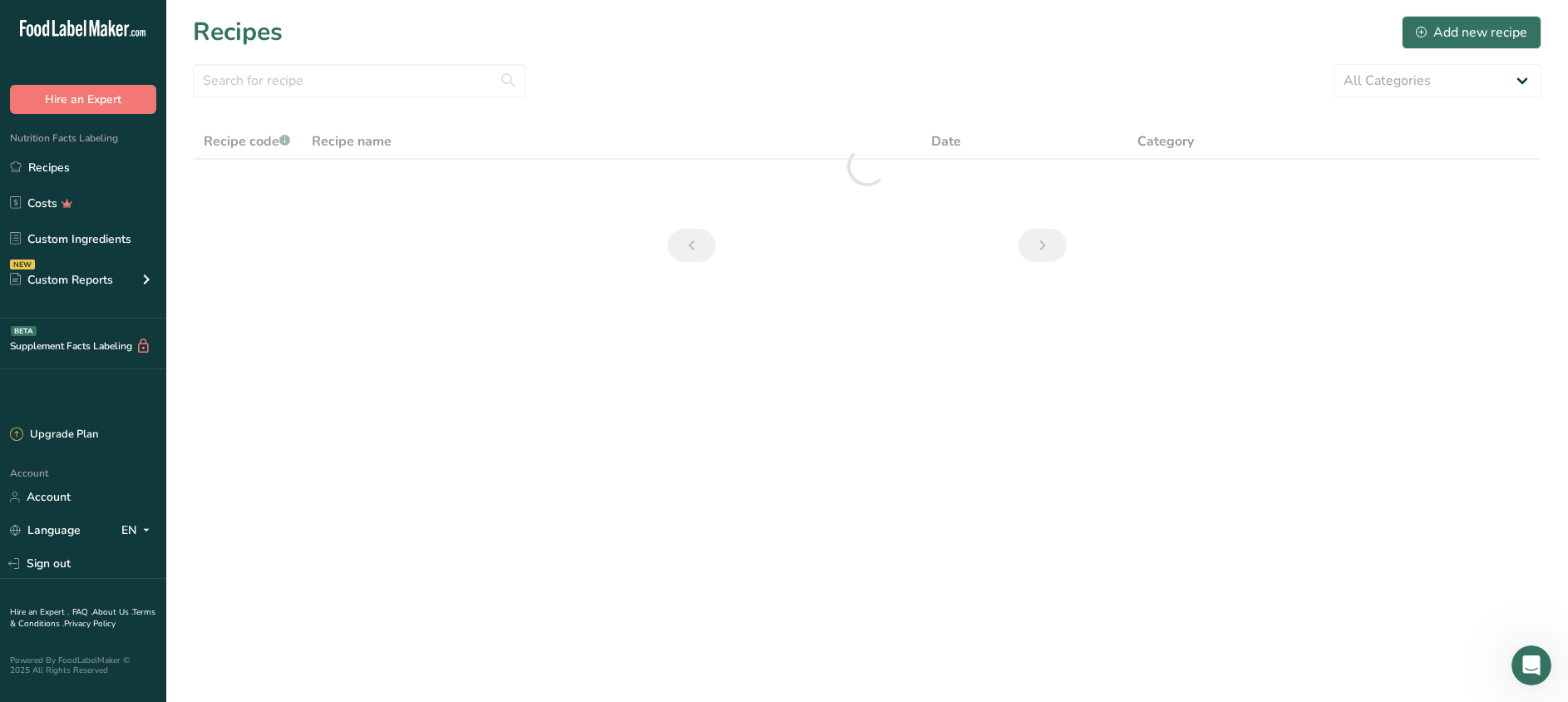
click at [286, 46] on div "Recipes Add new recipe" at bounding box center [868, 32] width 1349 height 37
drag, startPoint x: 285, startPoint y: 73, endPoint x: 277, endPoint y: 80, distance: 10.6
click at [284, 74] on input "text" at bounding box center [360, 80] width 333 height 33
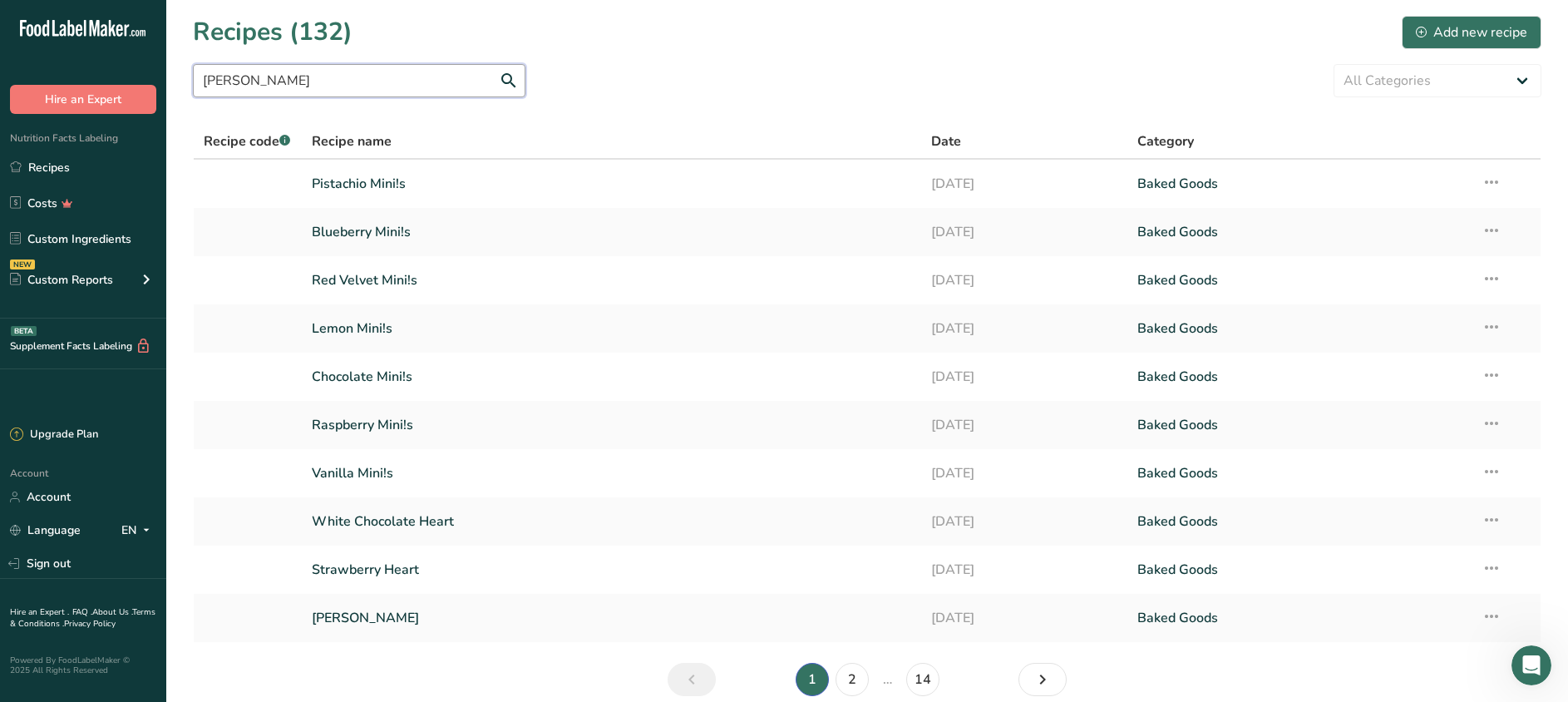
type input "hazel pistachio"
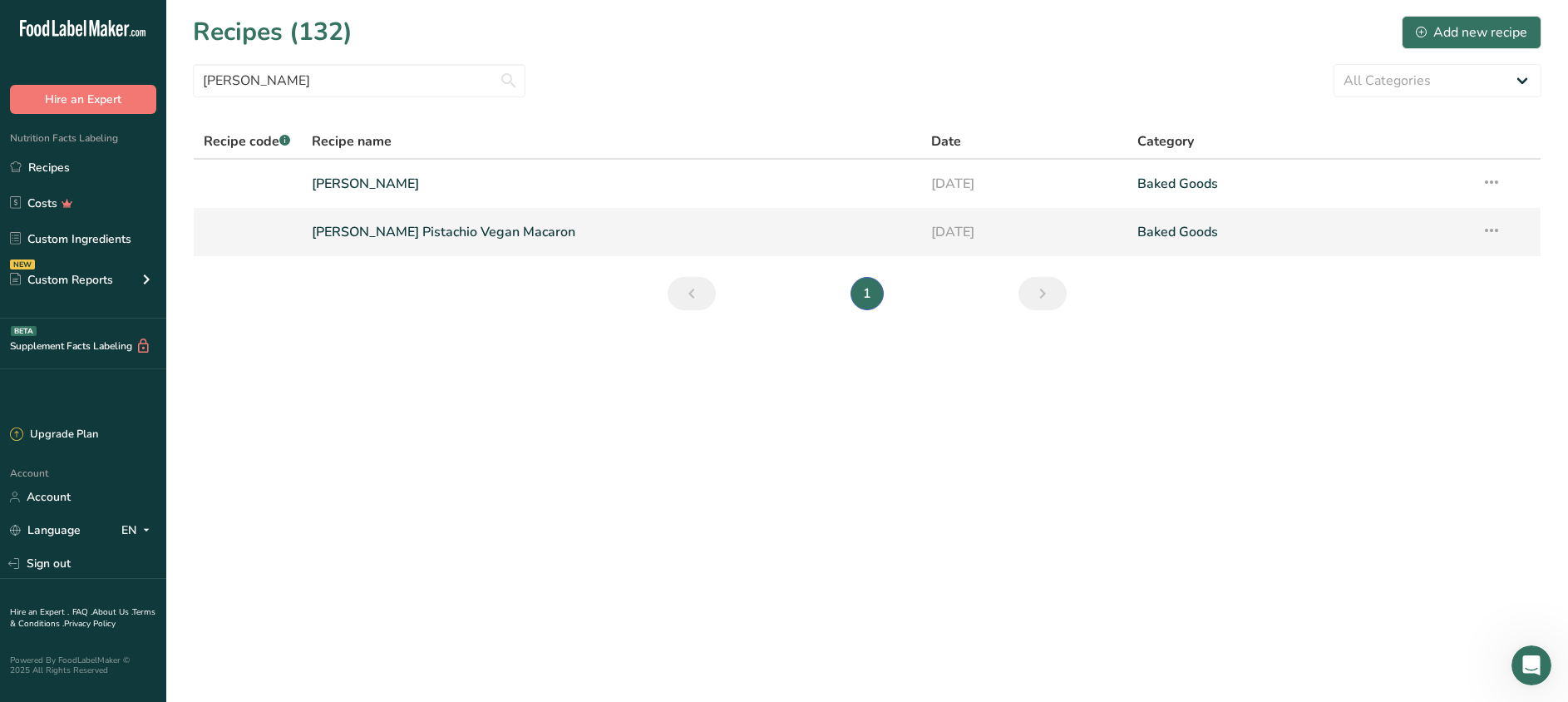
click at [395, 230] on link "Hazel Pistachio Vegan Macaron" at bounding box center [611, 231] width 599 height 35
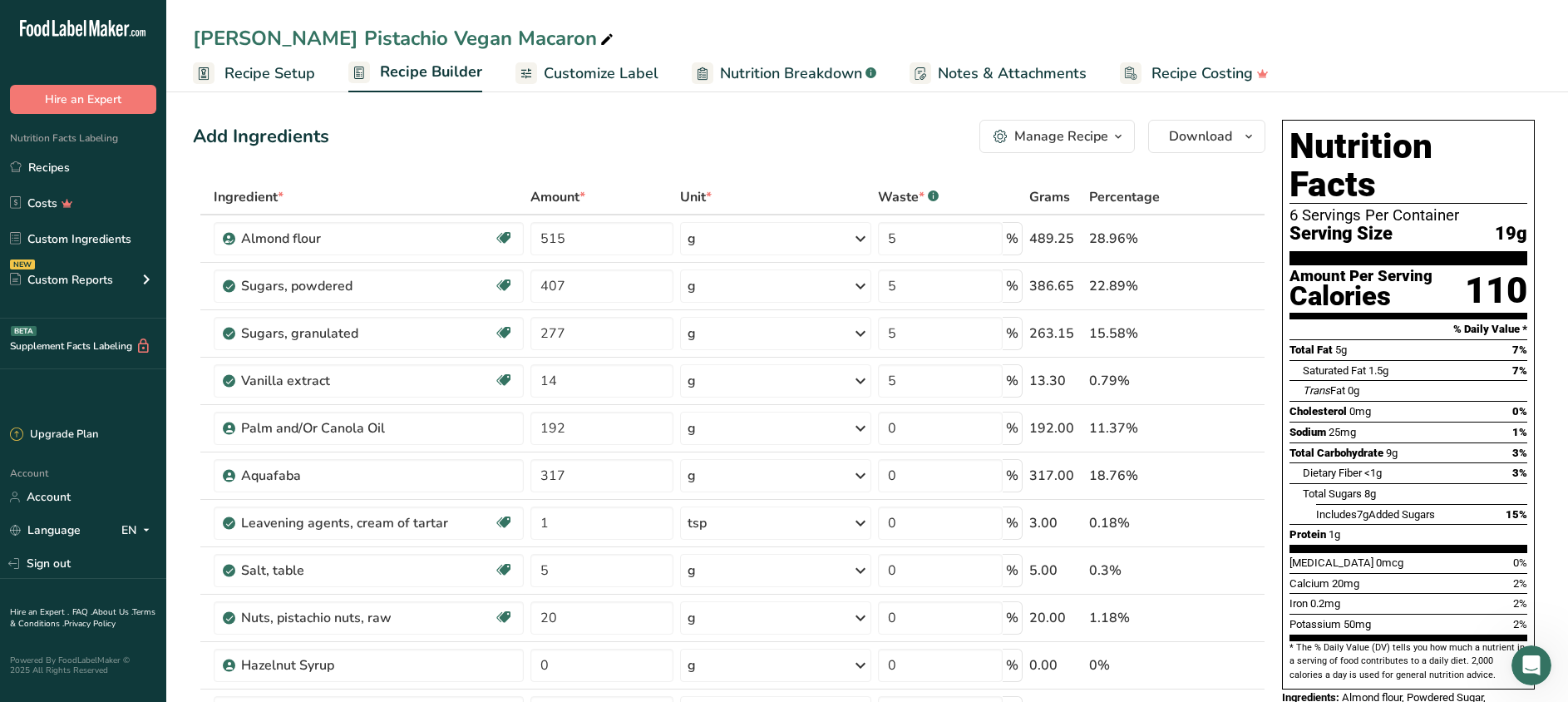
click at [608, 72] on span "Customize Label" at bounding box center [601, 73] width 115 height 23
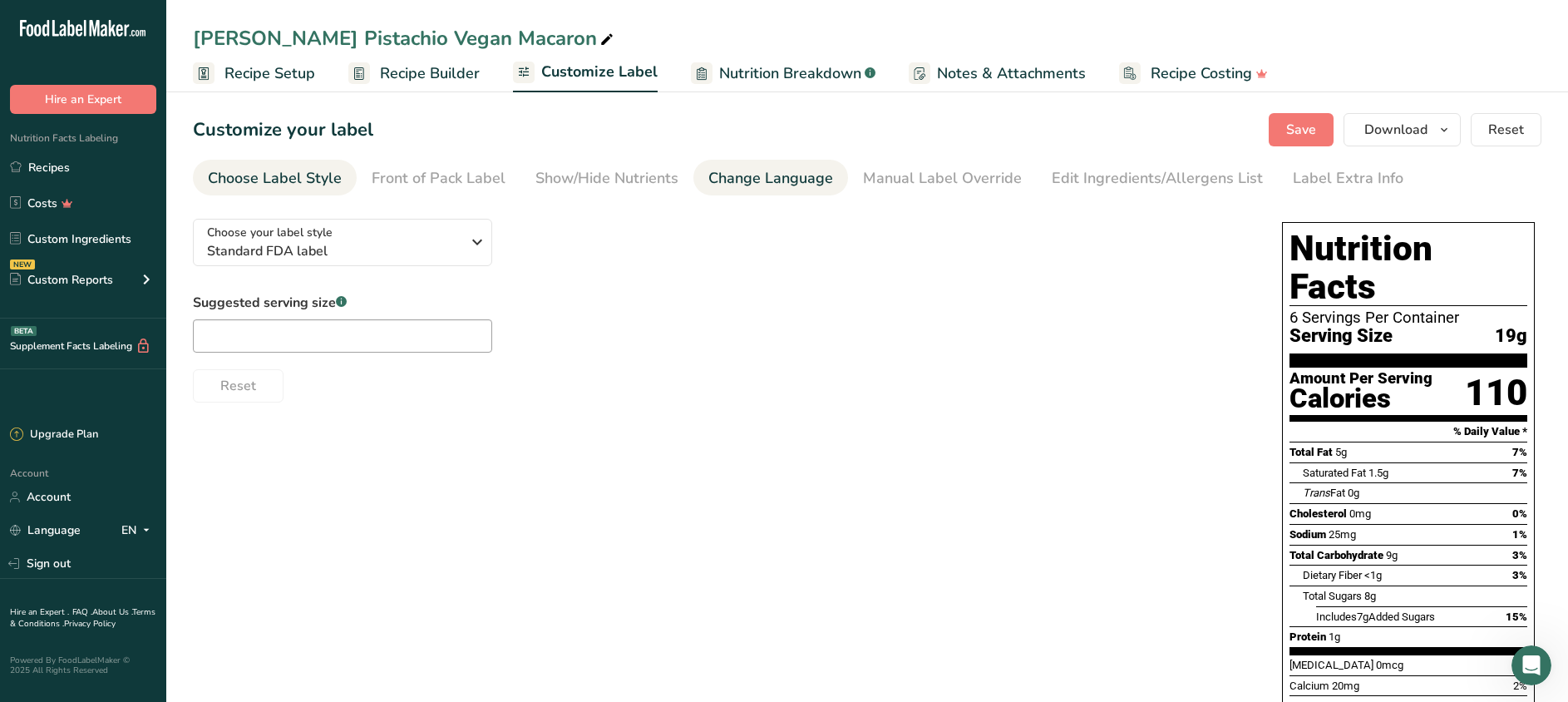
click at [775, 172] on div "Change Language" at bounding box center [770, 178] width 125 height 23
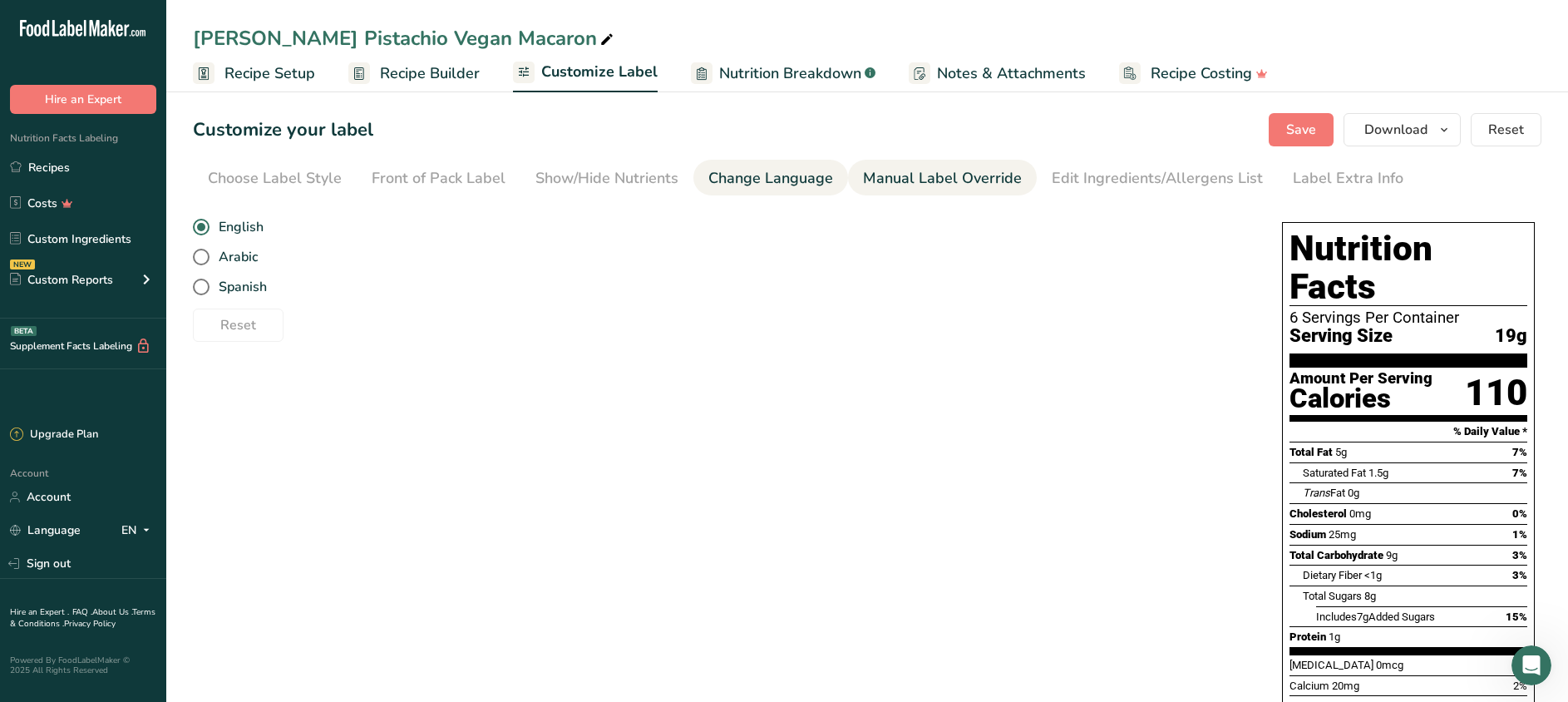
click at [908, 182] on div "Manual Label Override" at bounding box center [943, 178] width 159 height 23
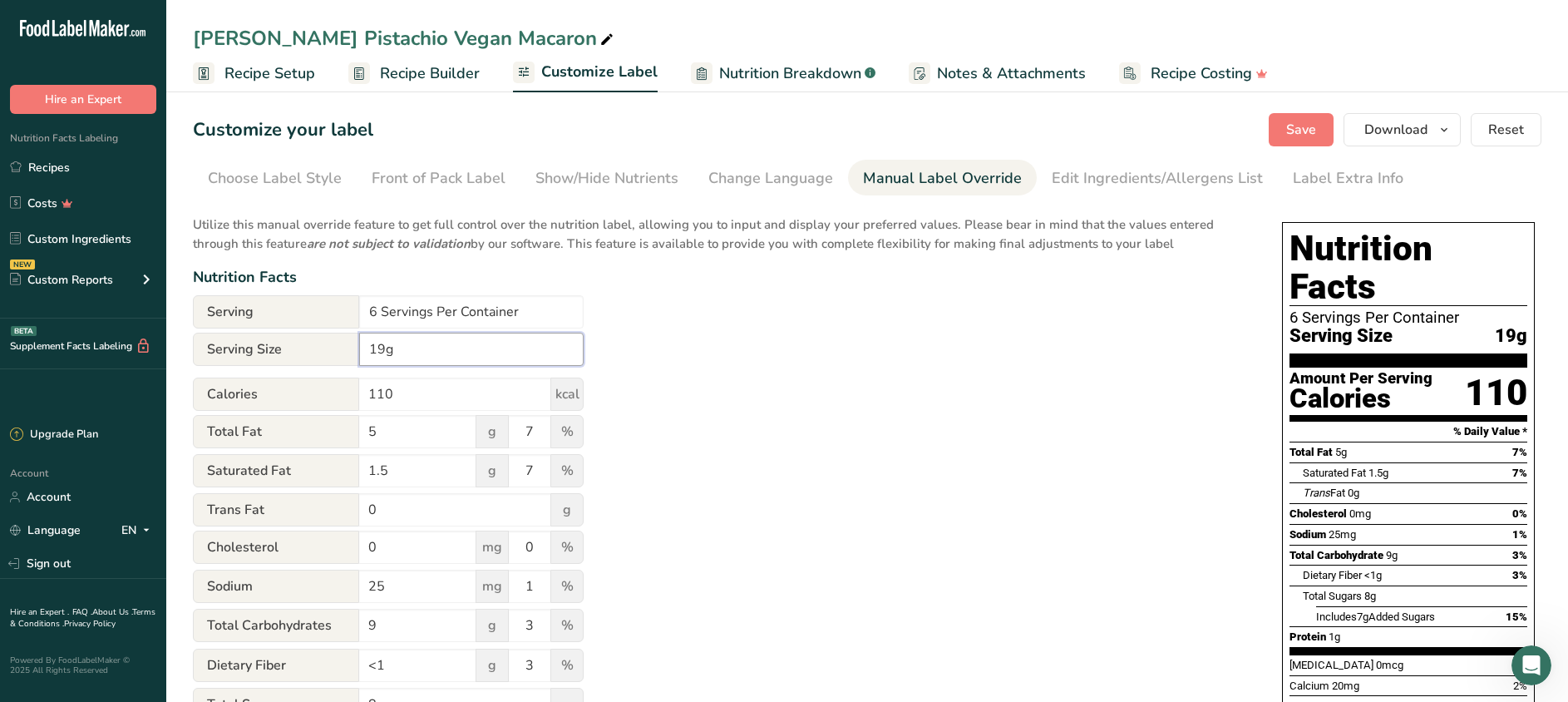
drag, startPoint x: 425, startPoint y: 357, endPoint x: 291, endPoint y: 323, distance: 138.2
click at [291, 323] on form "Serving 6 Servings Per Container Serving Size 19g Calories 110 kcal Total Fat 5…" at bounding box center [388, 648] width 391 height 706
type input "24g"
drag, startPoint x: 405, startPoint y: 395, endPoint x: 328, endPoint y: 381, distance: 78.3
click at [328, 381] on div "Calories 110 kcal" at bounding box center [388, 393] width 391 height 33
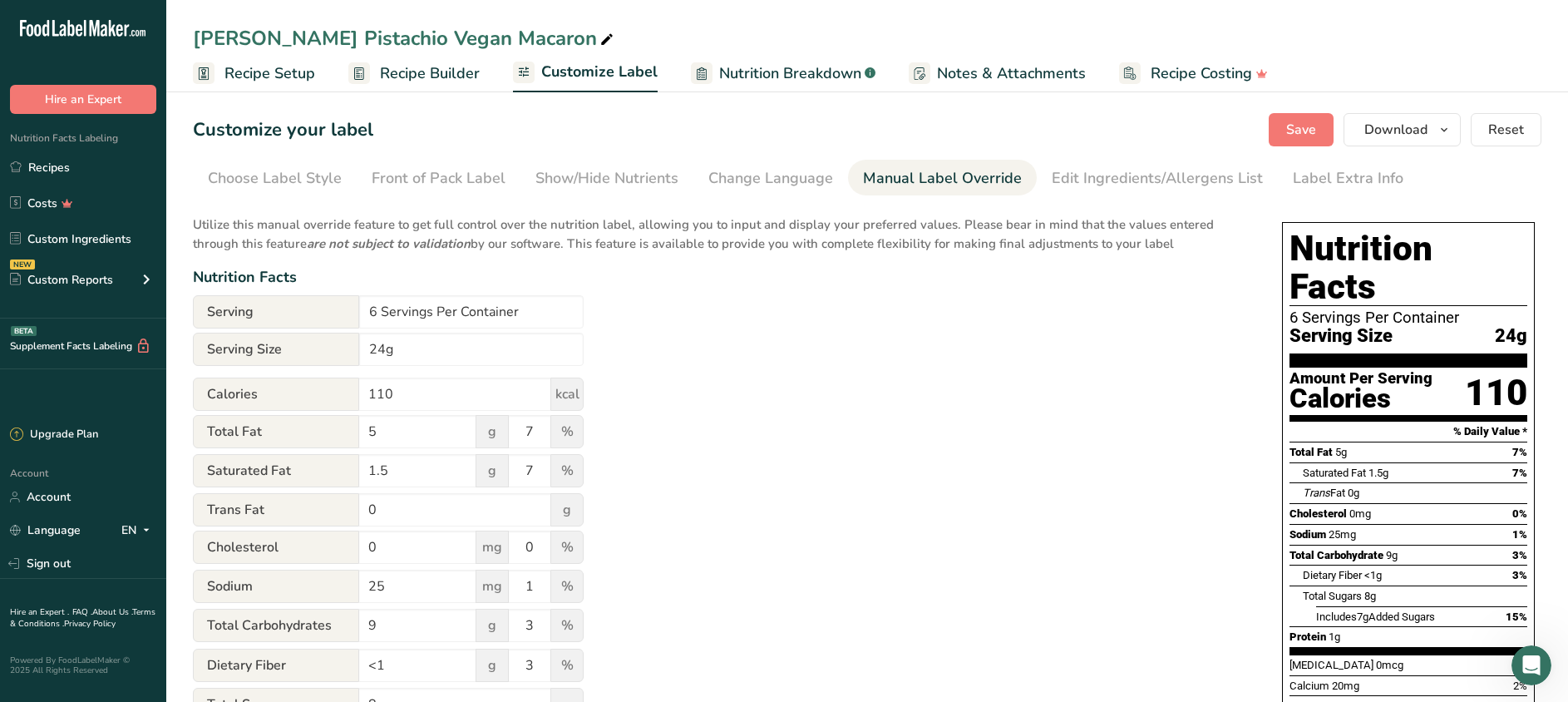
click at [722, 456] on div "Utilize this manual override feature to get full control over the nutrition lab…" at bounding box center [721, 602] width 1056 height 796
click at [1303, 129] on span "Save" at bounding box center [1300, 130] width 30 height 20
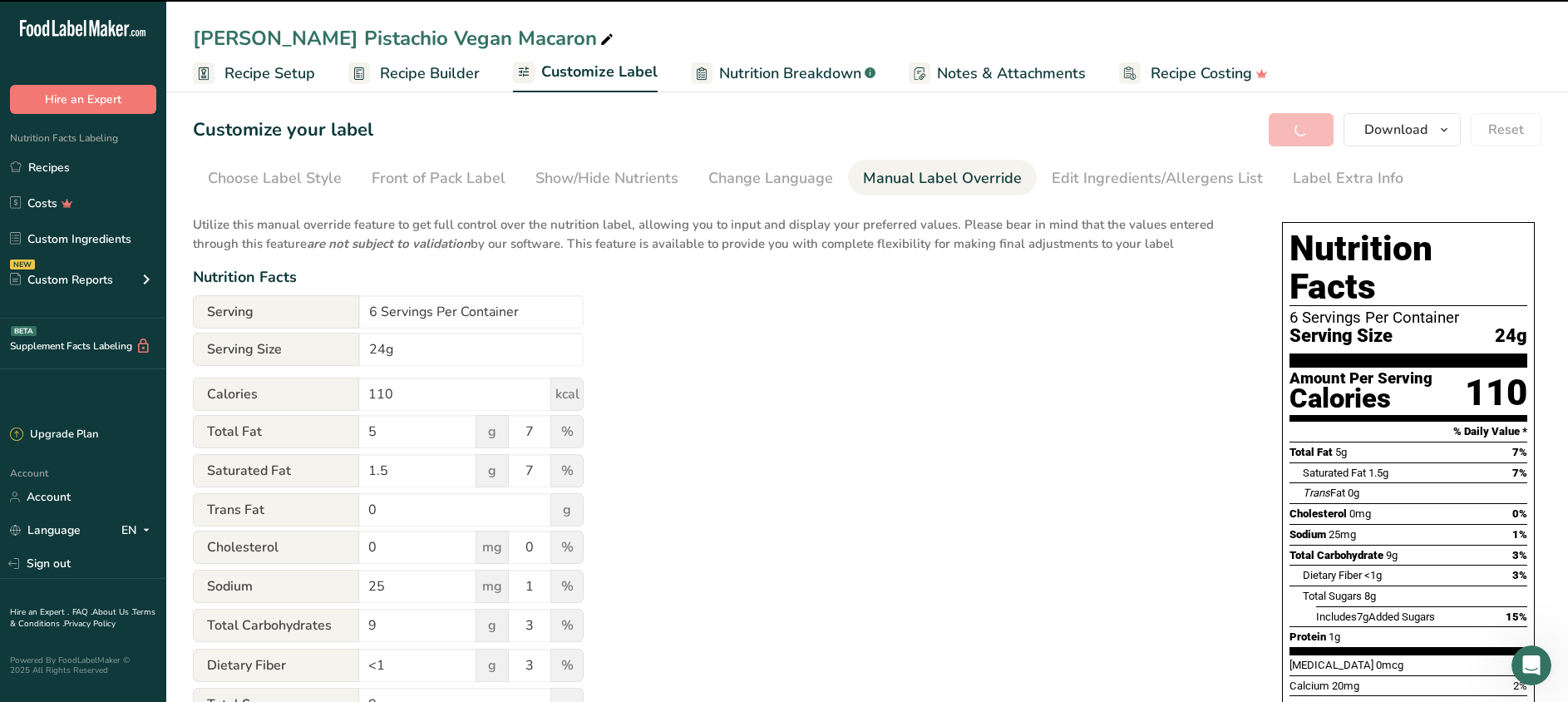
click at [431, 77] on span "Recipe Builder" at bounding box center [430, 73] width 100 height 23
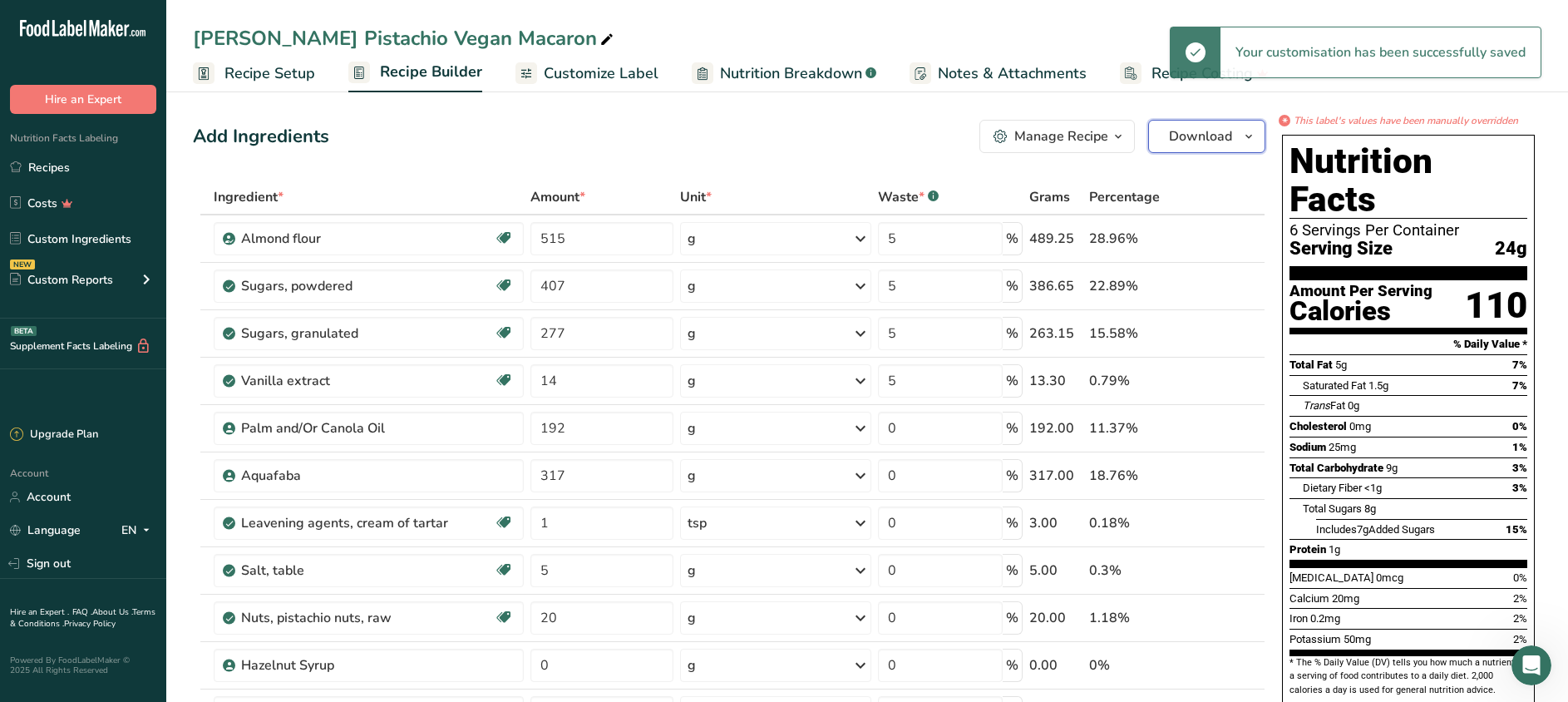
click at [1181, 139] on span "Download" at bounding box center [1200, 137] width 63 height 20
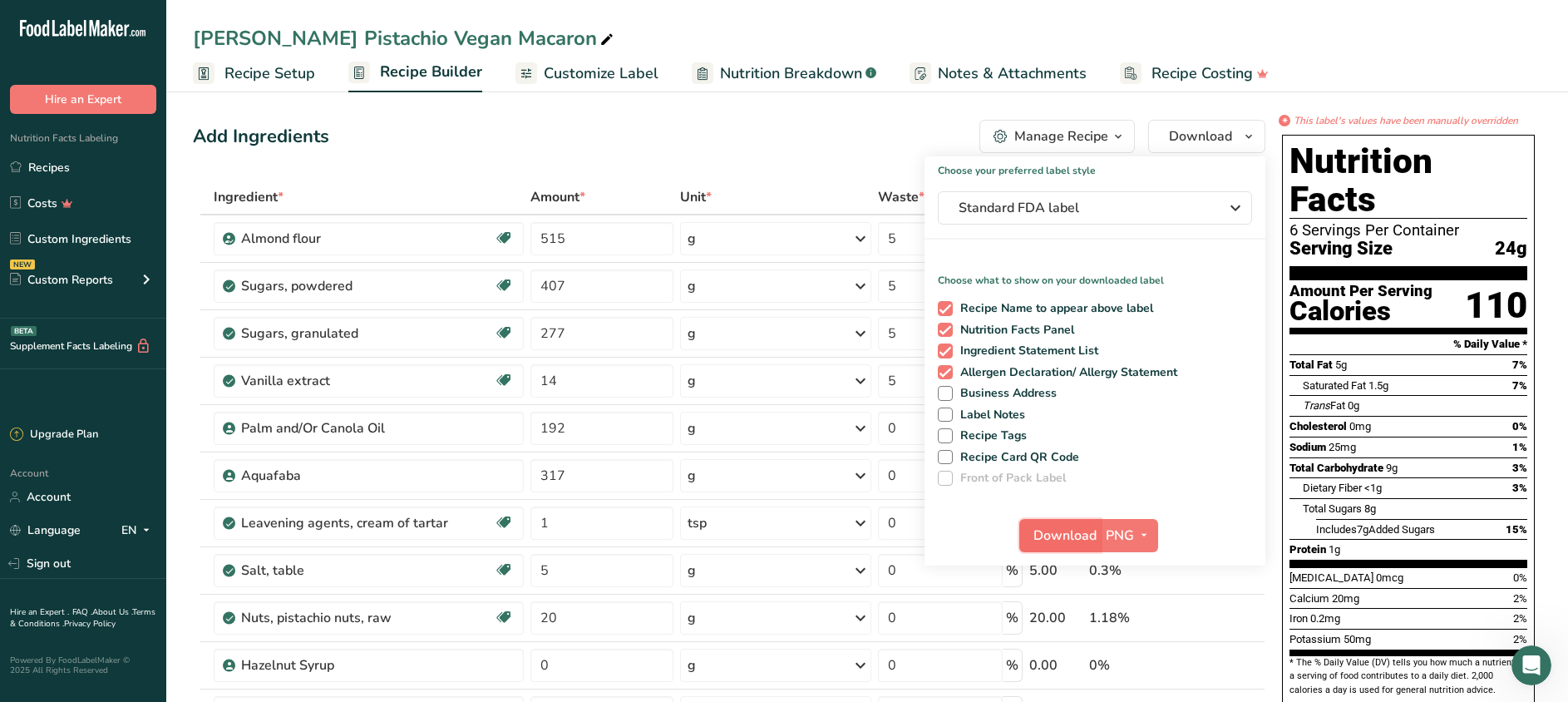
click at [1077, 532] on span "Download" at bounding box center [1065, 536] width 63 height 20
click at [1072, 530] on span "Download" at bounding box center [1065, 536] width 63 height 20
click at [72, 171] on link "Recipes" at bounding box center [83, 166] width 166 height 31
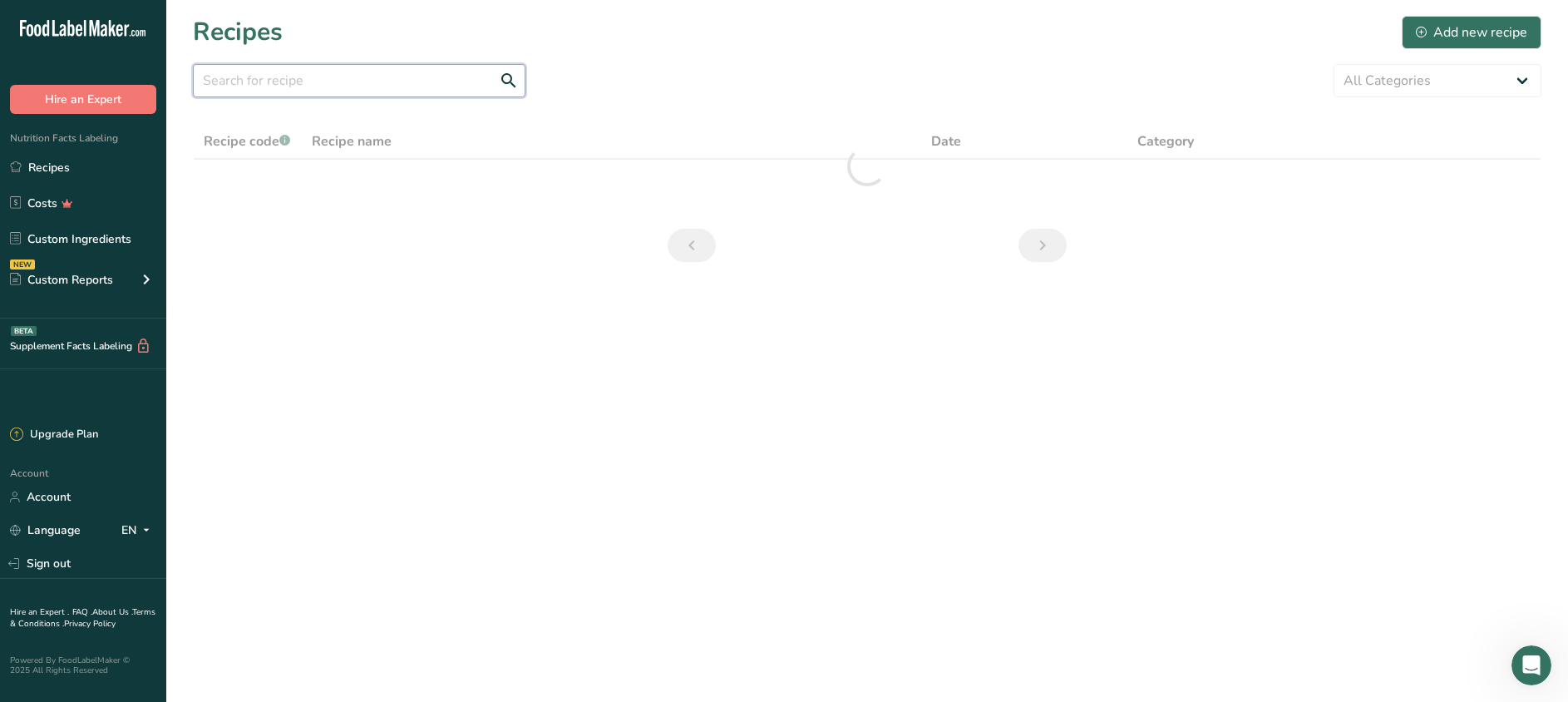
click at [279, 85] on input "text" at bounding box center [360, 80] width 333 height 33
type input "rambutan"
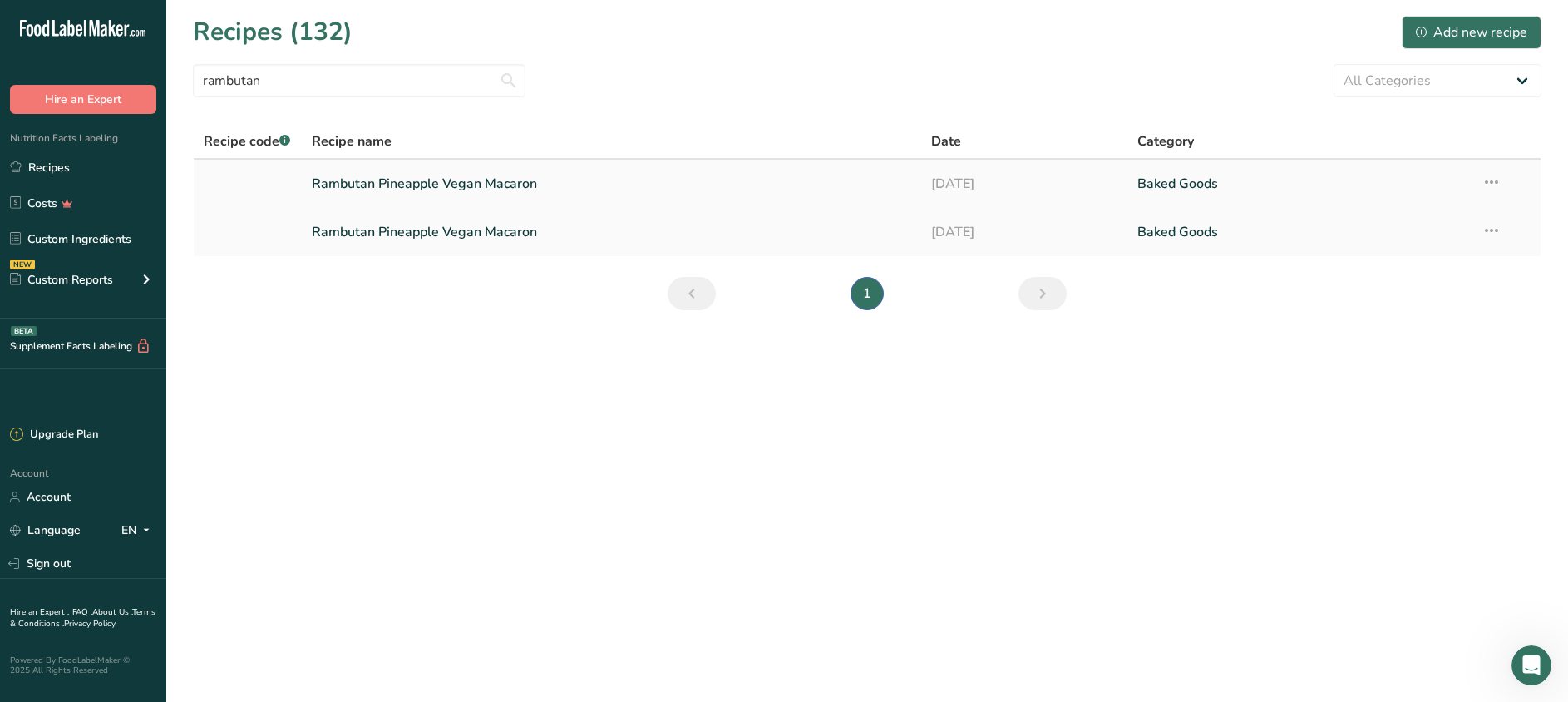
click at [408, 178] on link "Rambutan Pineapple Vegan Macaron" at bounding box center [611, 183] width 599 height 35
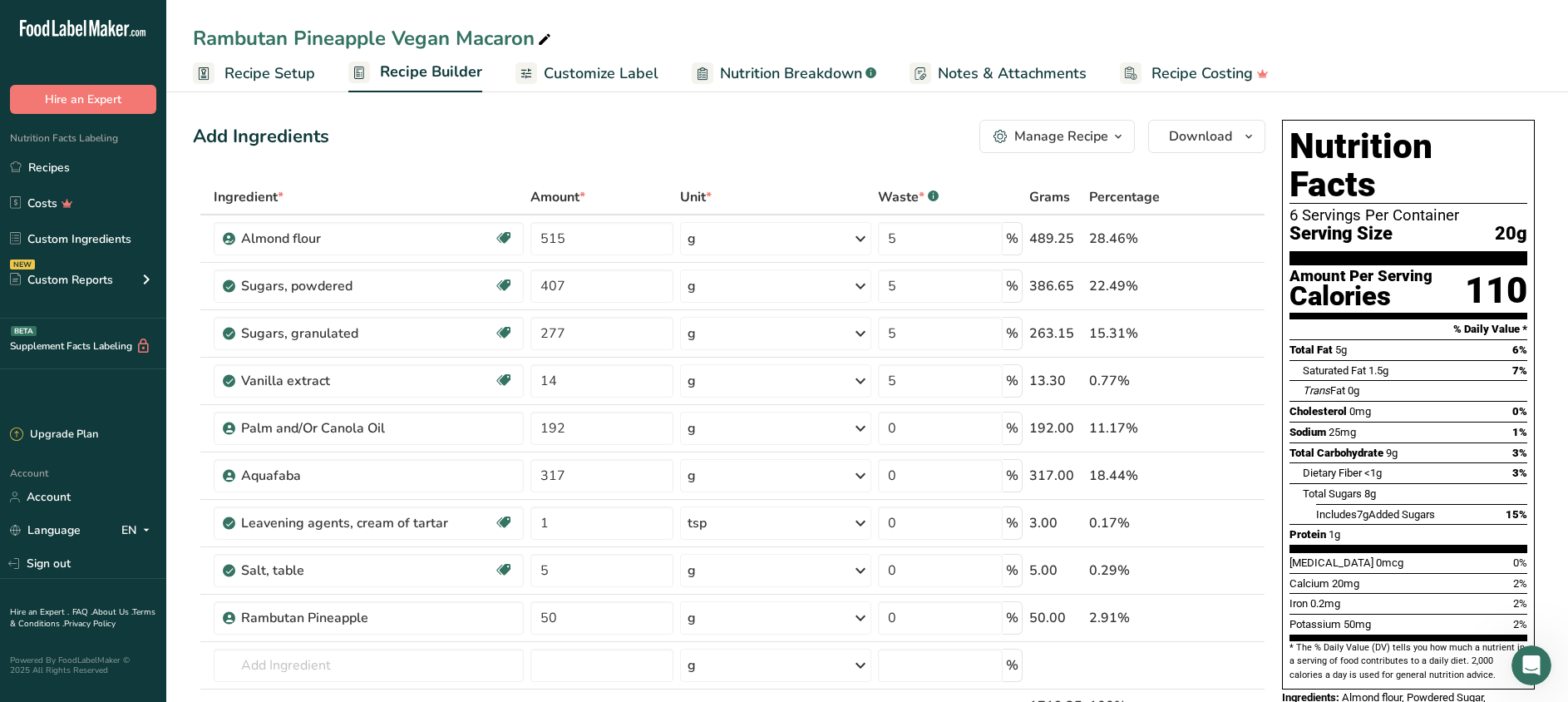
click at [608, 73] on span "Customize Label" at bounding box center [601, 73] width 115 height 23
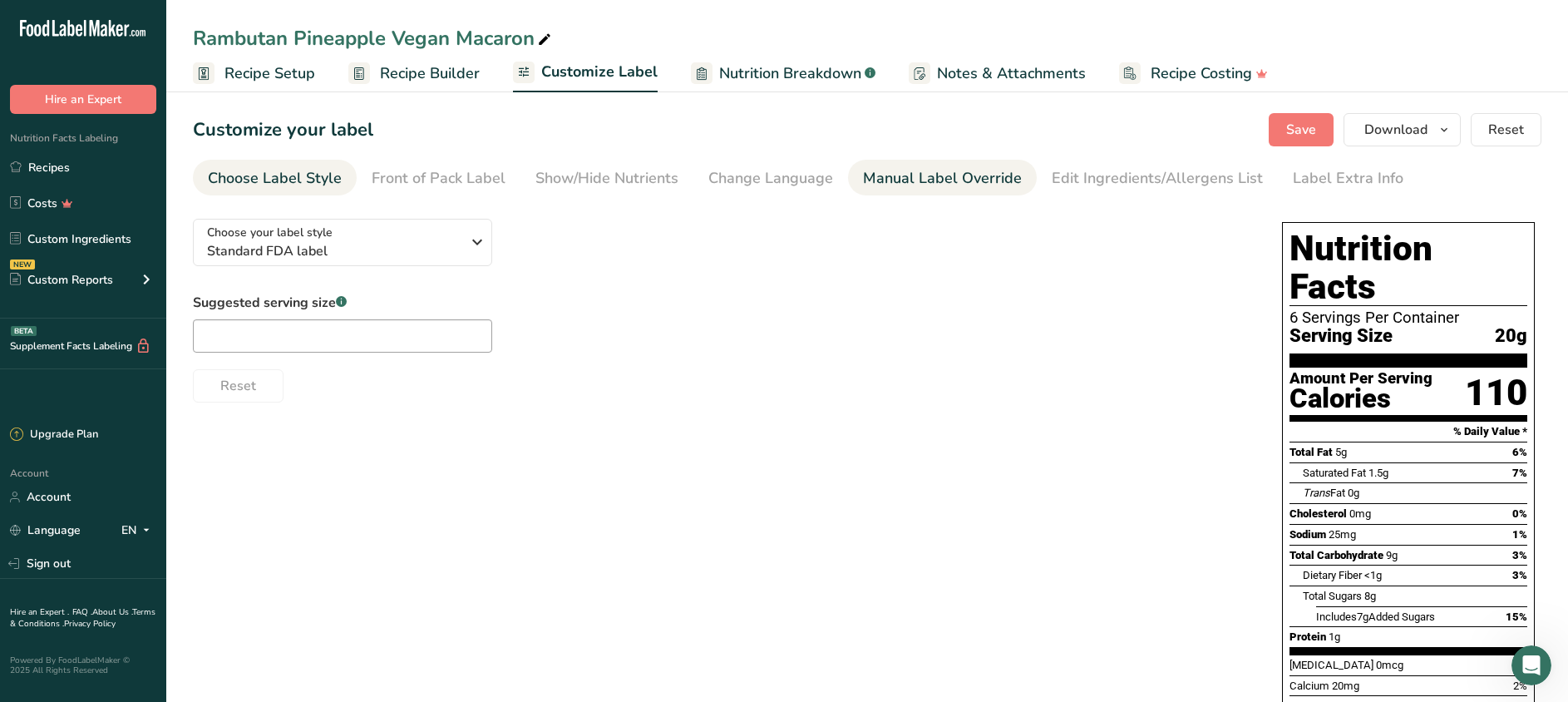
click at [905, 187] on div "Manual Label Override" at bounding box center [943, 178] width 159 height 23
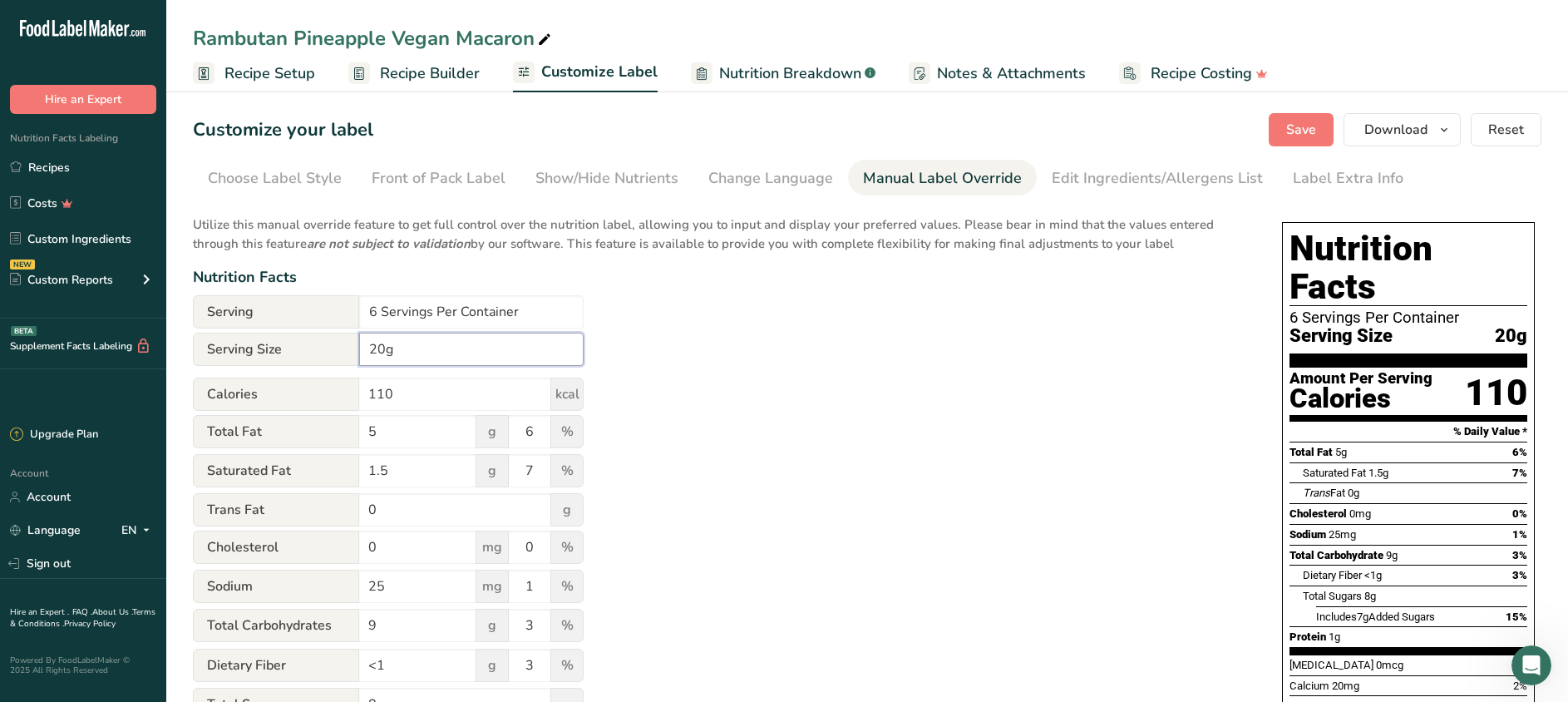
drag, startPoint x: 438, startPoint y: 355, endPoint x: 298, endPoint y: 328, distance: 142.6
click at [299, 331] on form "Serving 6 Servings Per Container Serving Size 20g Calories 110 kcal Total Fat 5…" at bounding box center [388, 648] width 391 height 706
type input "24g"
click at [1295, 124] on span "Save" at bounding box center [1300, 130] width 30 height 20
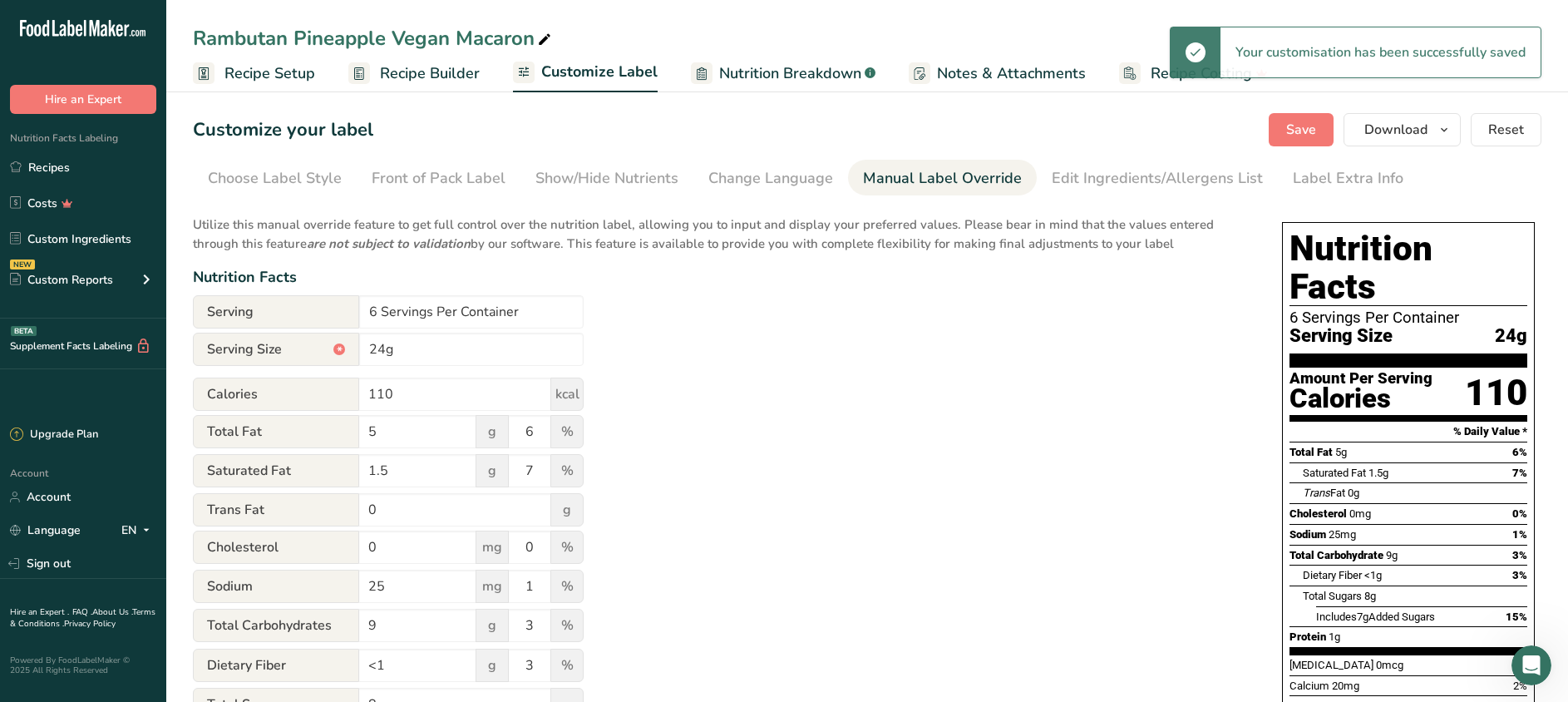
click at [414, 84] on span "Recipe Builder" at bounding box center [430, 73] width 100 height 23
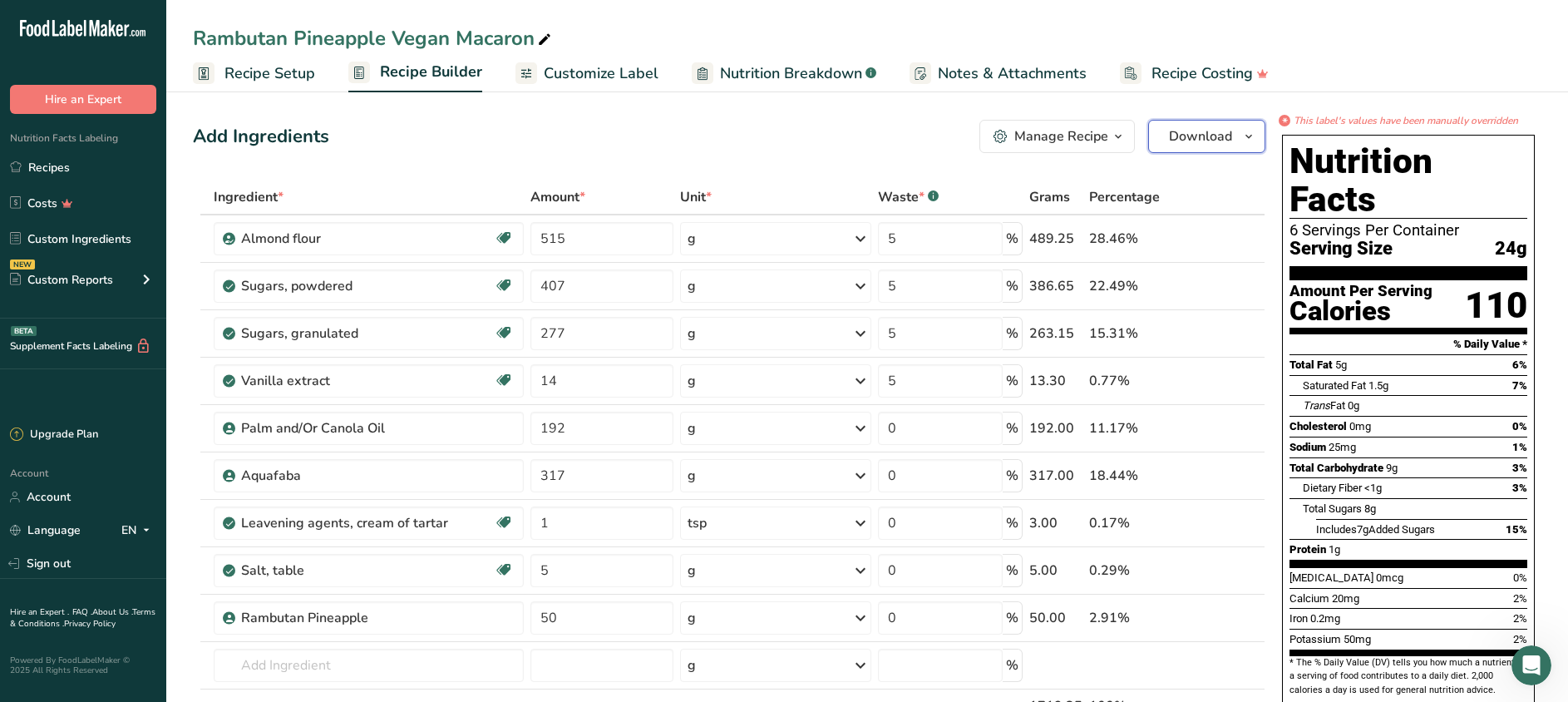
click at [1217, 138] on span "Download" at bounding box center [1200, 137] width 63 height 20
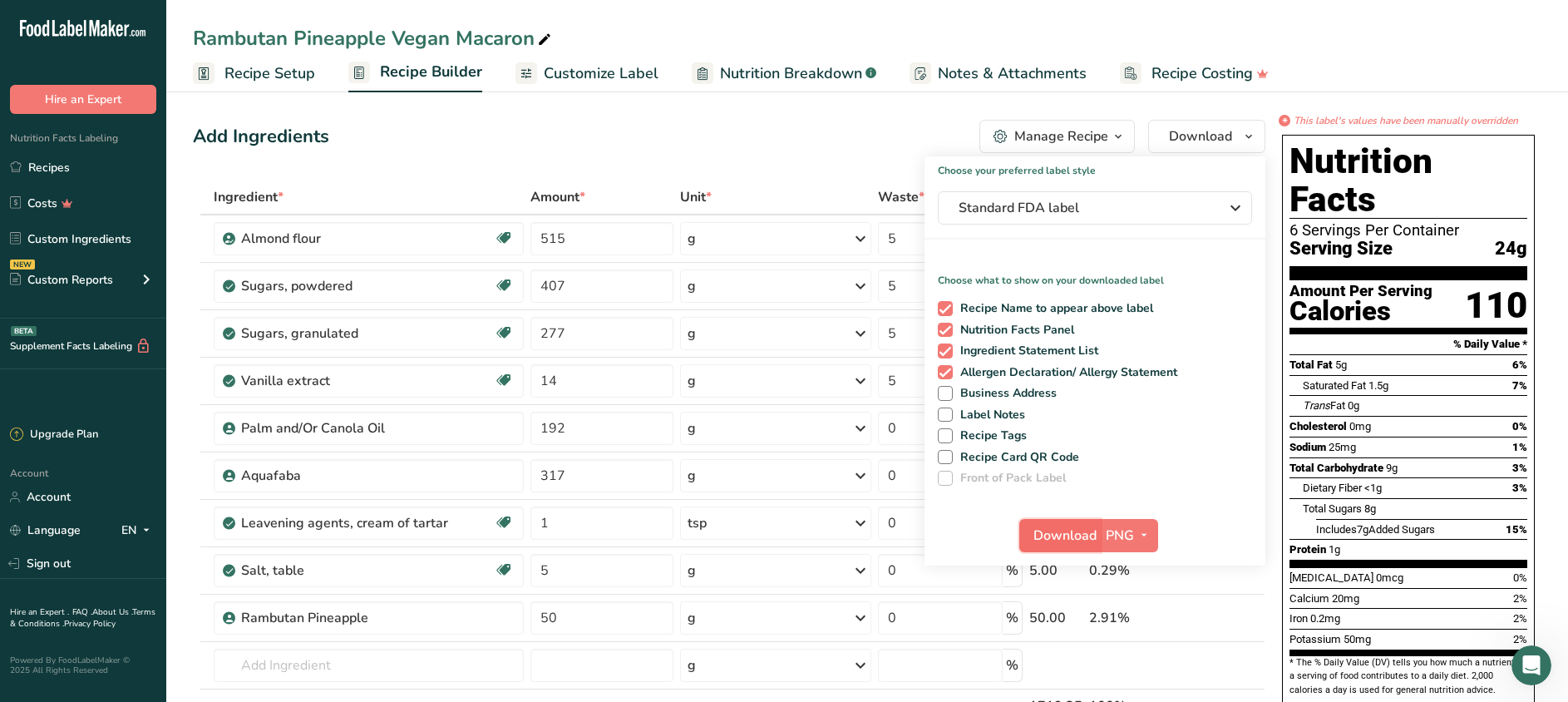
click at [1064, 530] on span "Download" at bounding box center [1065, 536] width 63 height 20
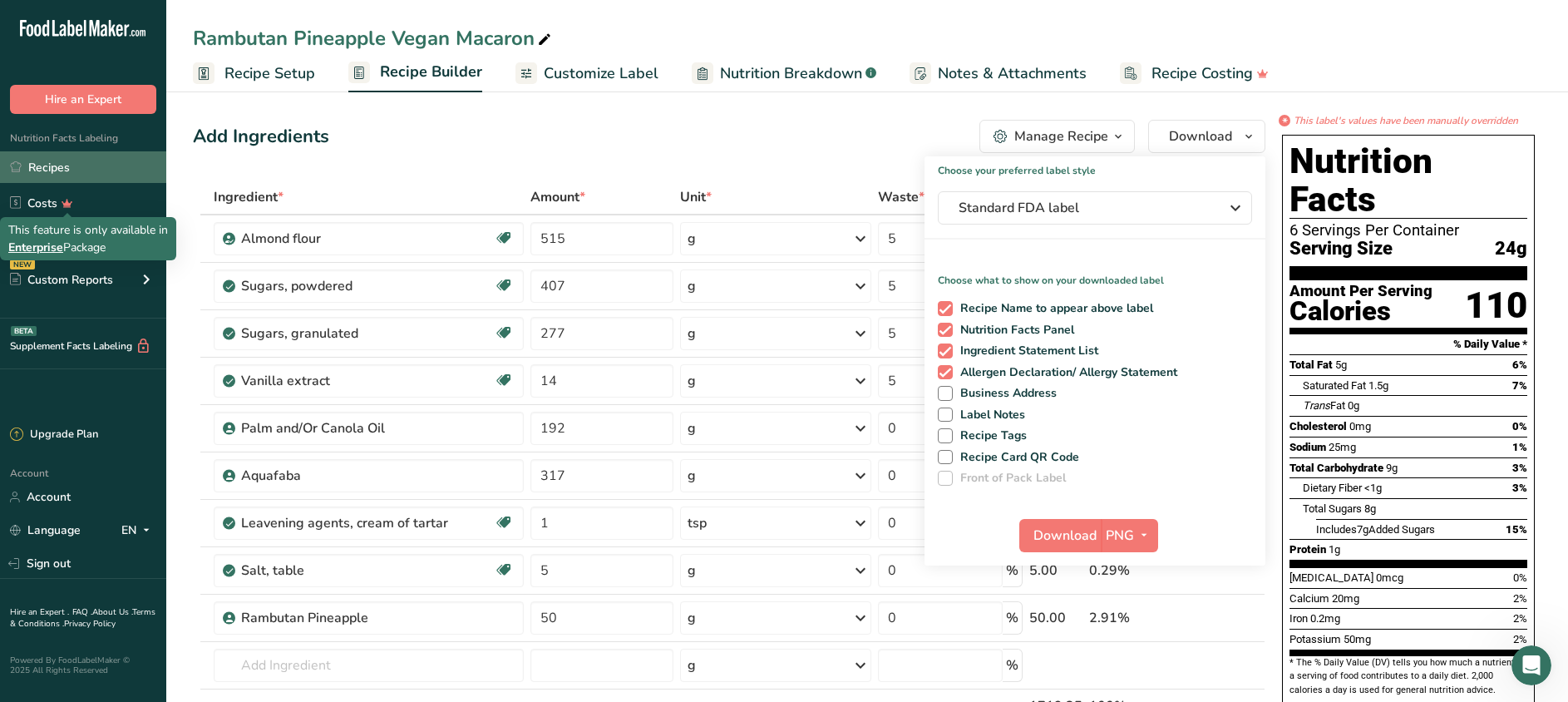
click at [64, 165] on link "Recipes" at bounding box center [83, 166] width 166 height 31
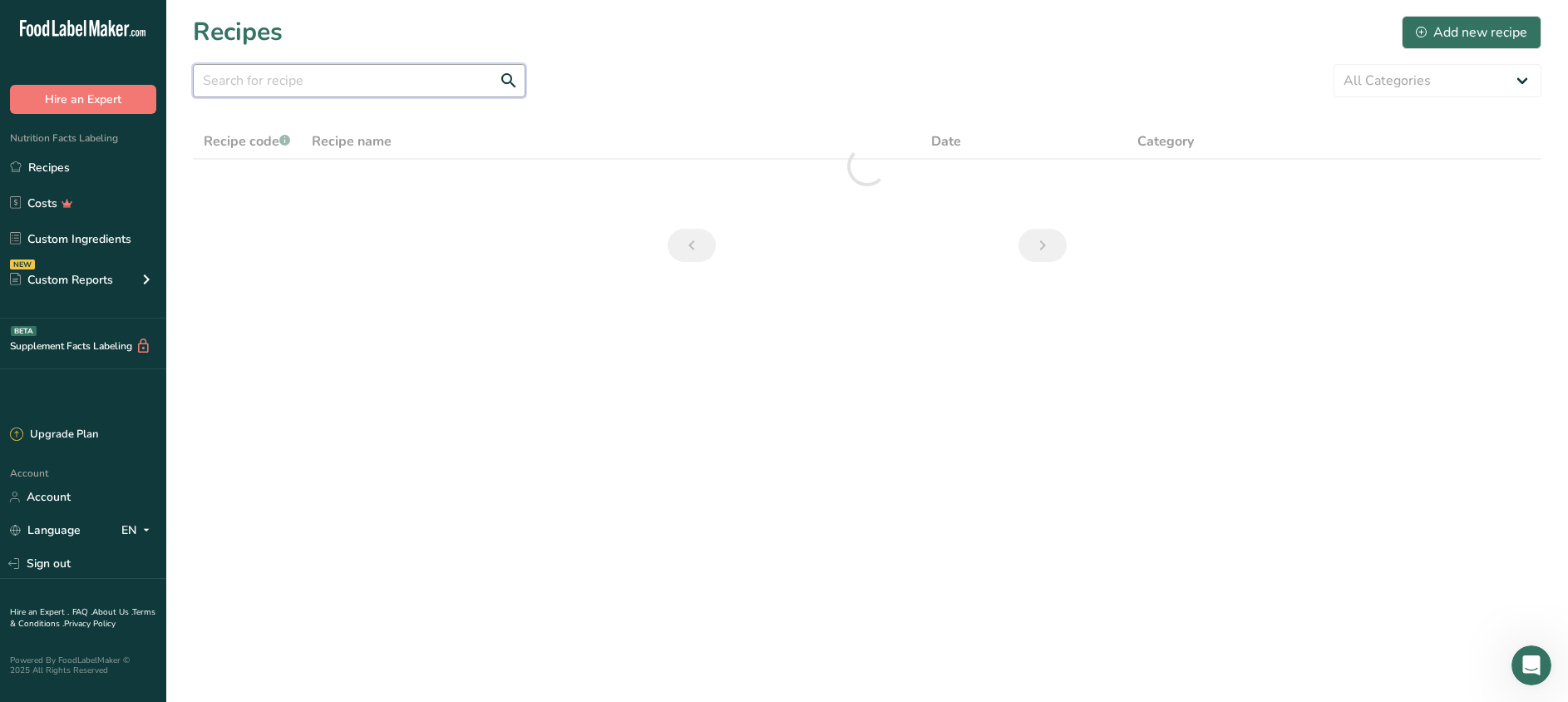
click at [282, 79] on input "text" at bounding box center [360, 80] width 333 height 33
click at [297, 78] on input "jasmine passionfruit" at bounding box center [360, 80] width 333 height 33
type input "jasmine passion fruit"
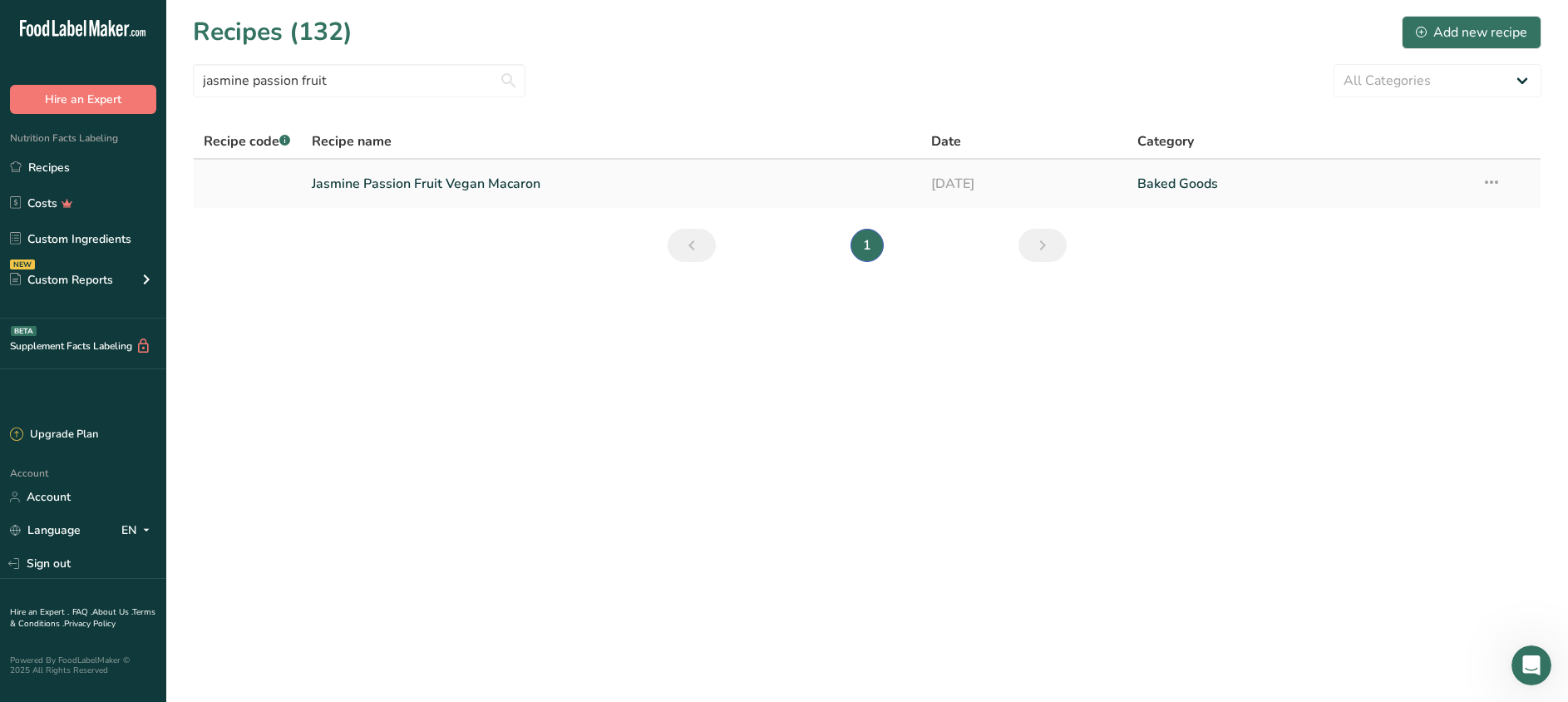
click at [424, 180] on link "Jasmine Passion Fruit Vegan Macaron" at bounding box center [611, 183] width 599 height 35
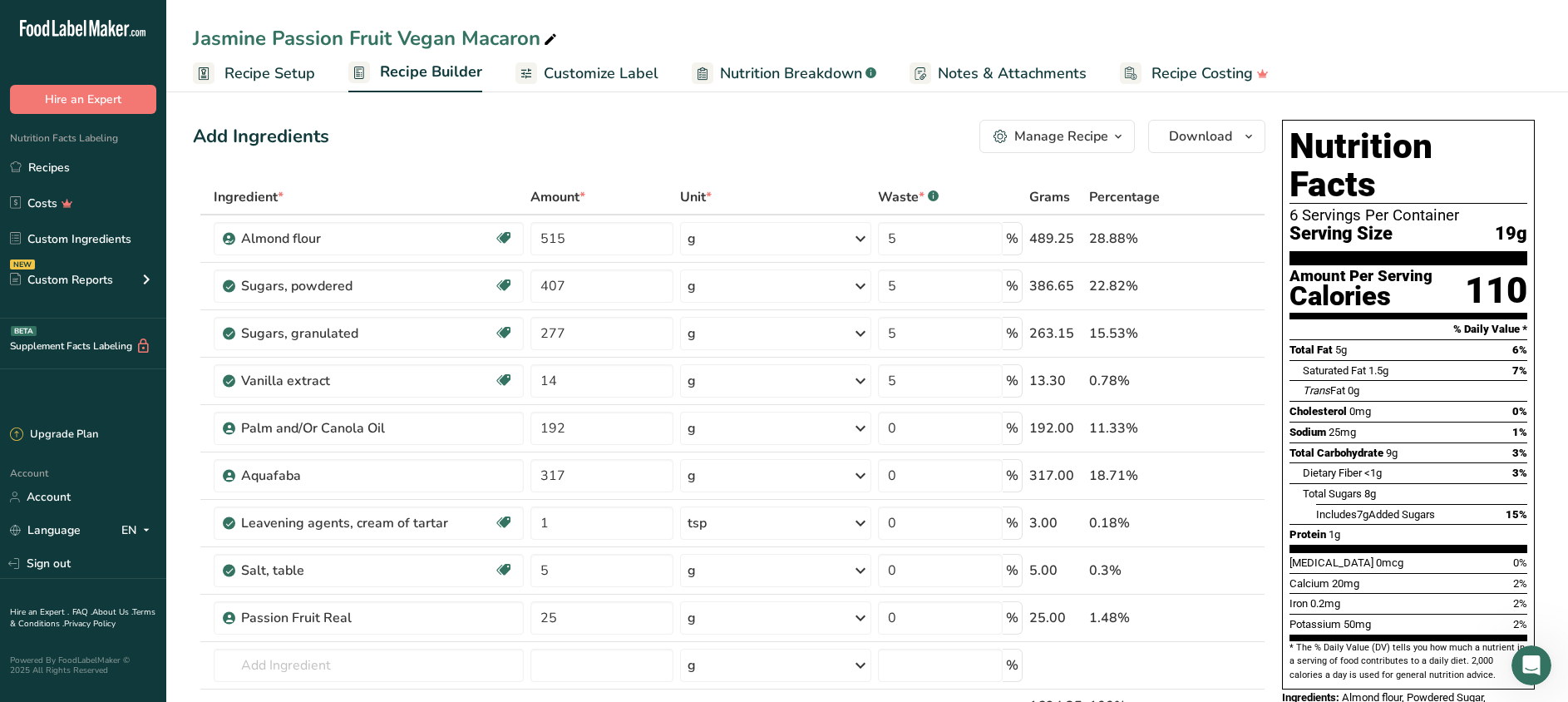
click at [600, 73] on span "Customize Label" at bounding box center [601, 73] width 115 height 23
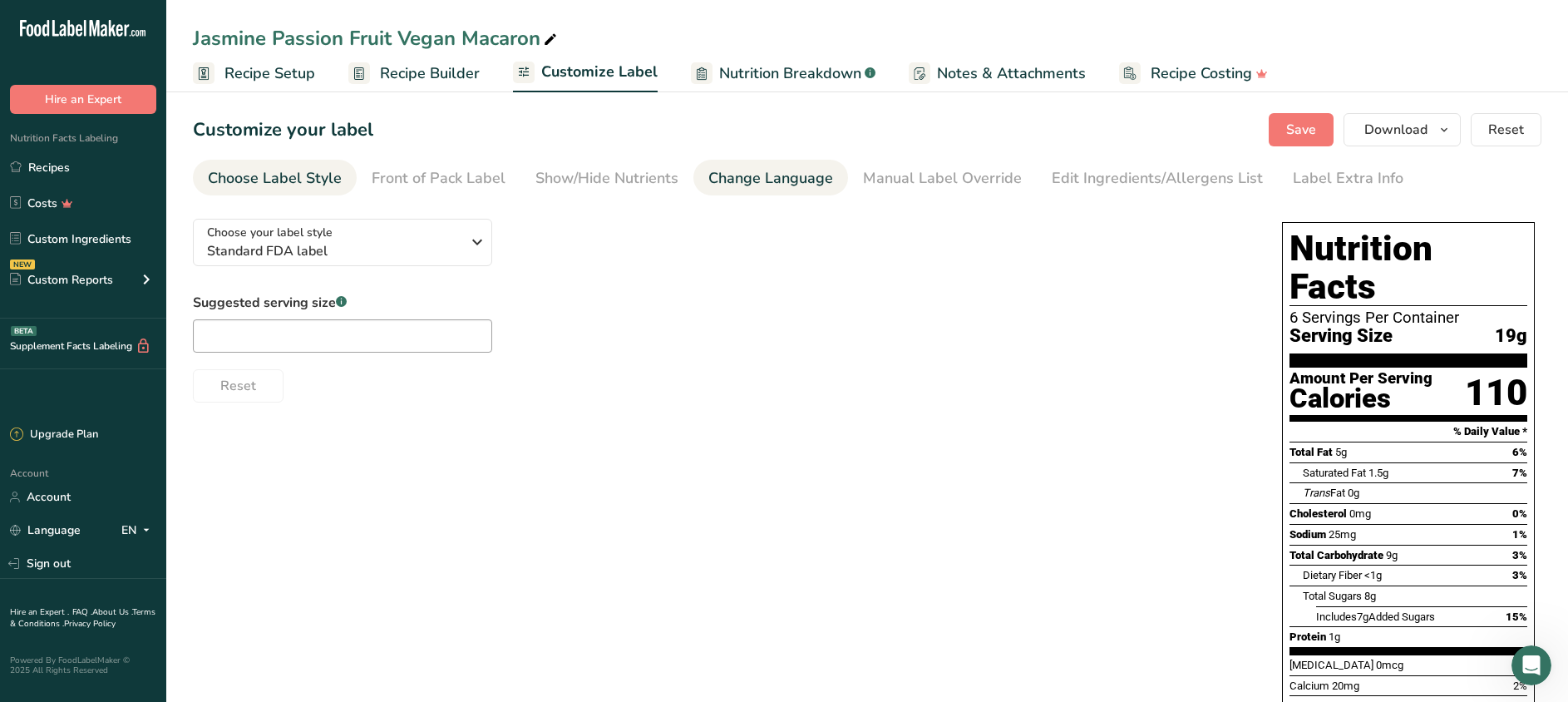
click at [802, 178] on div "Change Language" at bounding box center [770, 178] width 125 height 23
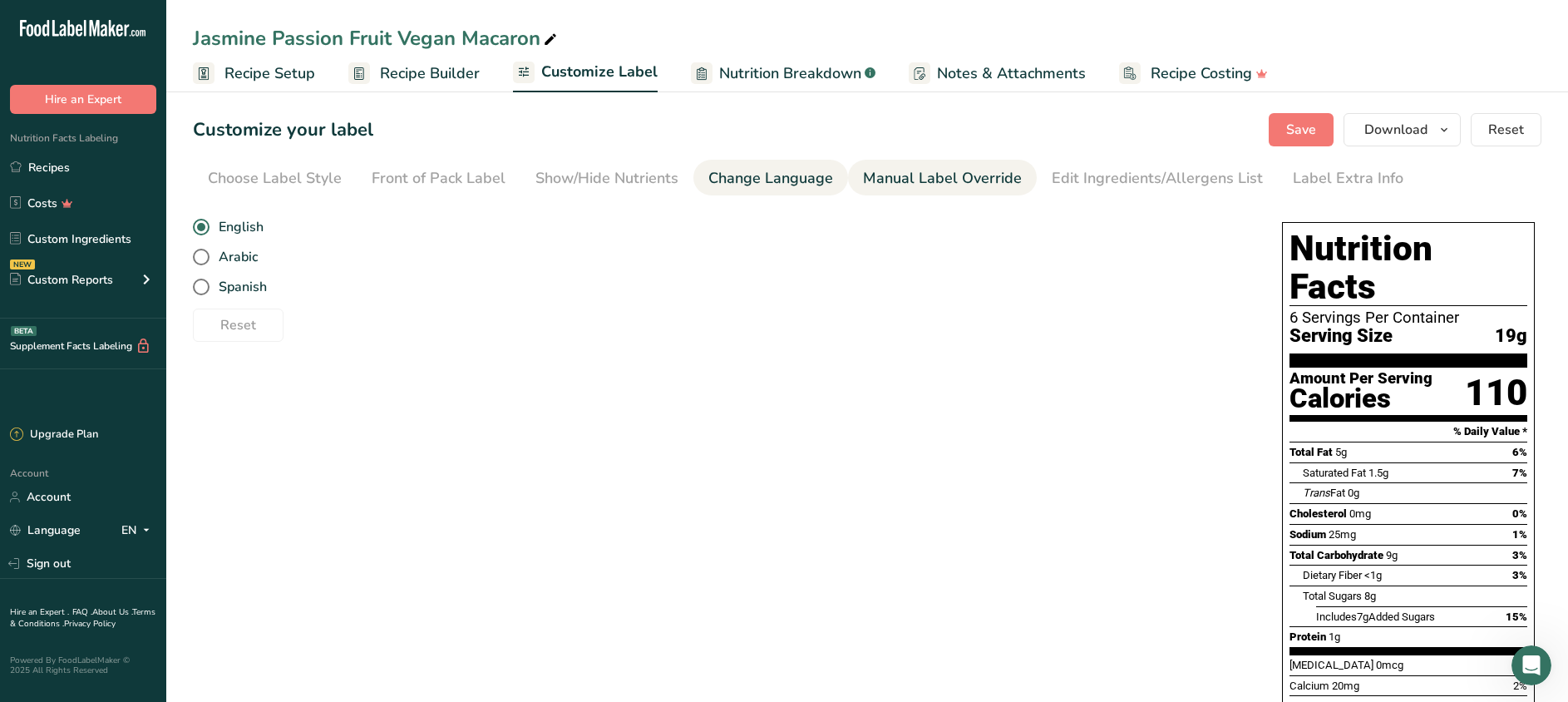
click at [915, 181] on div "Manual Label Override" at bounding box center [943, 178] width 159 height 23
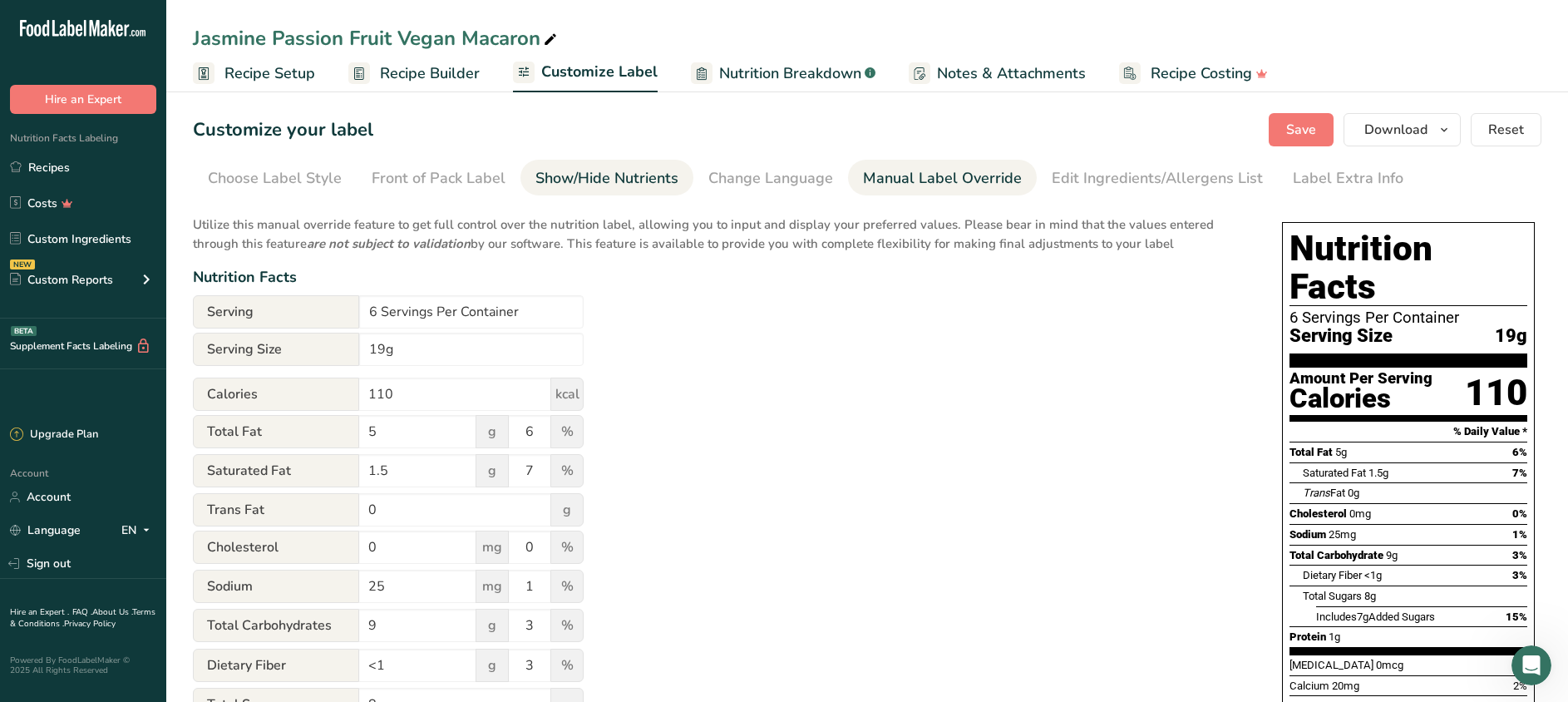
click at [613, 181] on div "Show/Hide Nutrients" at bounding box center [607, 178] width 143 height 23
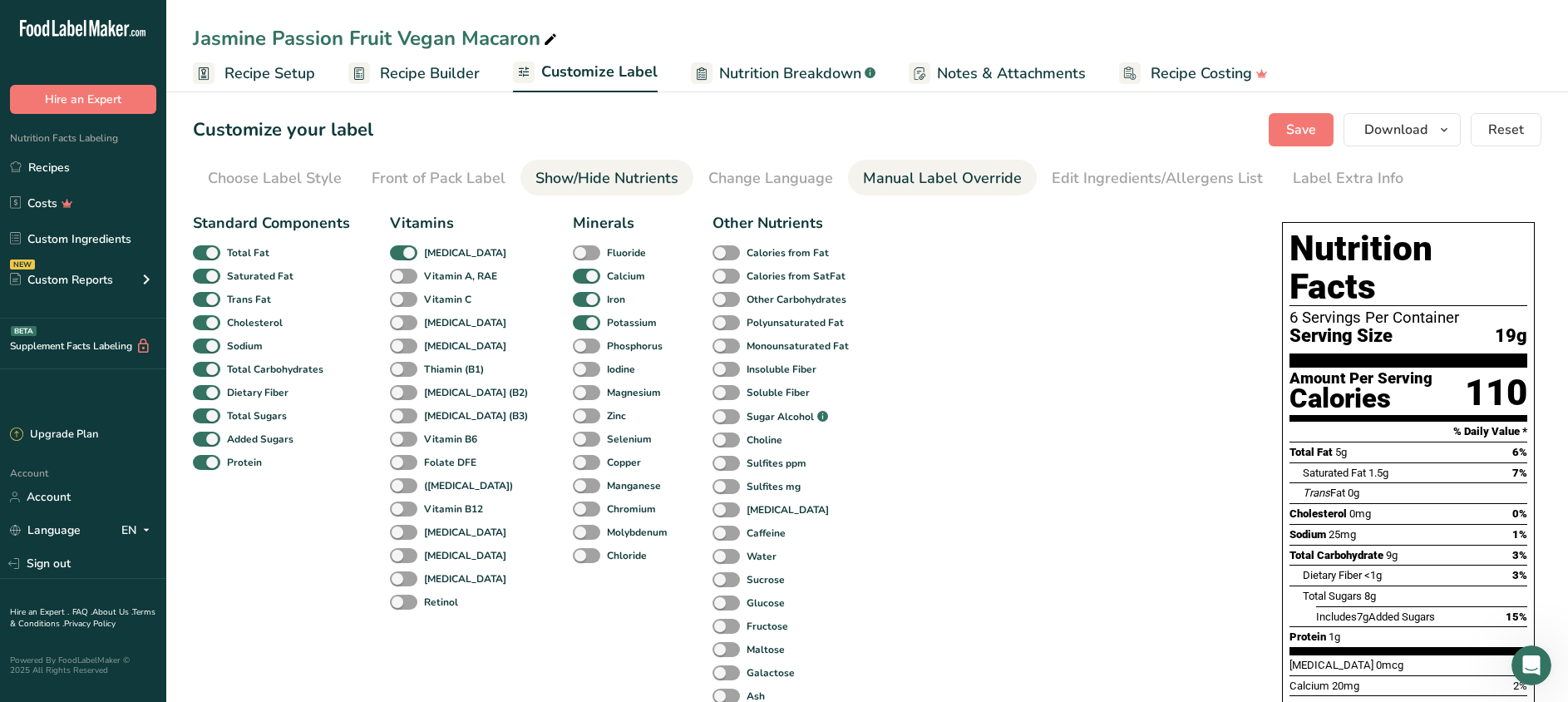
click at [969, 172] on div "Manual Label Override" at bounding box center [943, 178] width 159 height 23
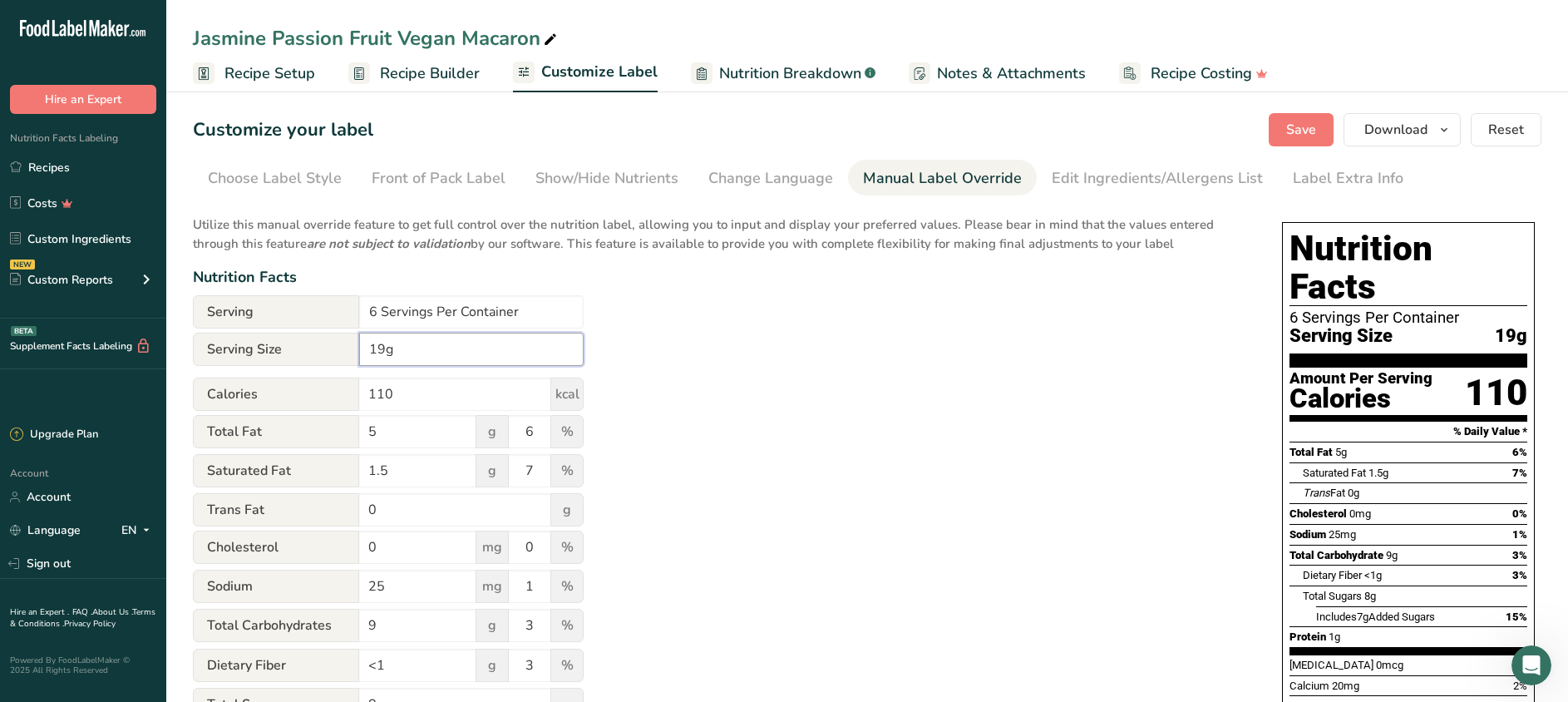
drag, startPoint x: 408, startPoint y: 354, endPoint x: 318, endPoint y: 335, distance: 92.0
click at [318, 335] on div "Serving Size 19g" at bounding box center [388, 348] width 391 height 33
type input "23g"
click at [1301, 138] on span "Save" at bounding box center [1300, 130] width 30 height 20
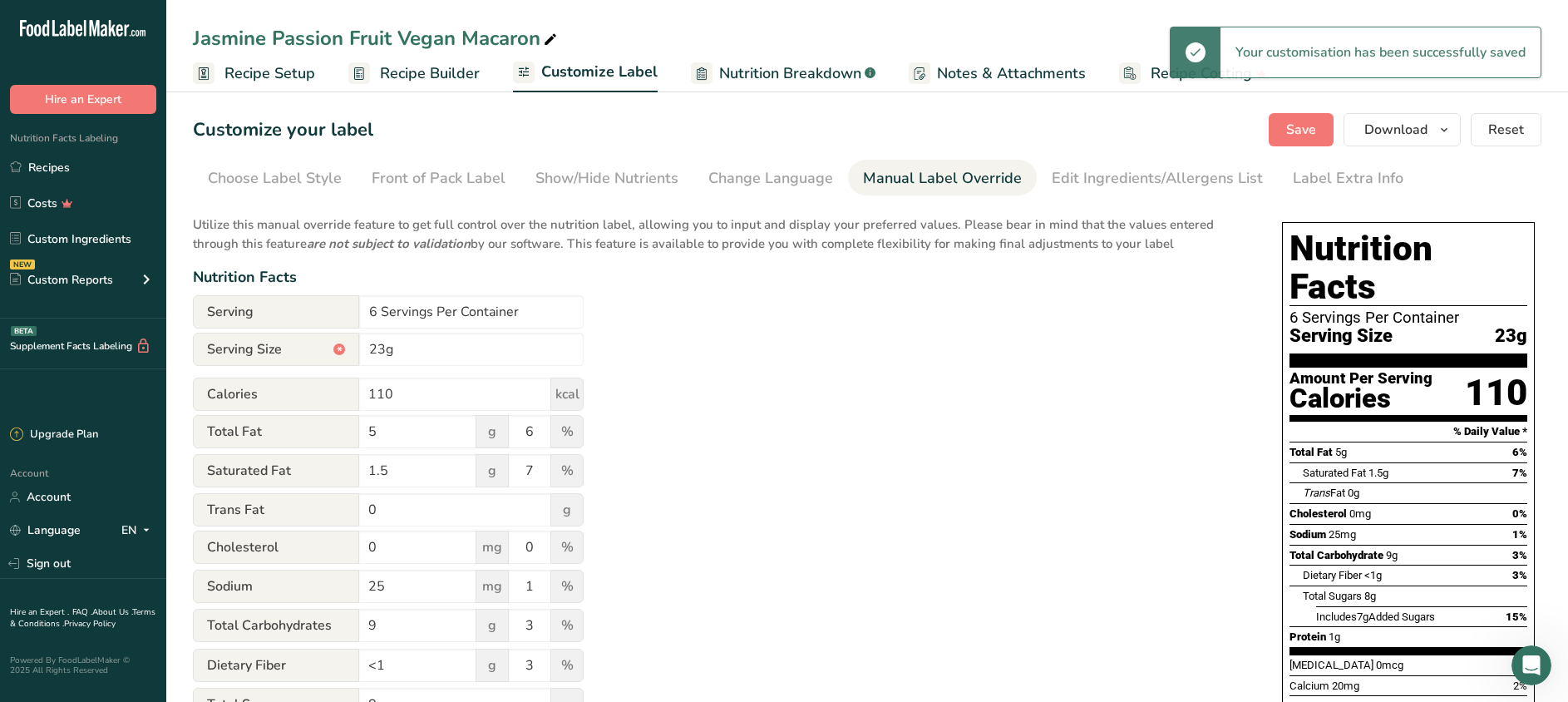
click at [397, 67] on span "Recipe Builder" at bounding box center [430, 73] width 100 height 23
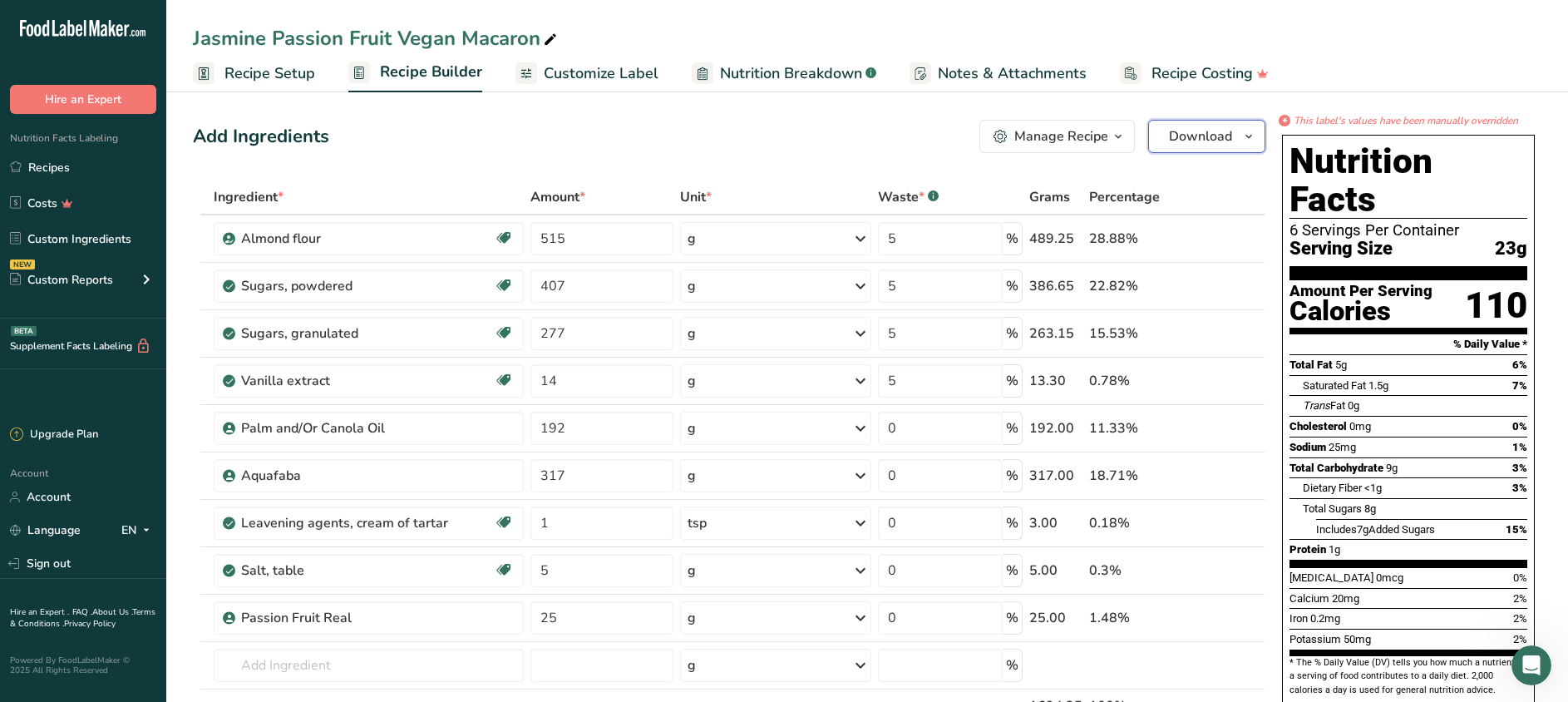
click at [1225, 142] on span "Download" at bounding box center [1200, 137] width 63 height 20
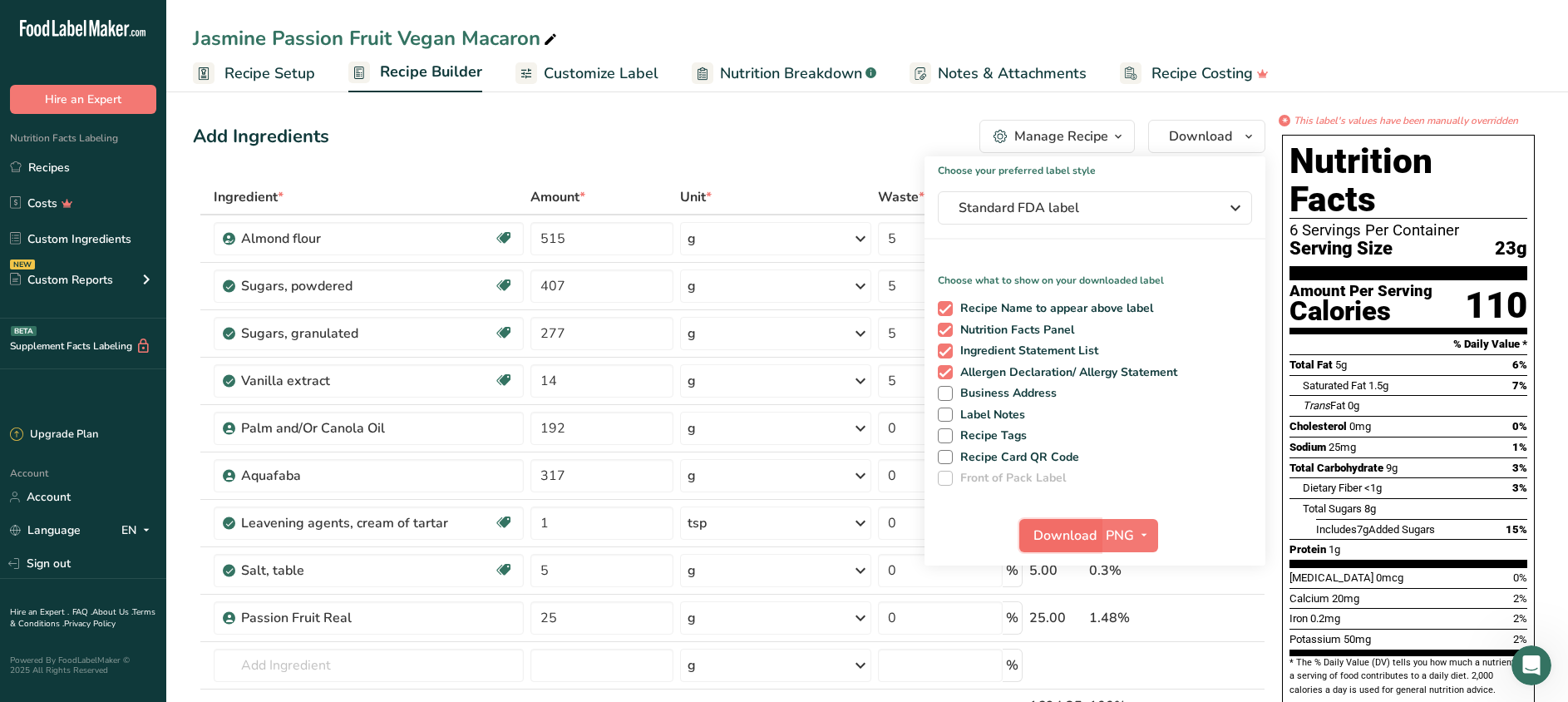
click at [1076, 531] on span "Download" at bounding box center [1065, 536] width 63 height 20
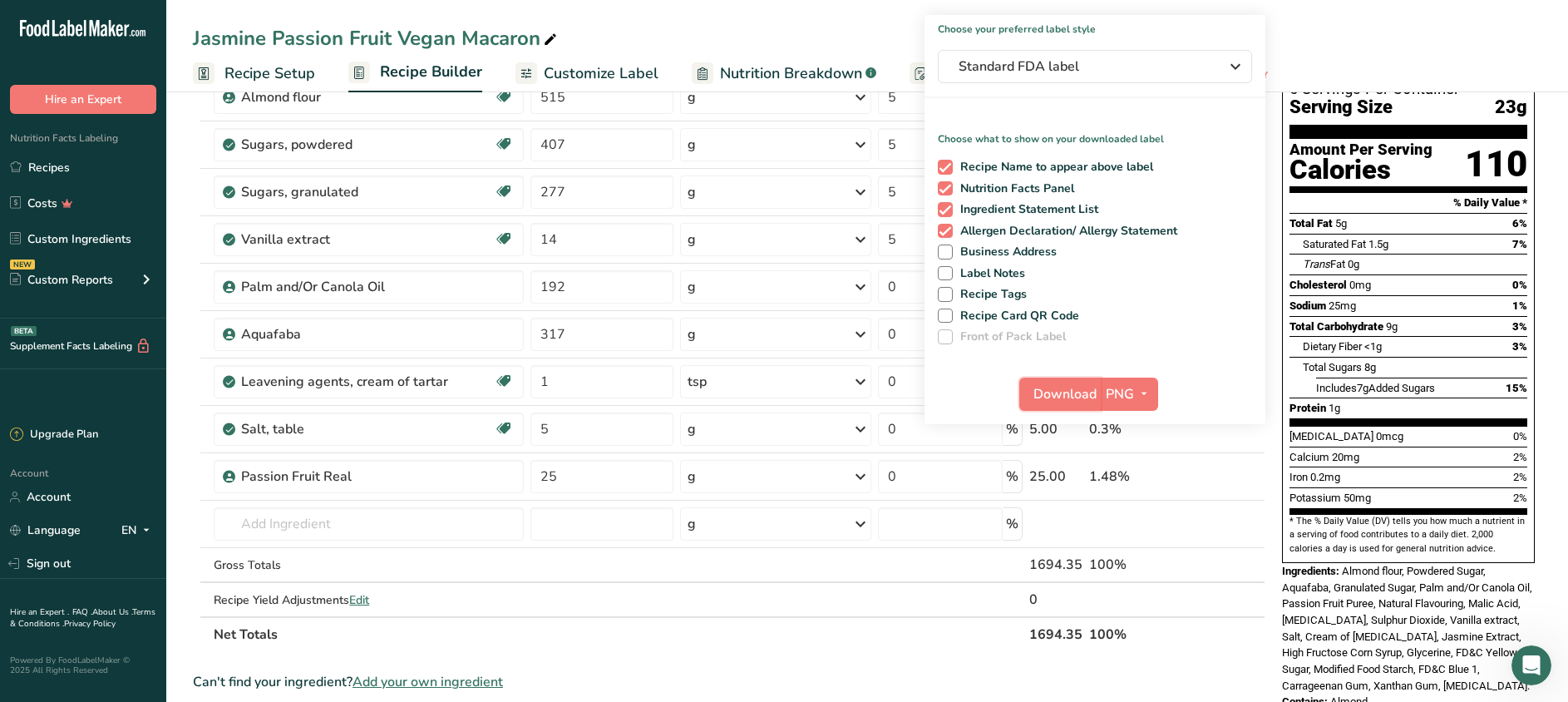
scroll to position [160, 0]
